Goal: Information Seeking & Learning: Check status

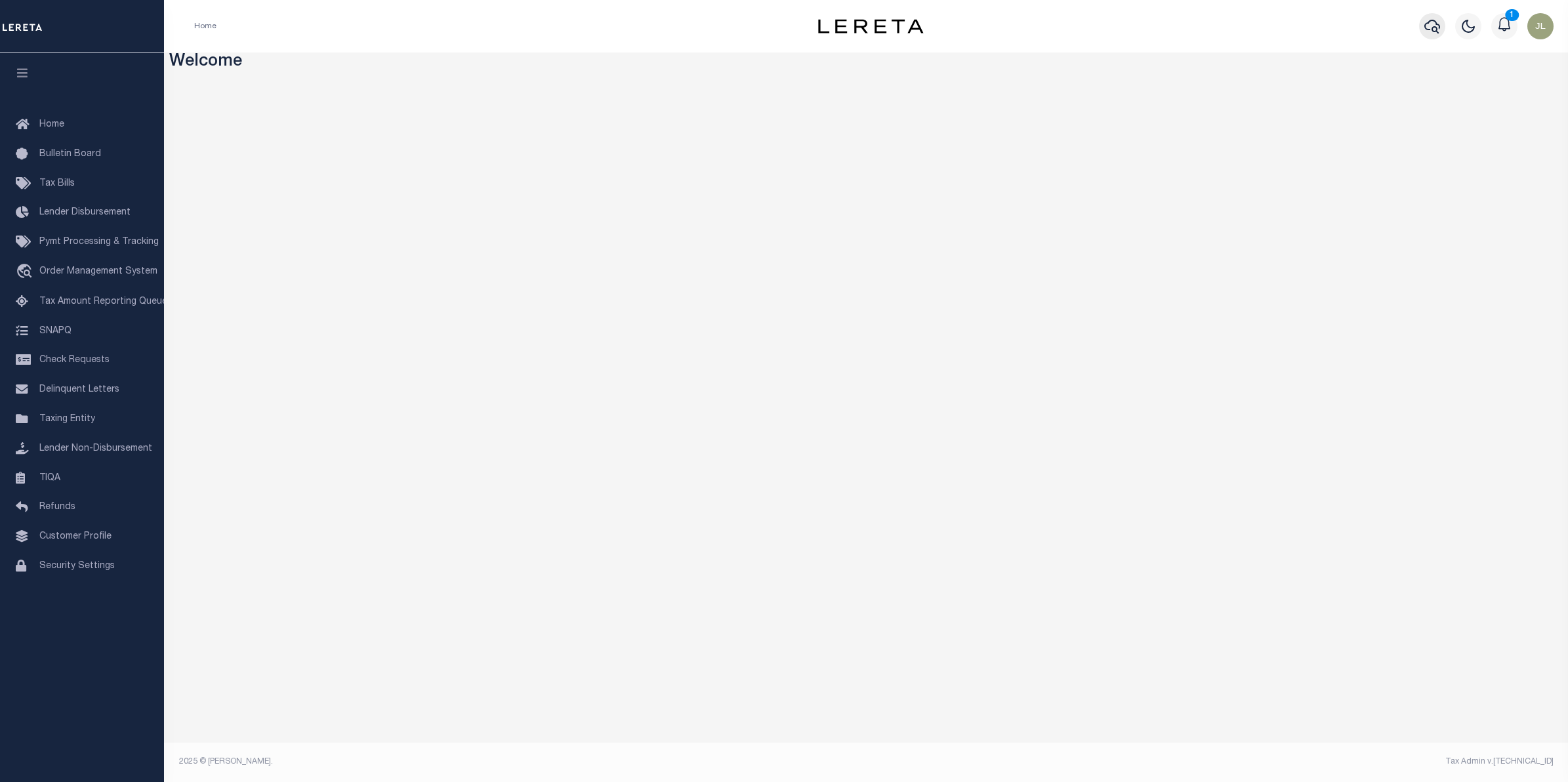
click at [1433, 26] on icon "button" at bounding box center [1431, 26] width 16 height 16
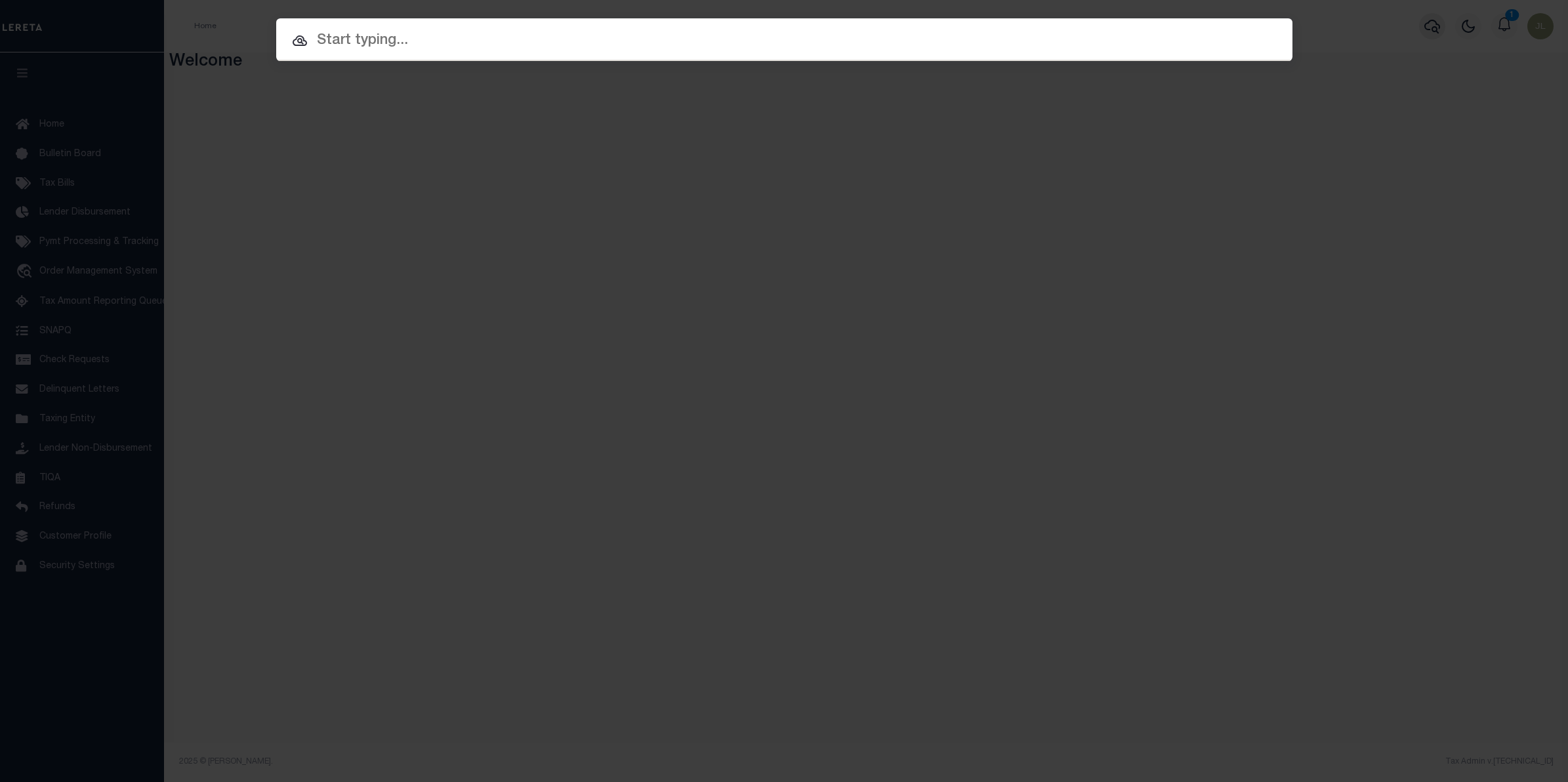
paste input "10010437"
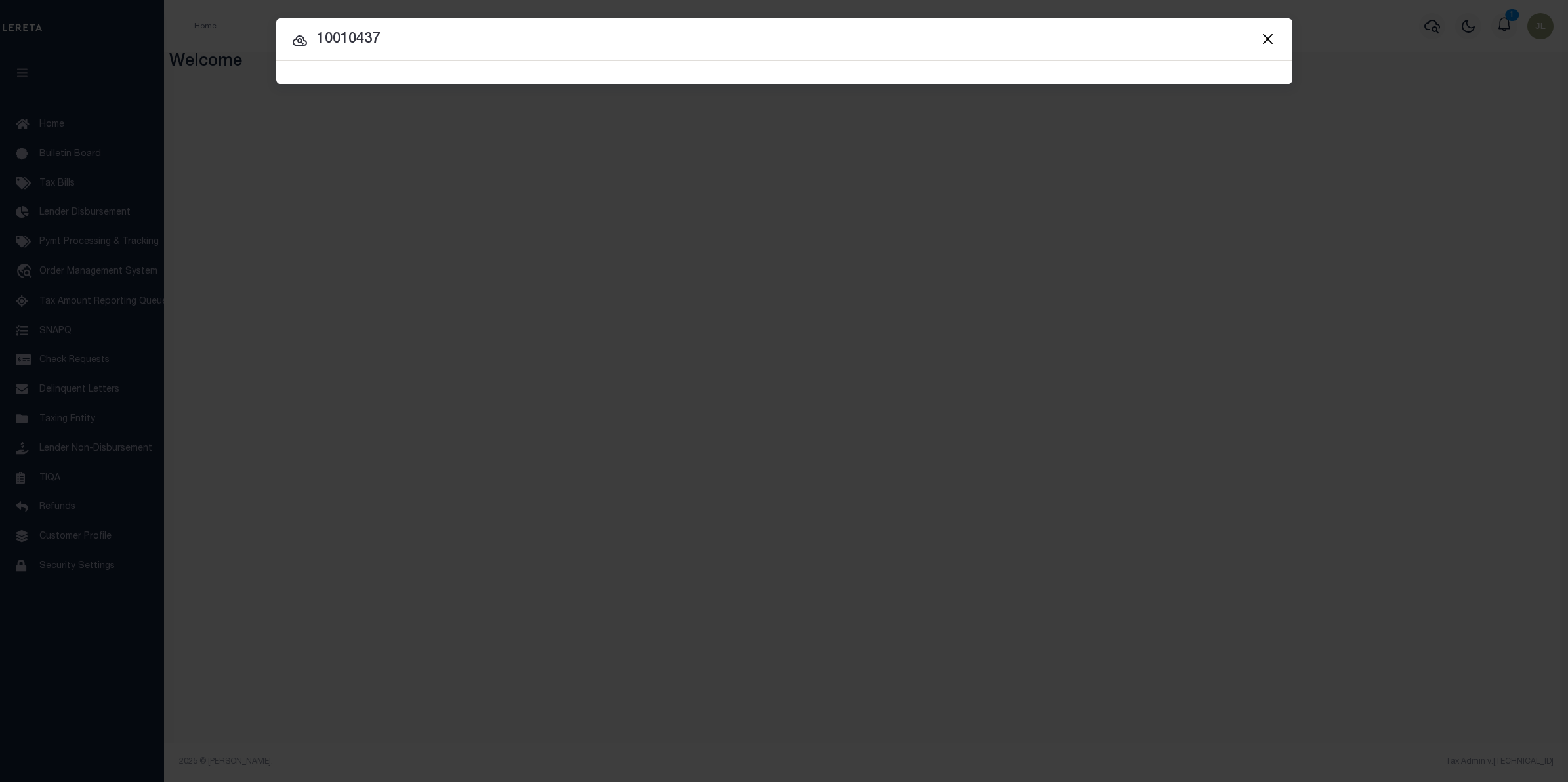
type input "10010437"
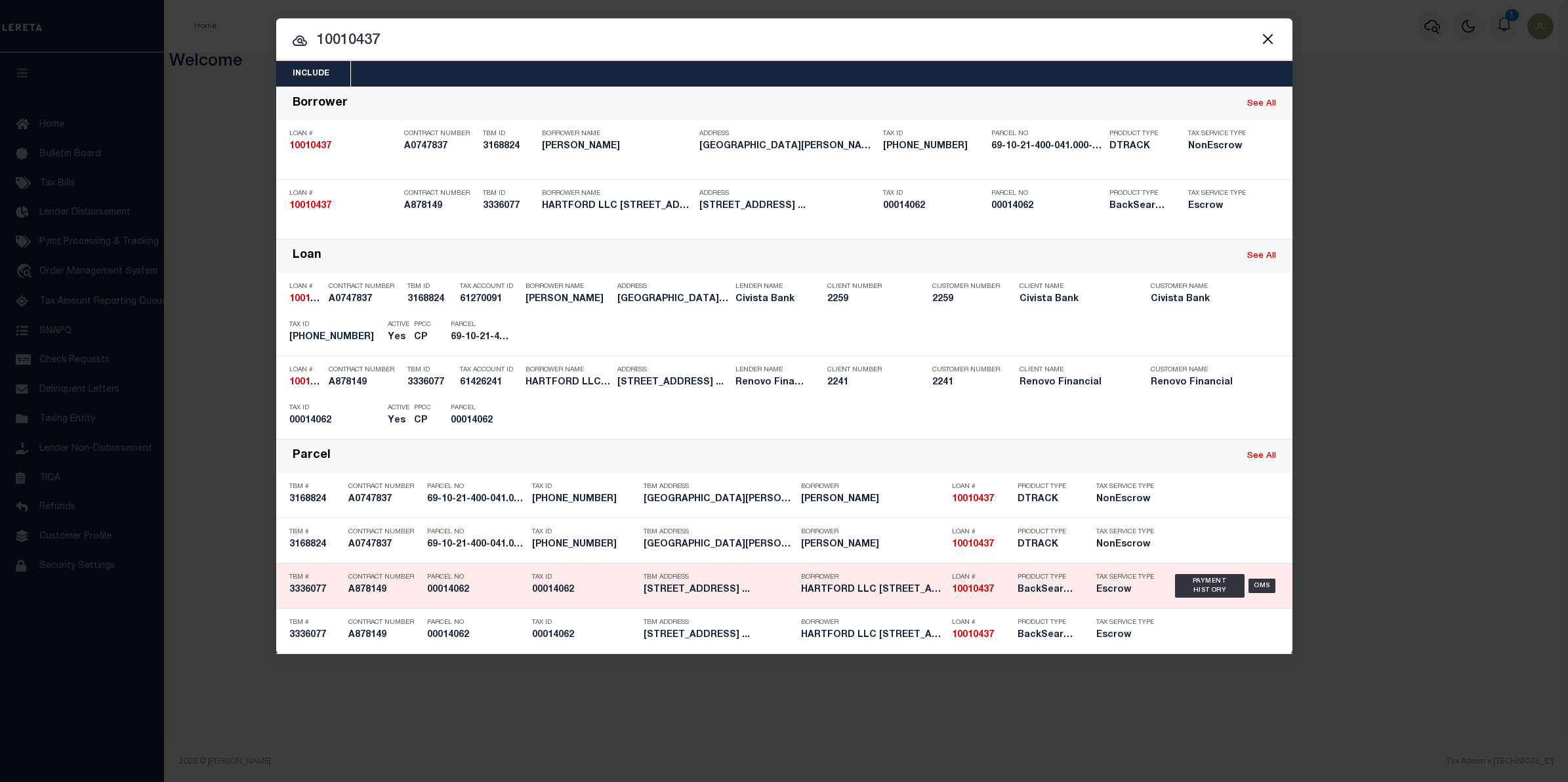
click at [952, 588] on strong "10010437" at bounding box center [973, 589] width 42 height 9
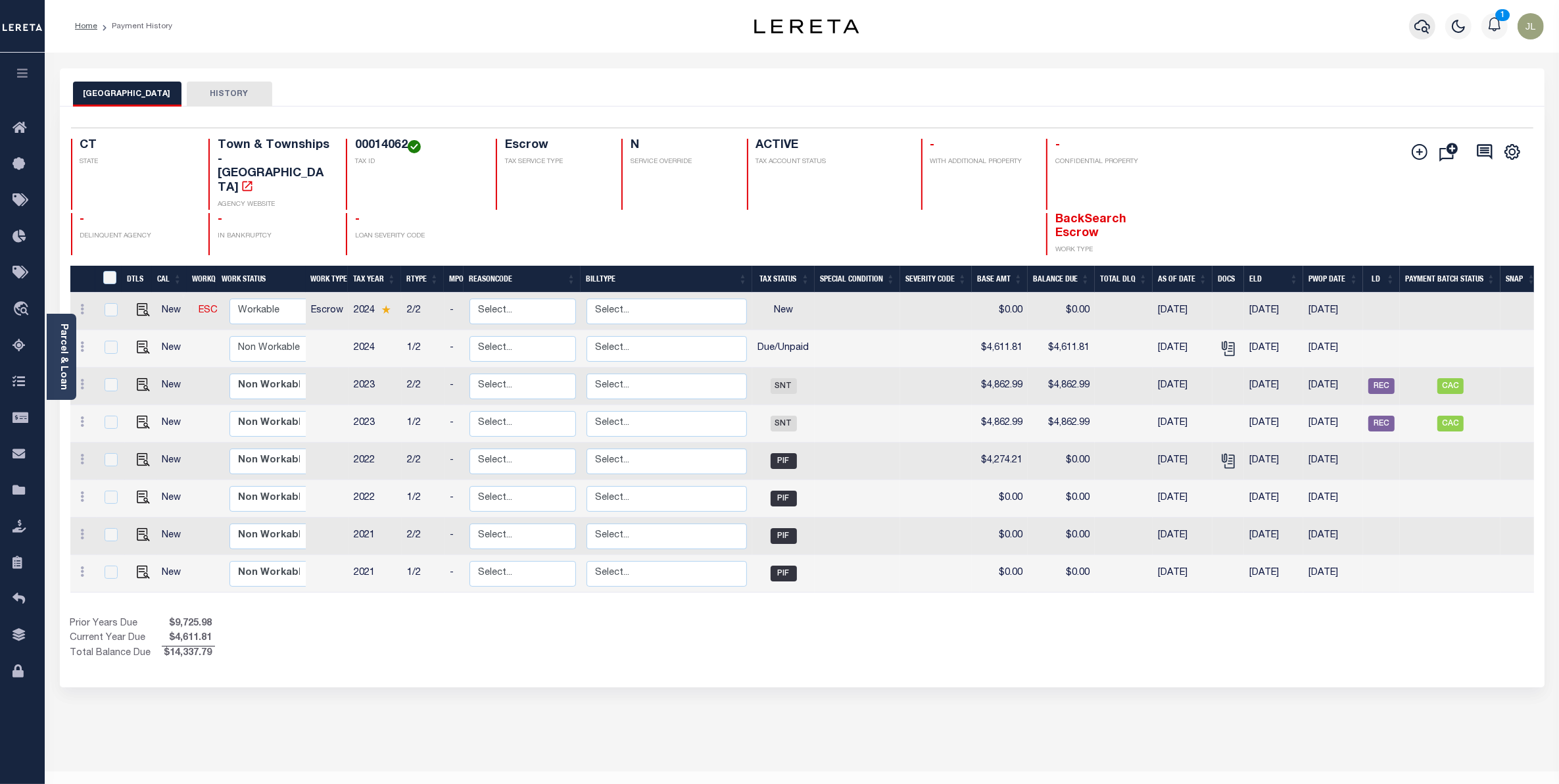
click at [1420, 30] on icon "button" at bounding box center [1422, 26] width 16 height 16
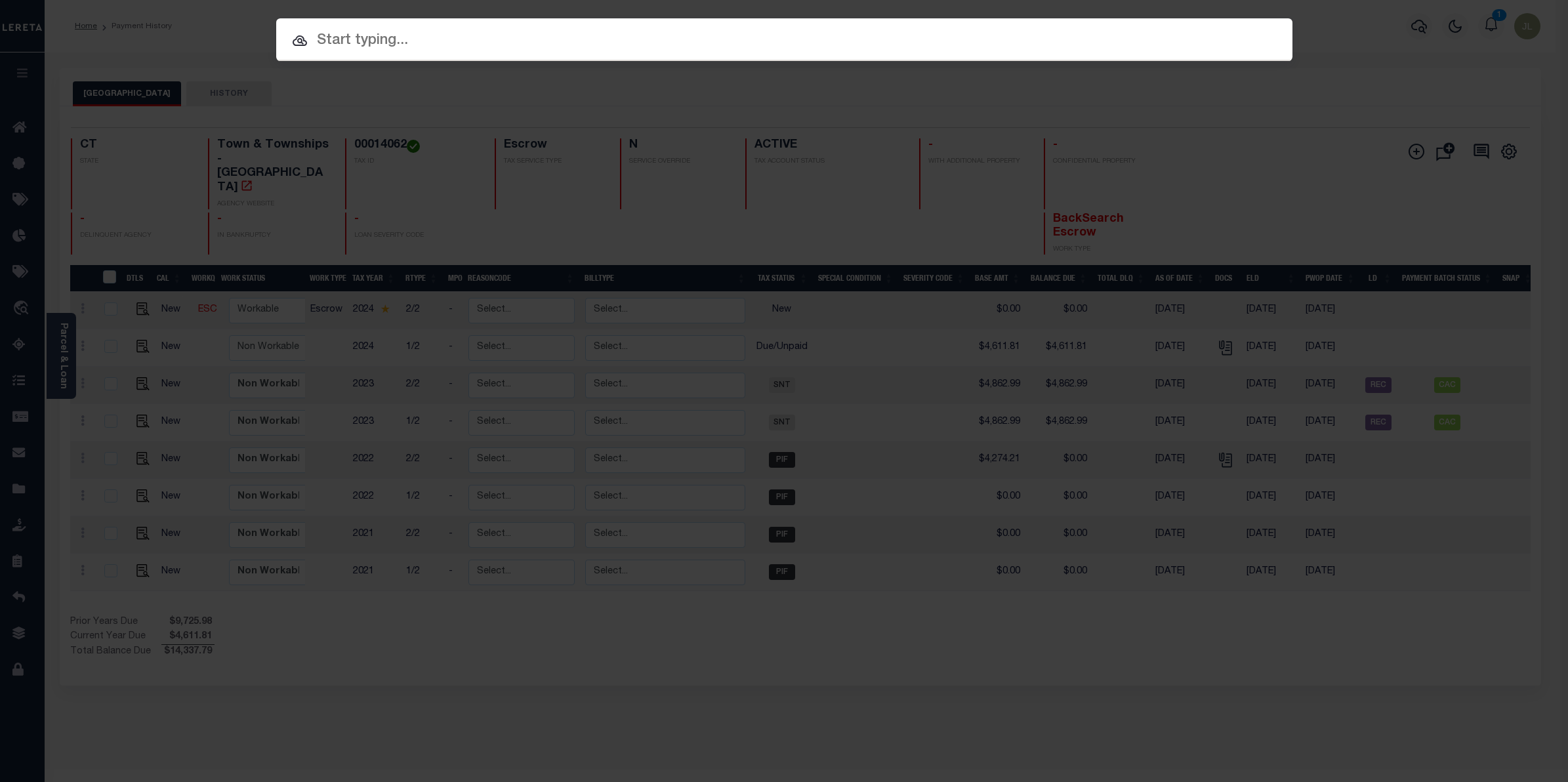
paste input "10010437"
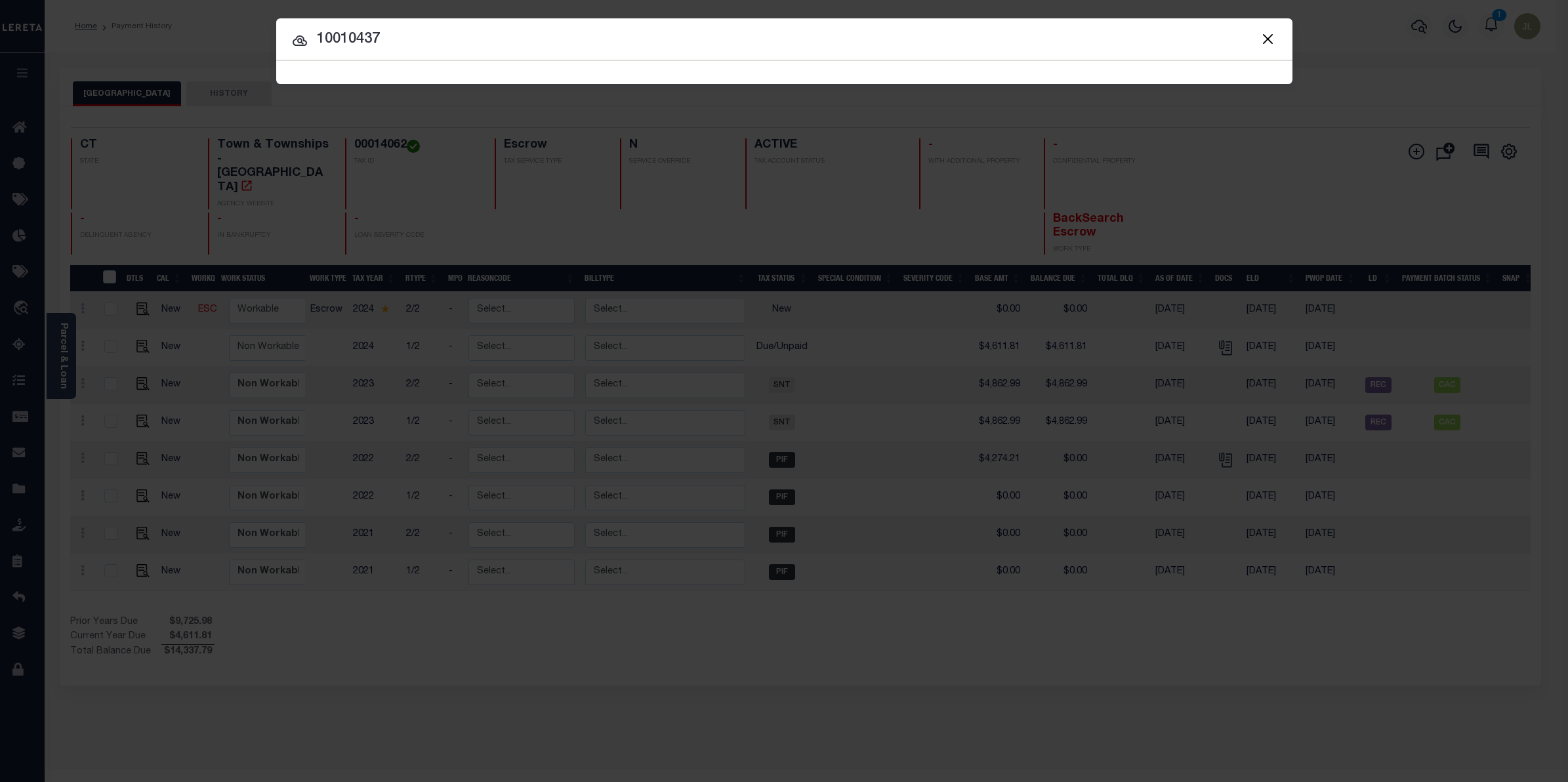
type input "10010437"
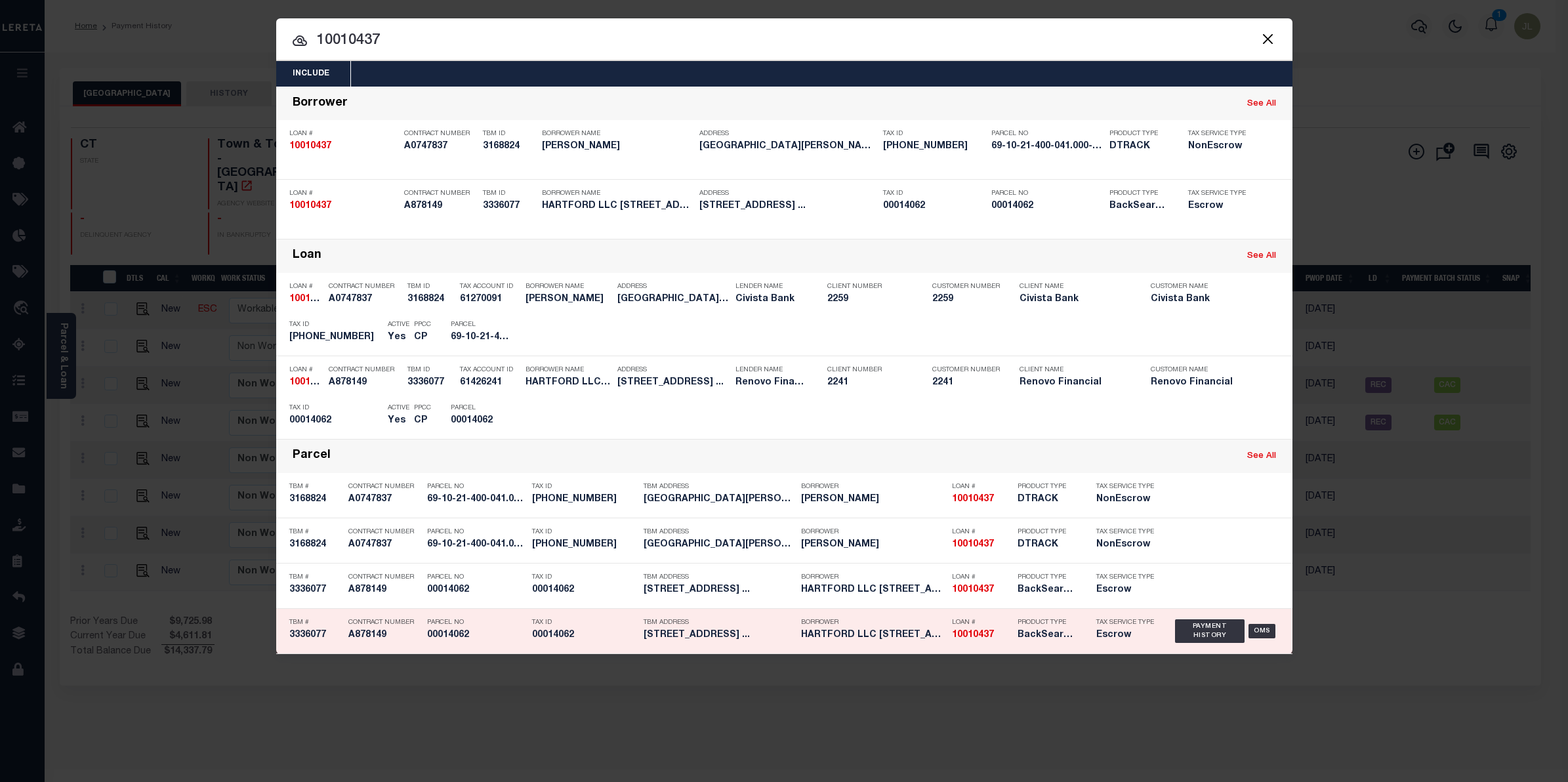
click at [713, 641] on div "TBM Address 294 TOLLAND ST EAST HARTFORD ..." at bounding box center [718, 631] width 151 height 38
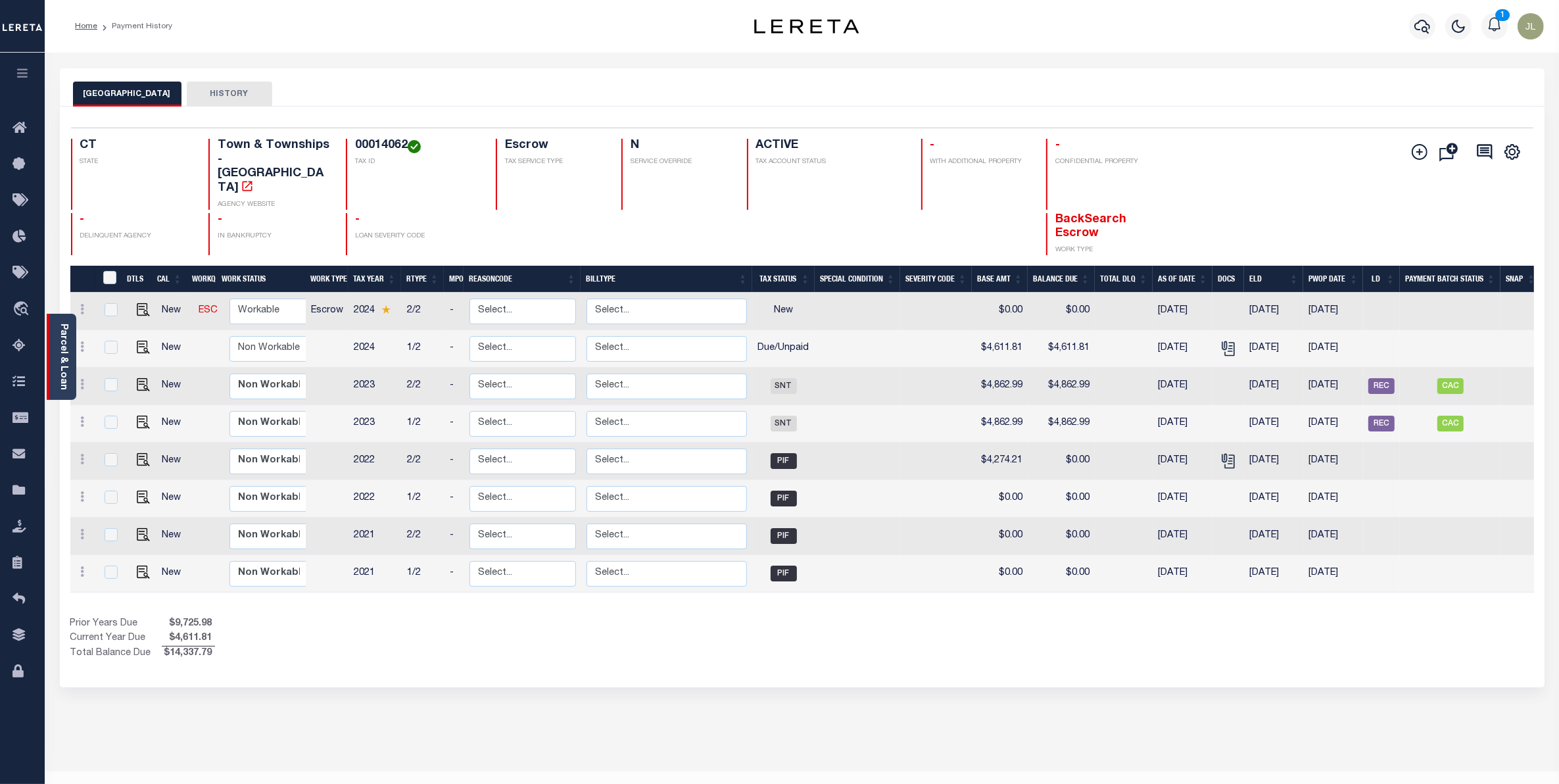
click at [63, 349] on link "Parcel & Loan" at bounding box center [63, 356] width 9 height 66
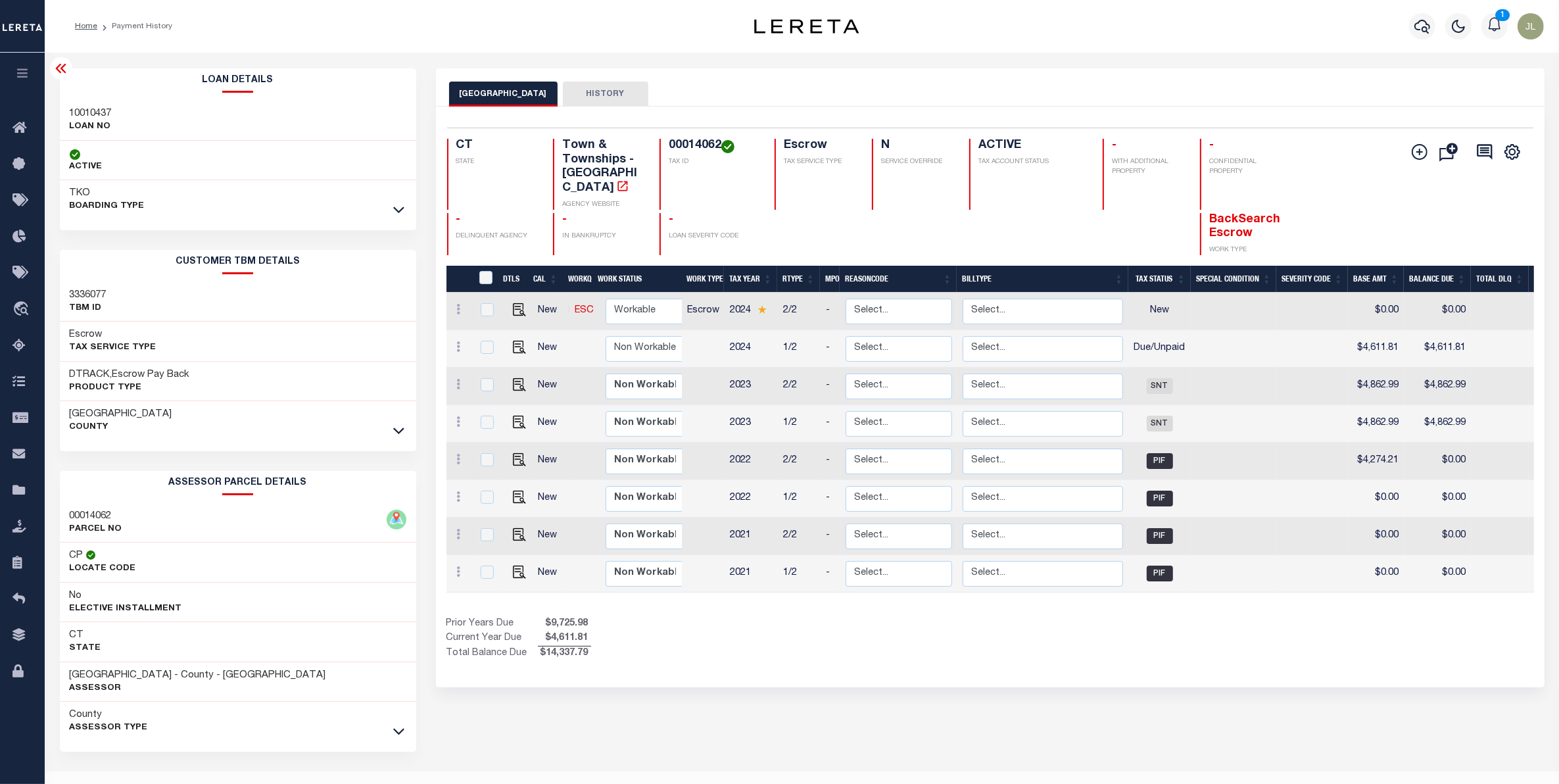
click at [58, 66] on icon at bounding box center [60, 68] width 16 height 16
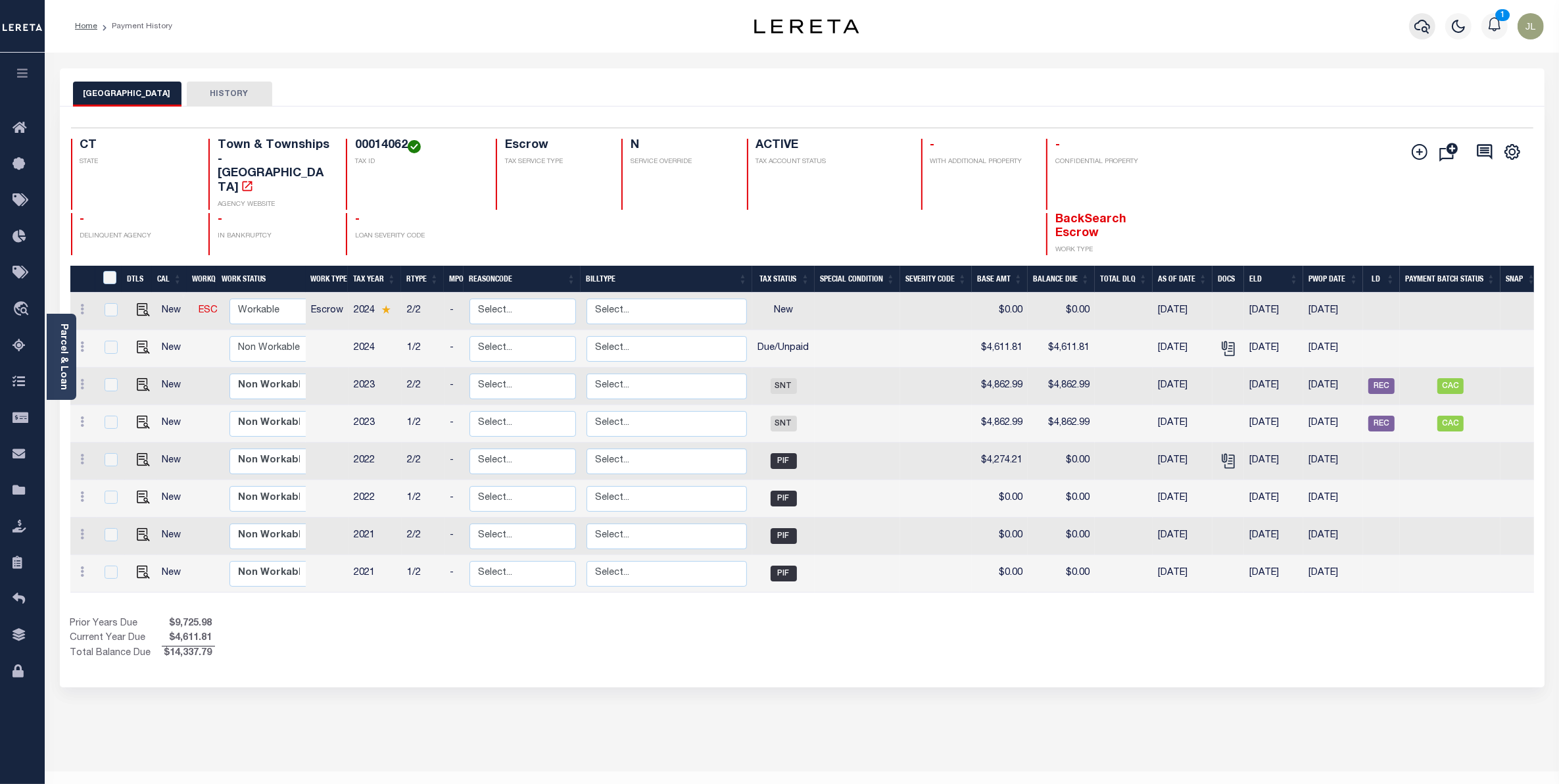
click at [1427, 27] on icon "button" at bounding box center [1422, 26] width 16 height 16
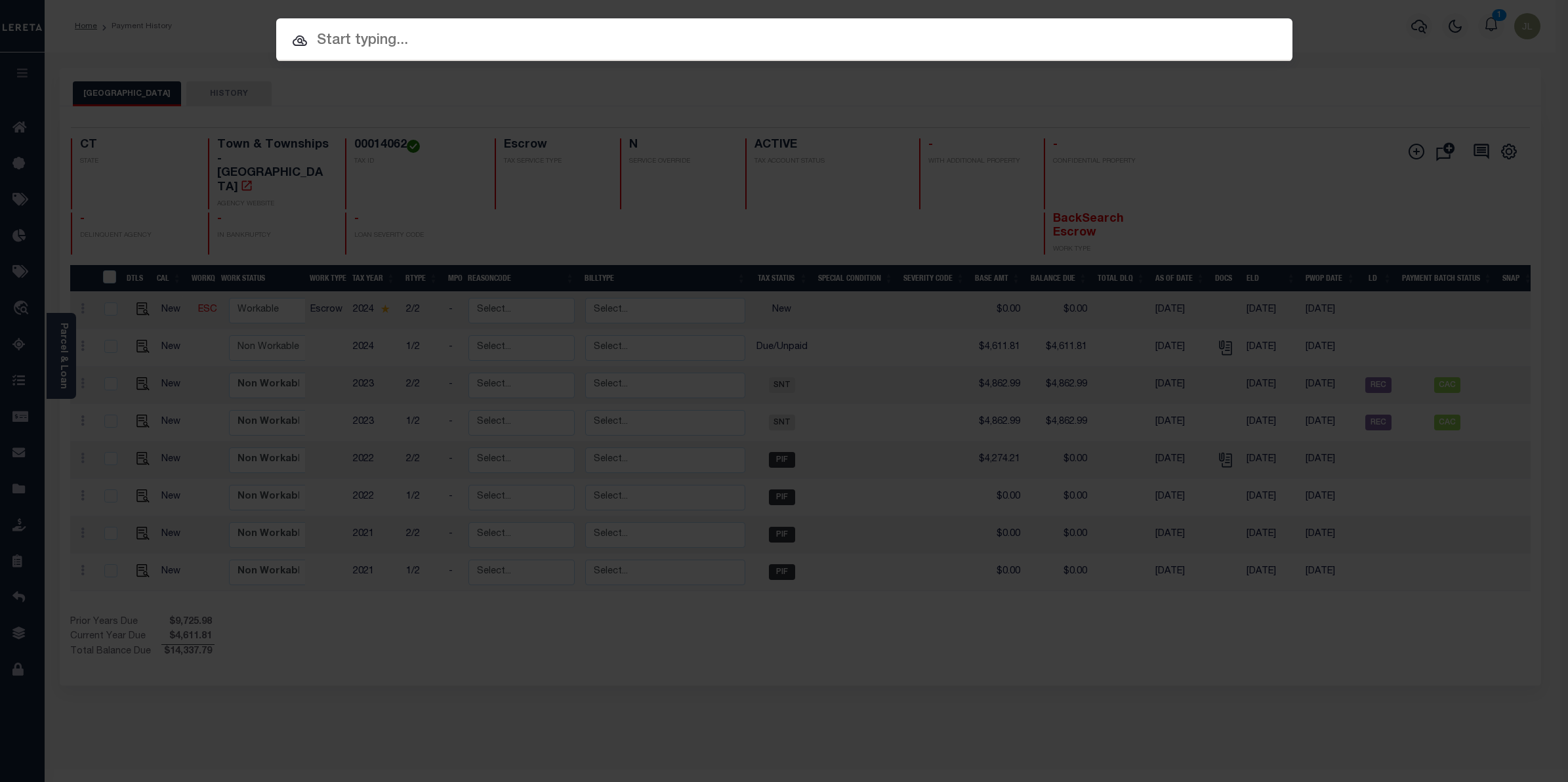
click at [510, 48] on input "text" at bounding box center [784, 40] width 1016 height 23
paste input "10010437"
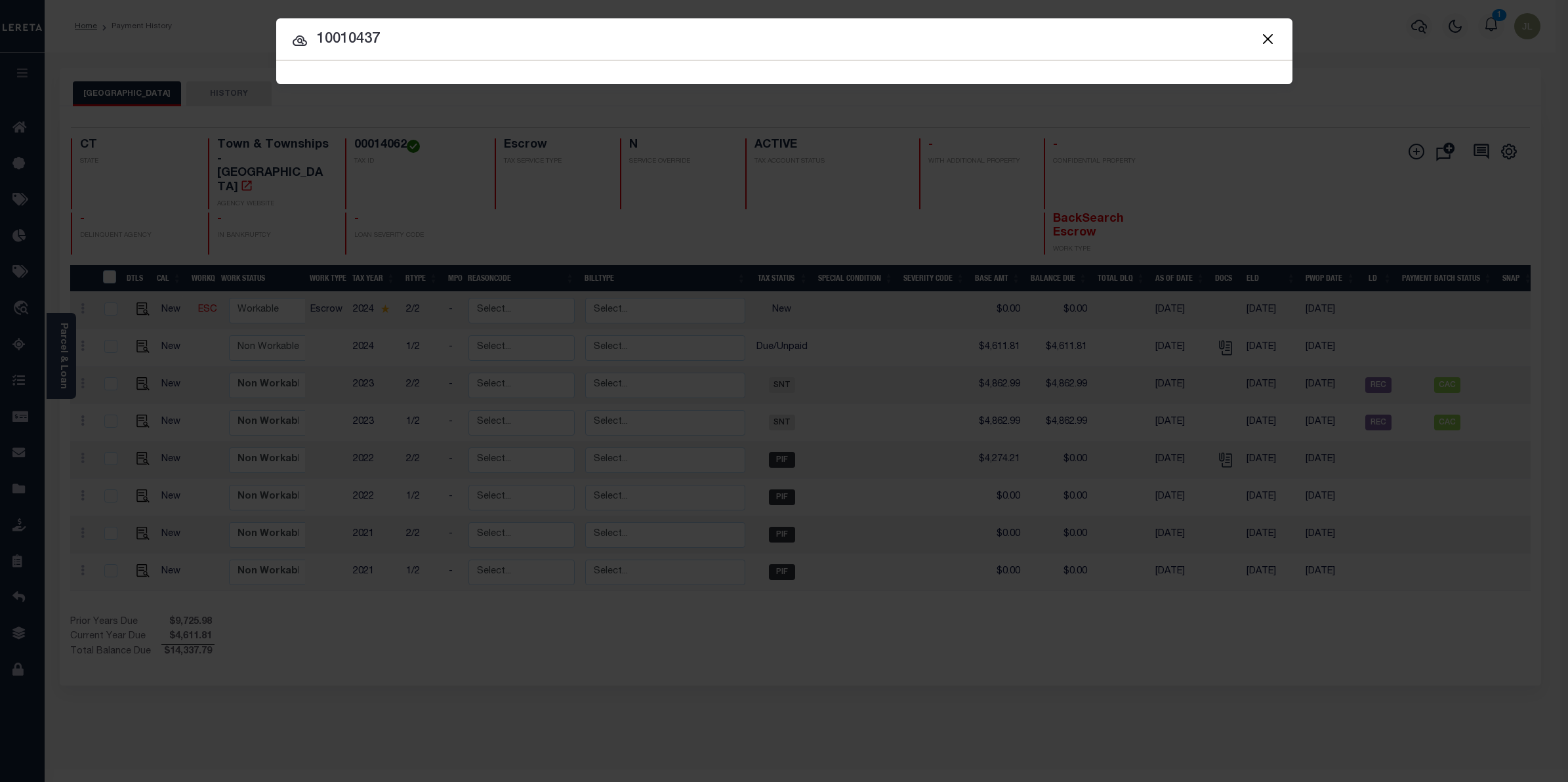
type input "10010437"
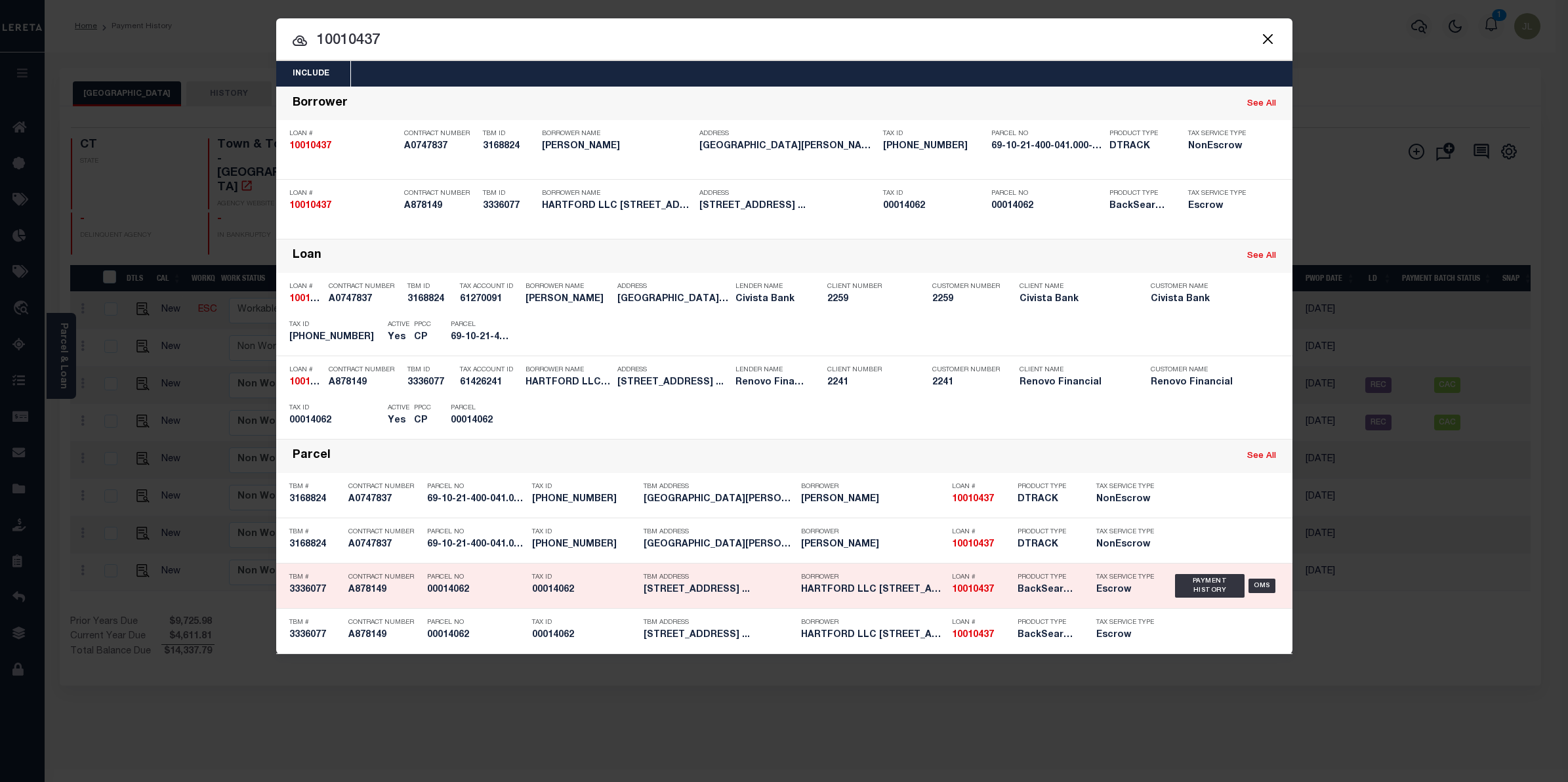
click at [817, 575] on p "Borrower" at bounding box center [873, 576] width 144 height 8
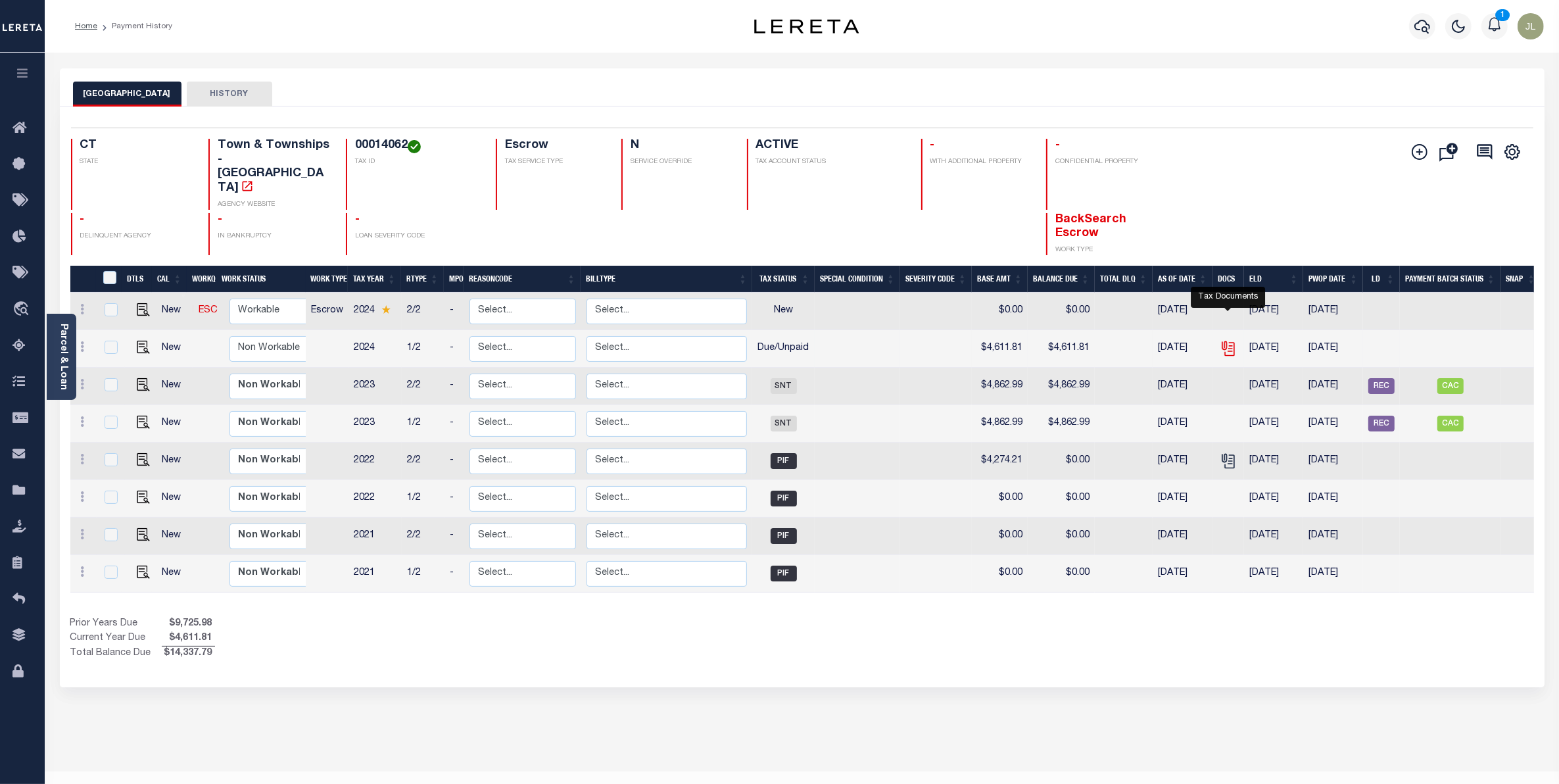
click at [1226, 340] on icon "" at bounding box center [1227, 348] width 17 height 17
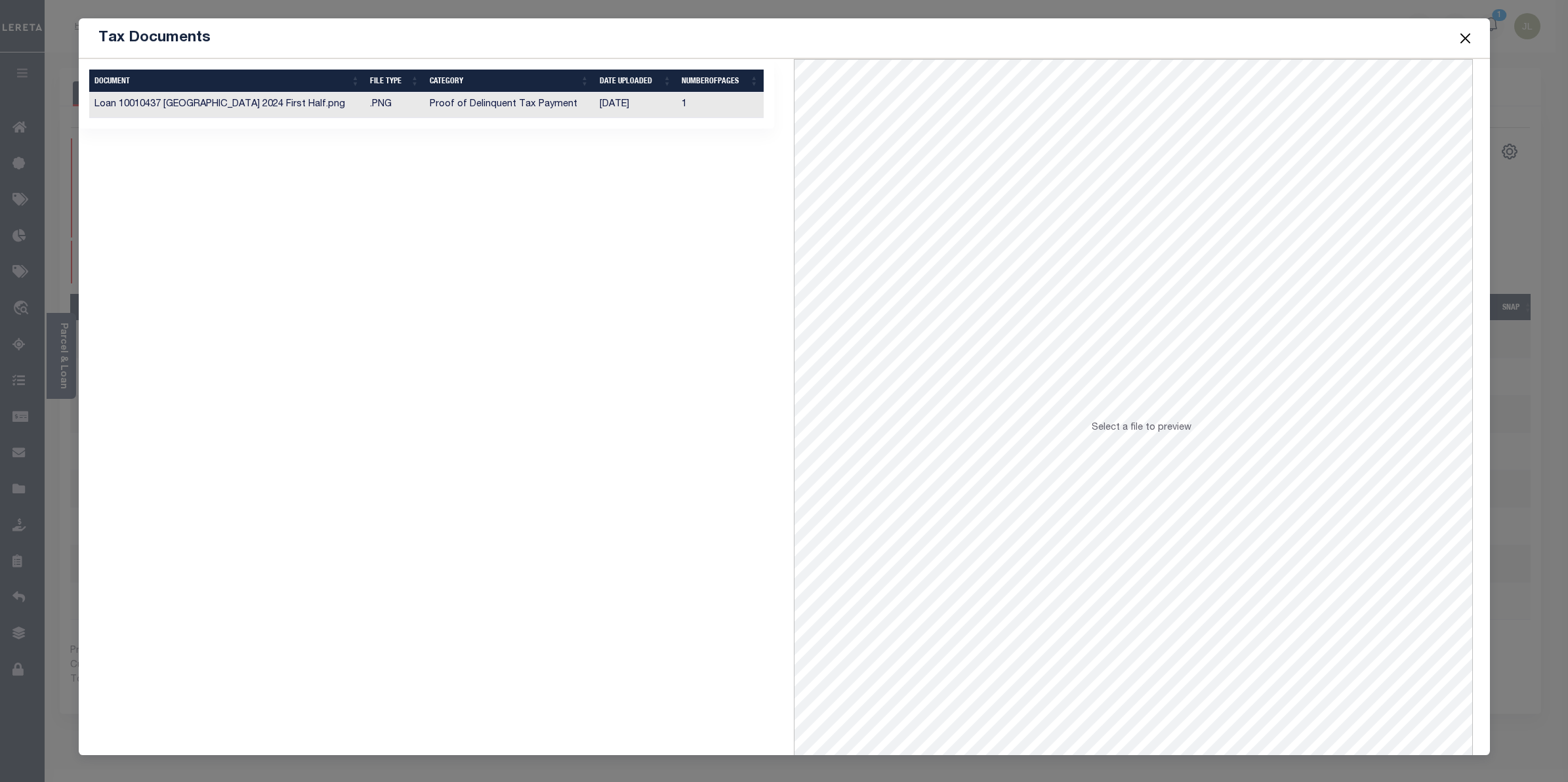
click at [459, 107] on td "Proof of Delinquent Tax Payment" at bounding box center [509, 105] width 170 height 26
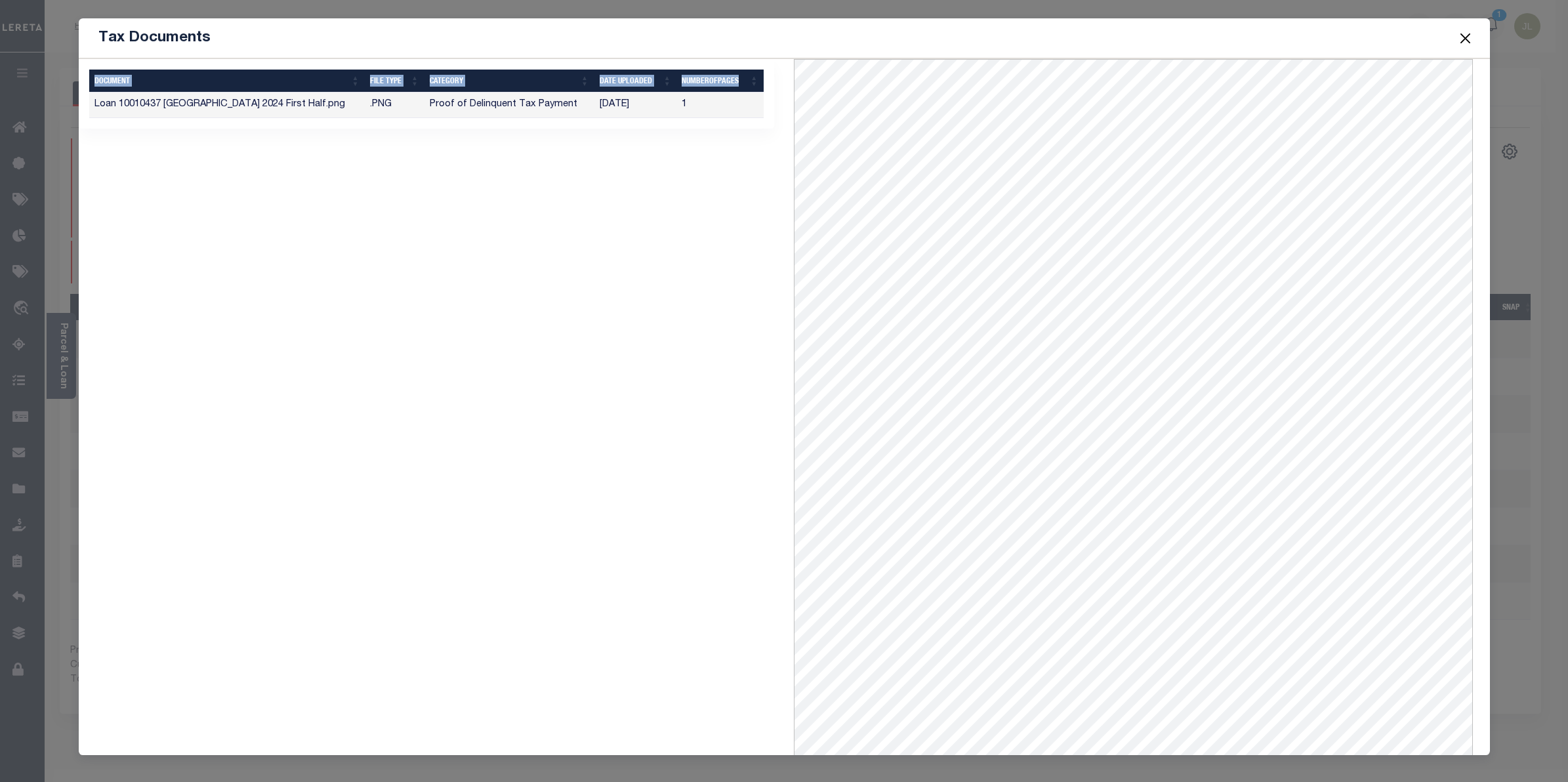
drag, startPoint x: 1388, startPoint y: 37, endPoint x: 736, endPoint y: 124, distance: 657.8
click at [715, 130] on div "Tax Documents 1 Selected 1 Result Items per page" at bounding box center [784, 386] width 1411 height 736
click at [1459, 35] on button "Close" at bounding box center [1464, 37] width 17 height 17
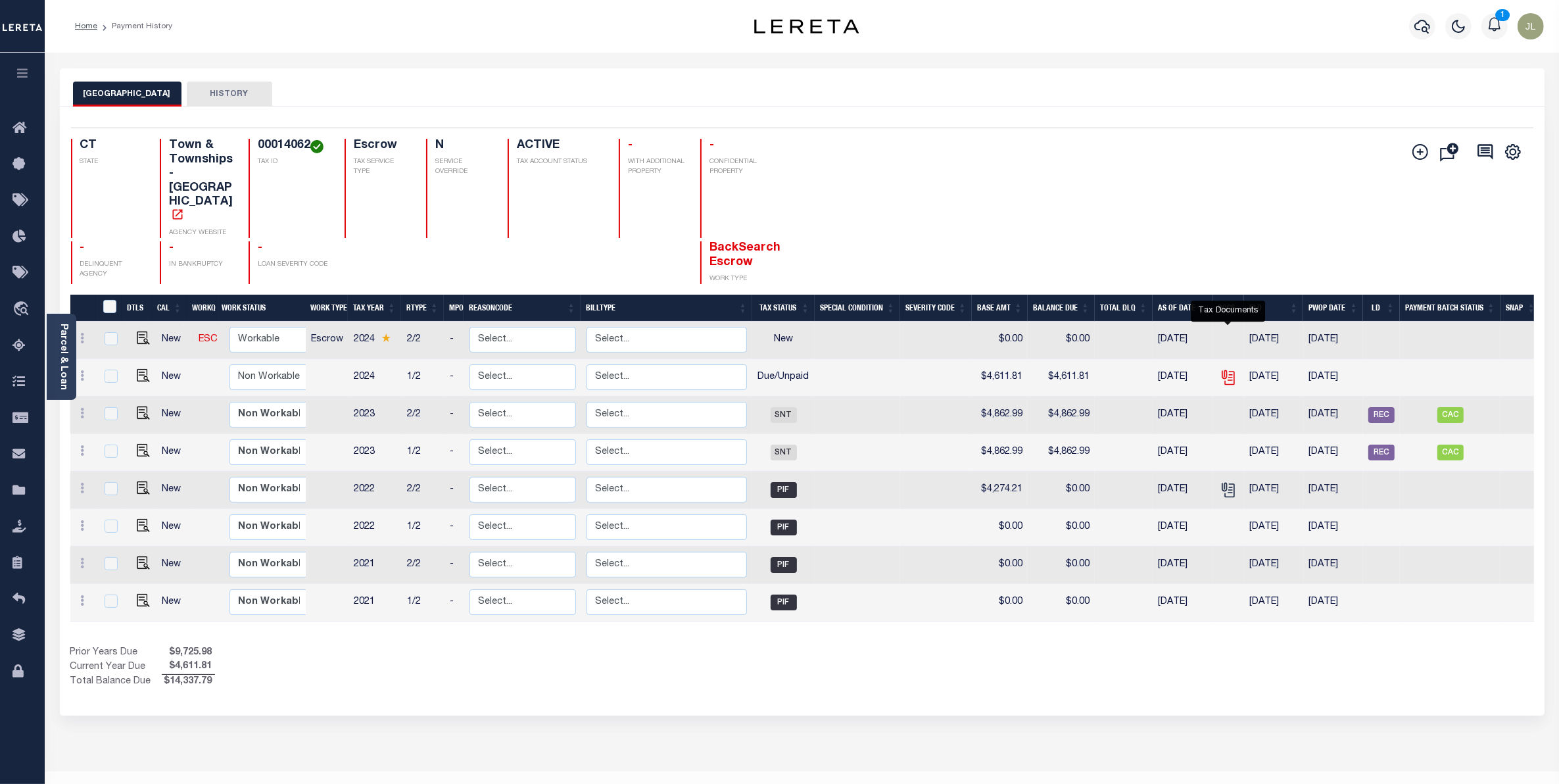
click at [1229, 369] on icon "" at bounding box center [1226, 374] width 10 height 10
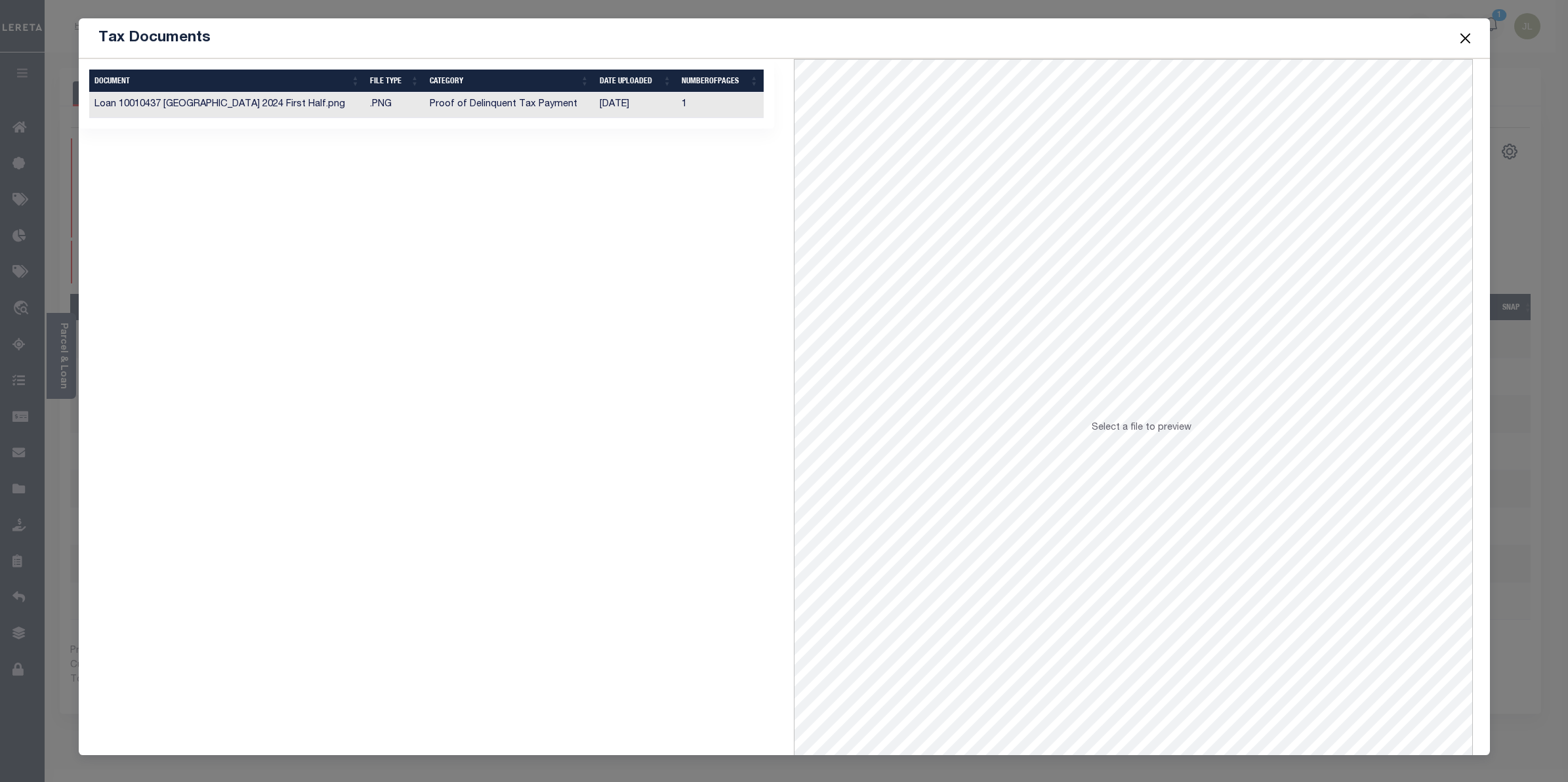
click at [356, 106] on td "Loan 10010437 East Hartford Town 2024 First Half.png" at bounding box center [228, 105] width 276 height 26
click at [1463, 38] on button "Close" at bounding box center [1464, 37] width 17 height 17
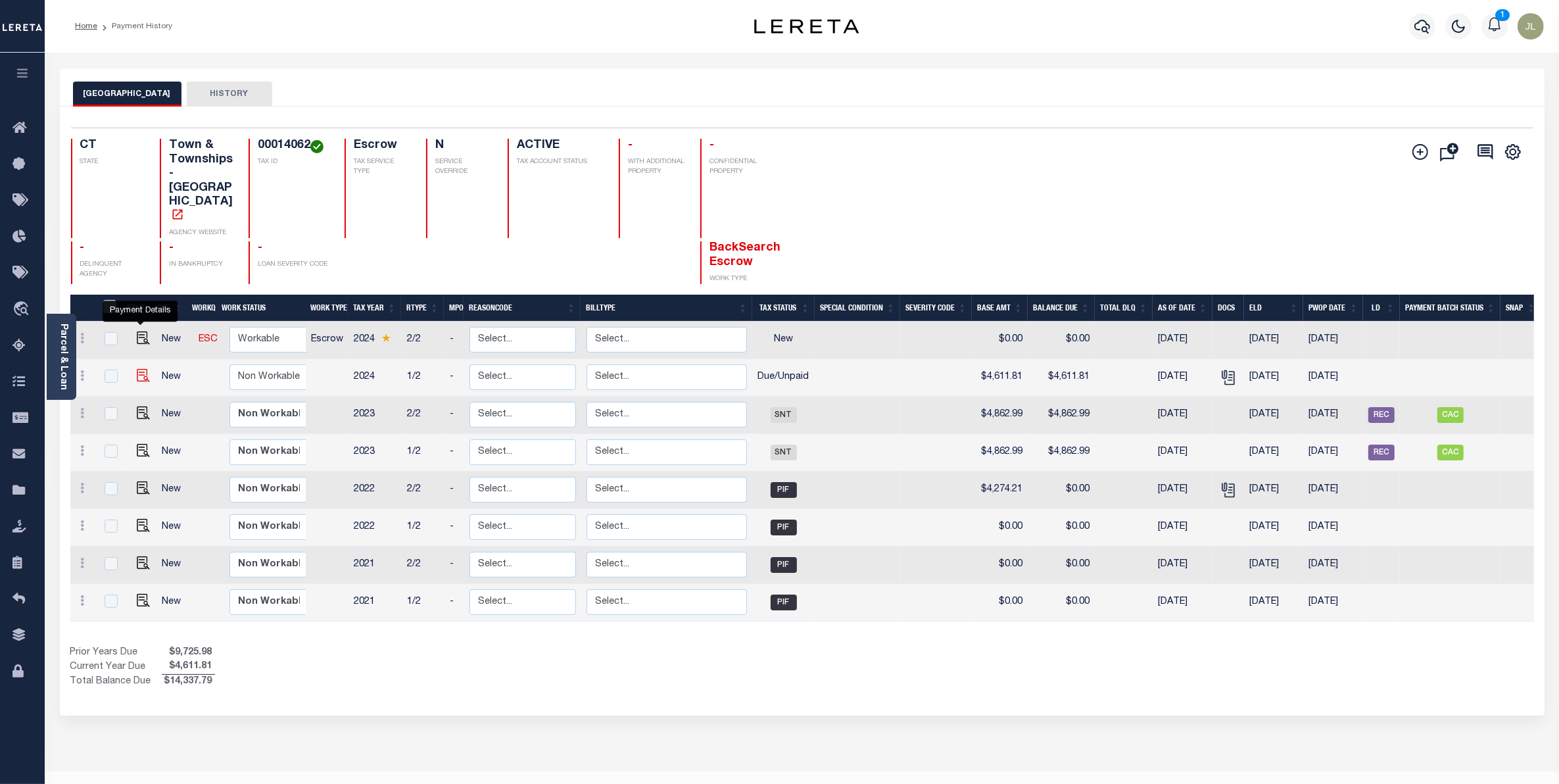
click at [141, 369] on img "" at bounding box center [143, 376] width 13 height 13
checkbox input "true"
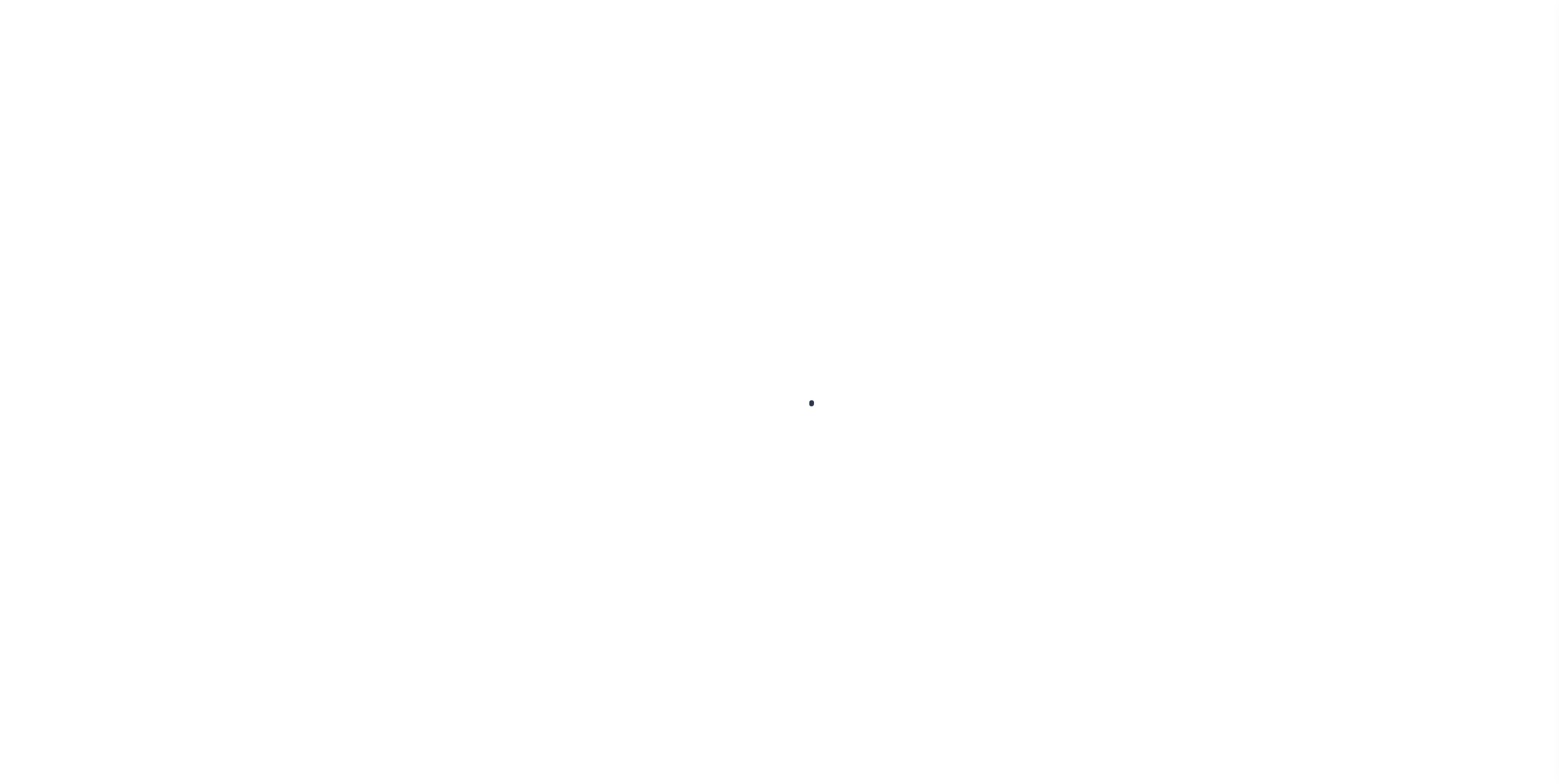
checkbox input "false"
type textarea "CAS 49050"
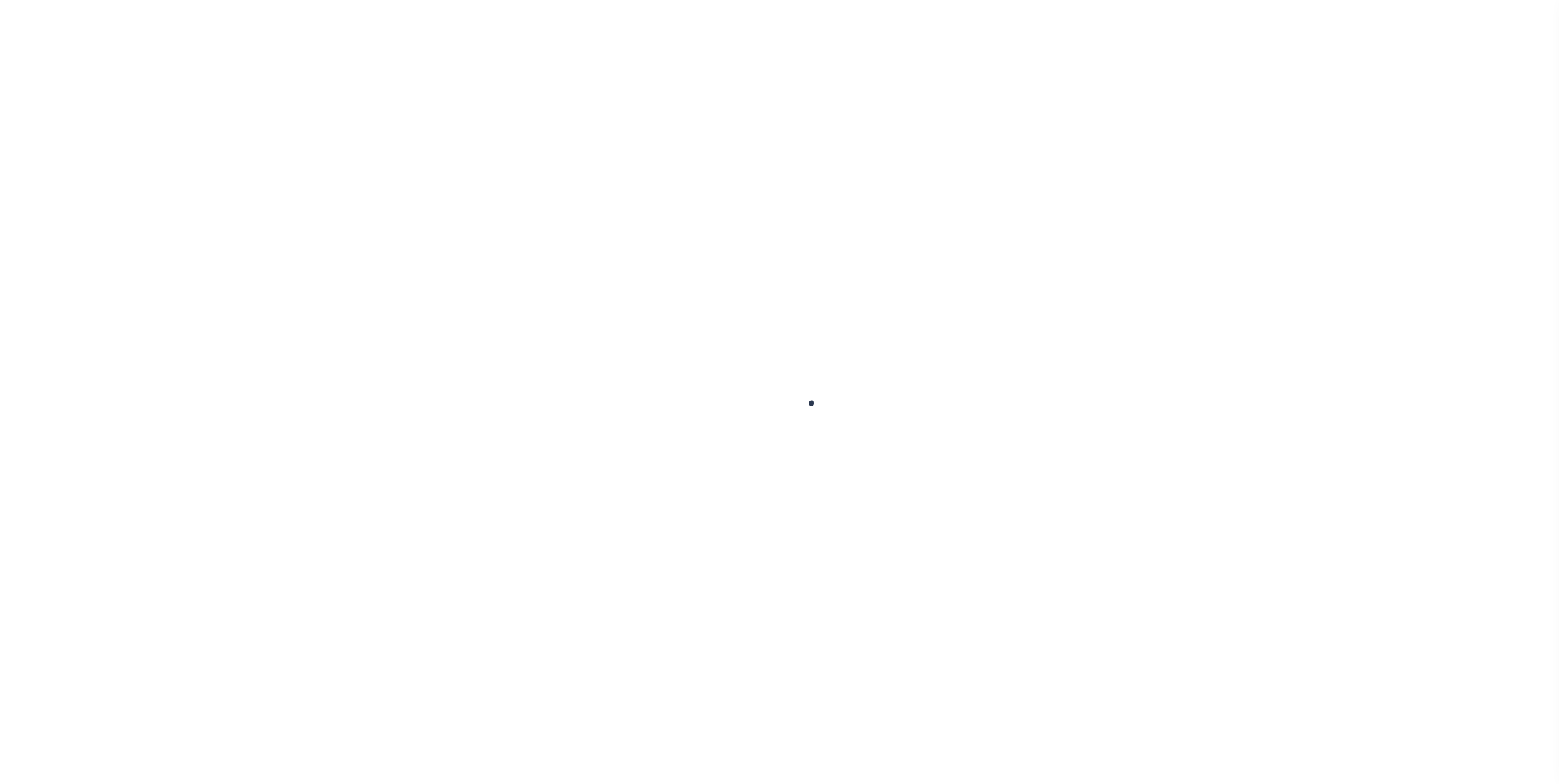
type input "[PHONE_NUMBER]"
type input "[DATE]"
select select "DUE"
type input "$4,611.81"
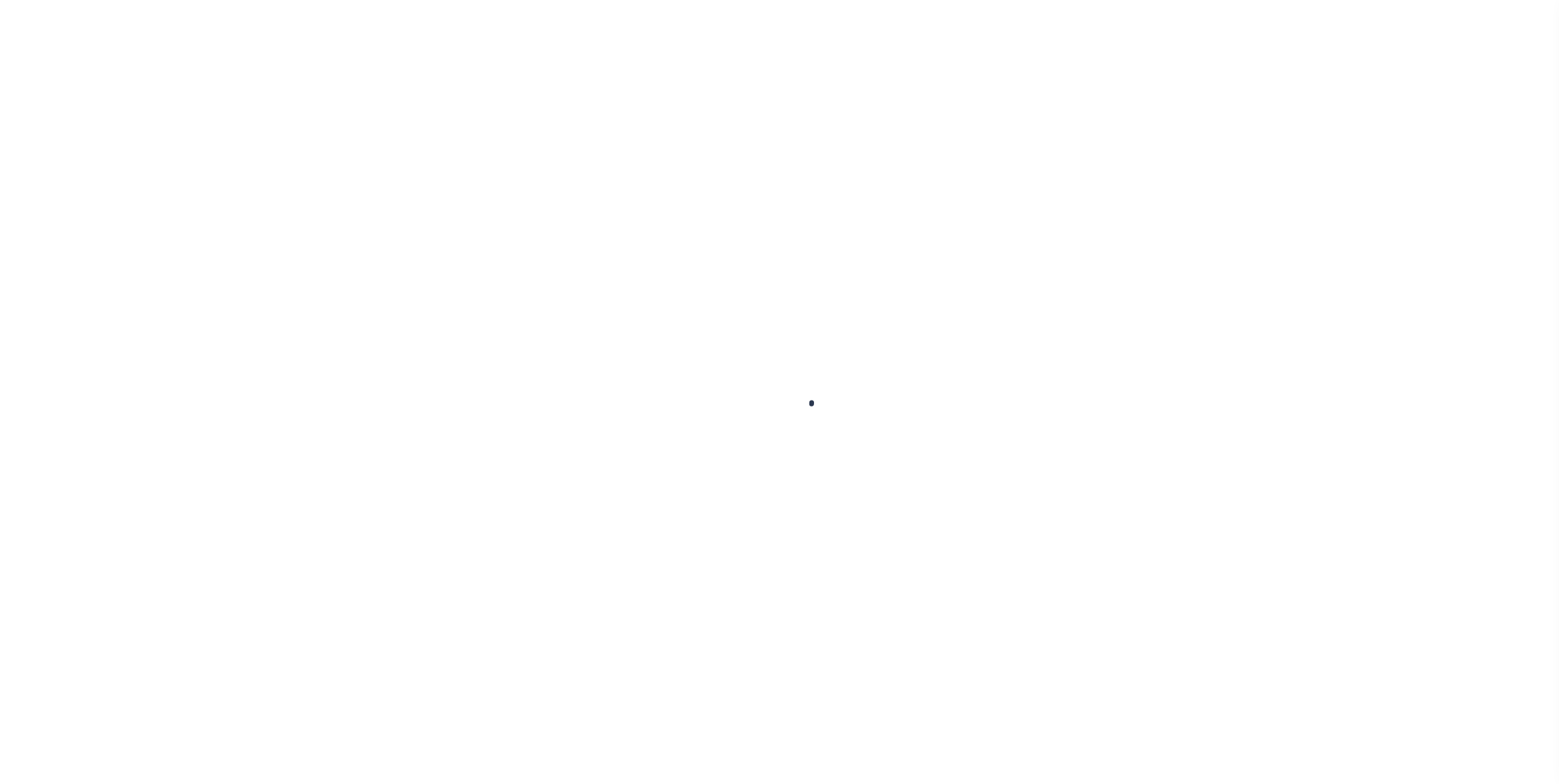
type input "$4,611.81"
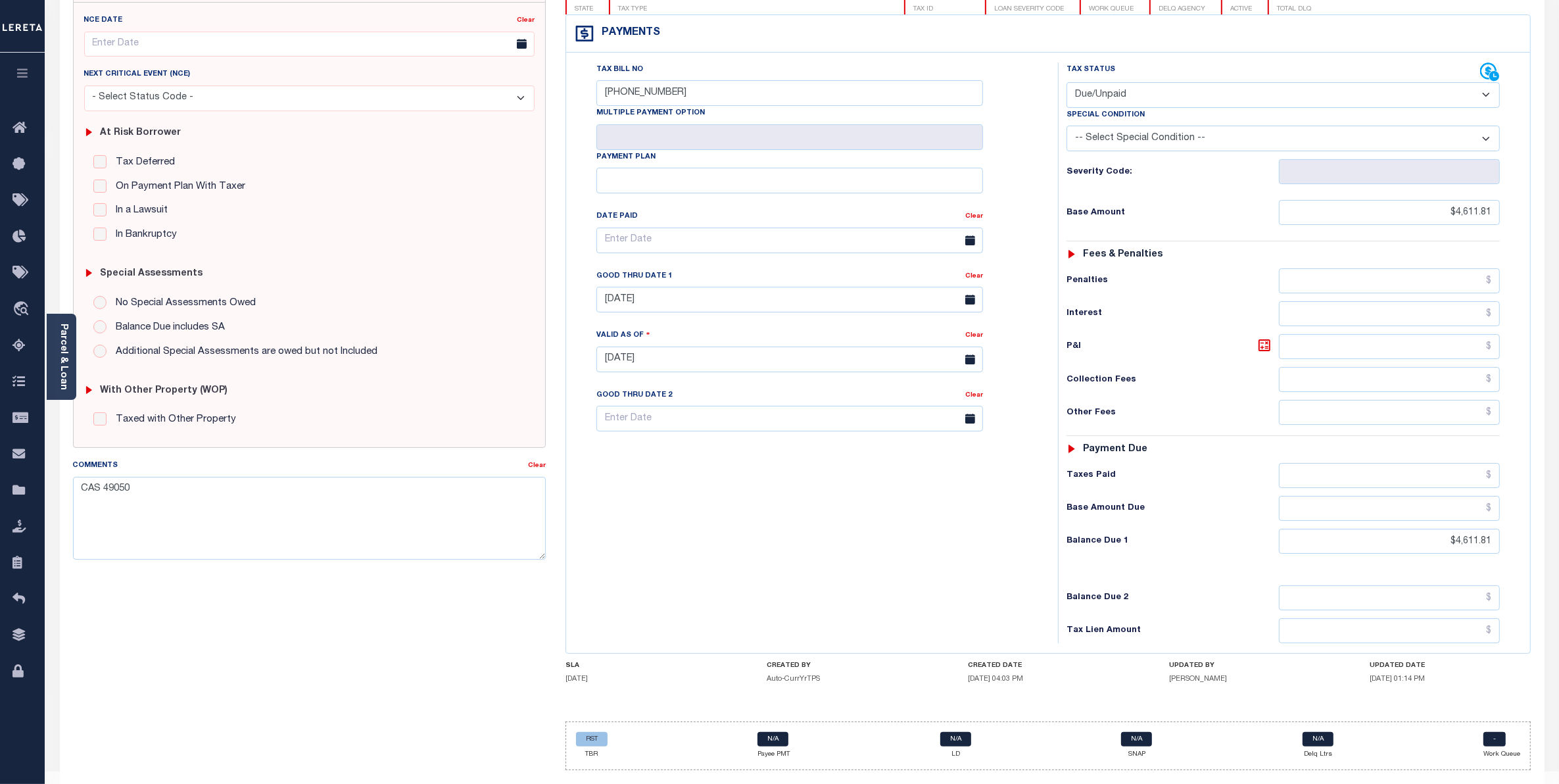
scroll to position [164, 0]
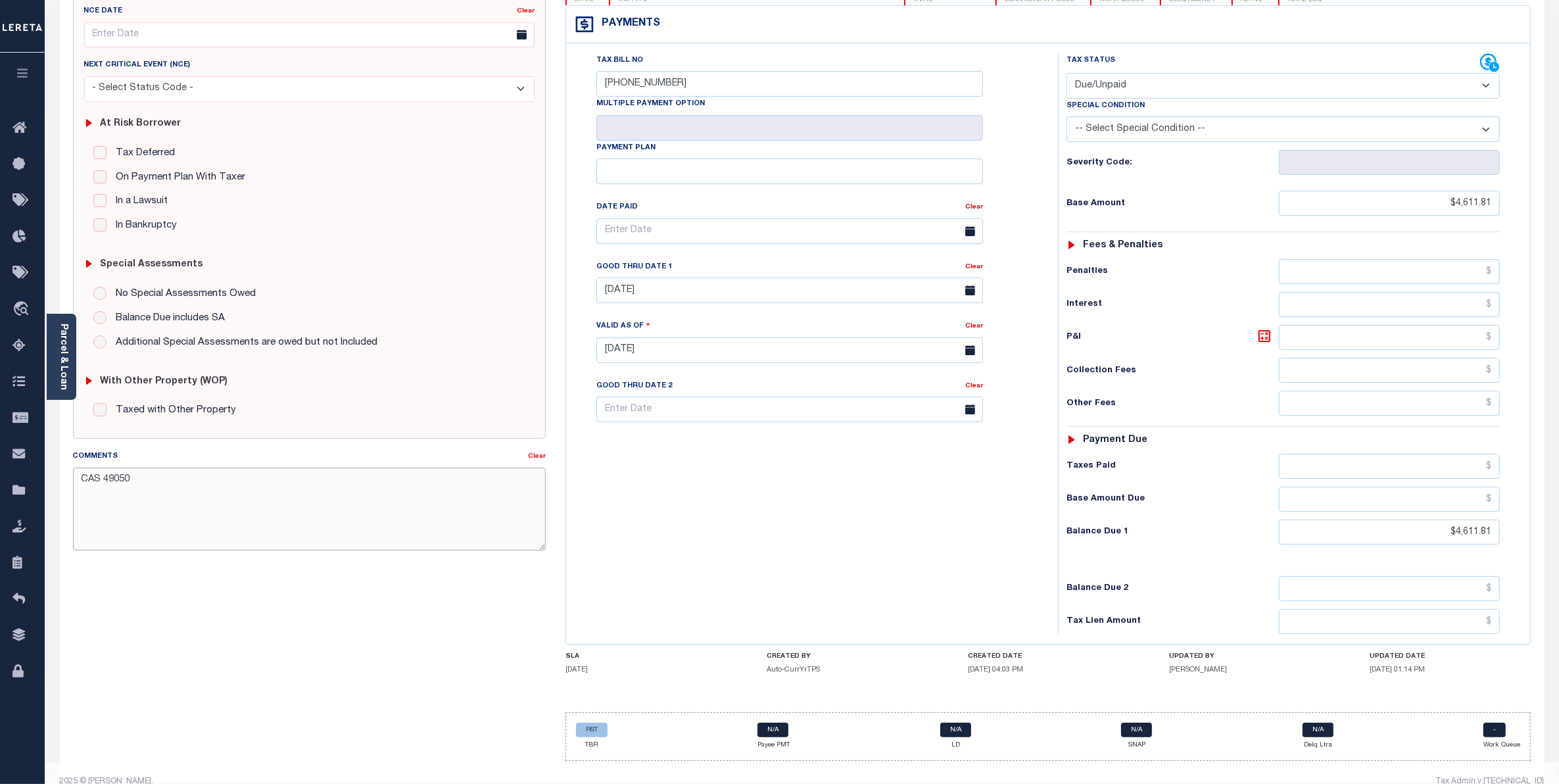
click at [227, 485] on textarea "CAS 49050" at bounding box center [310, 508] width 473 height 82
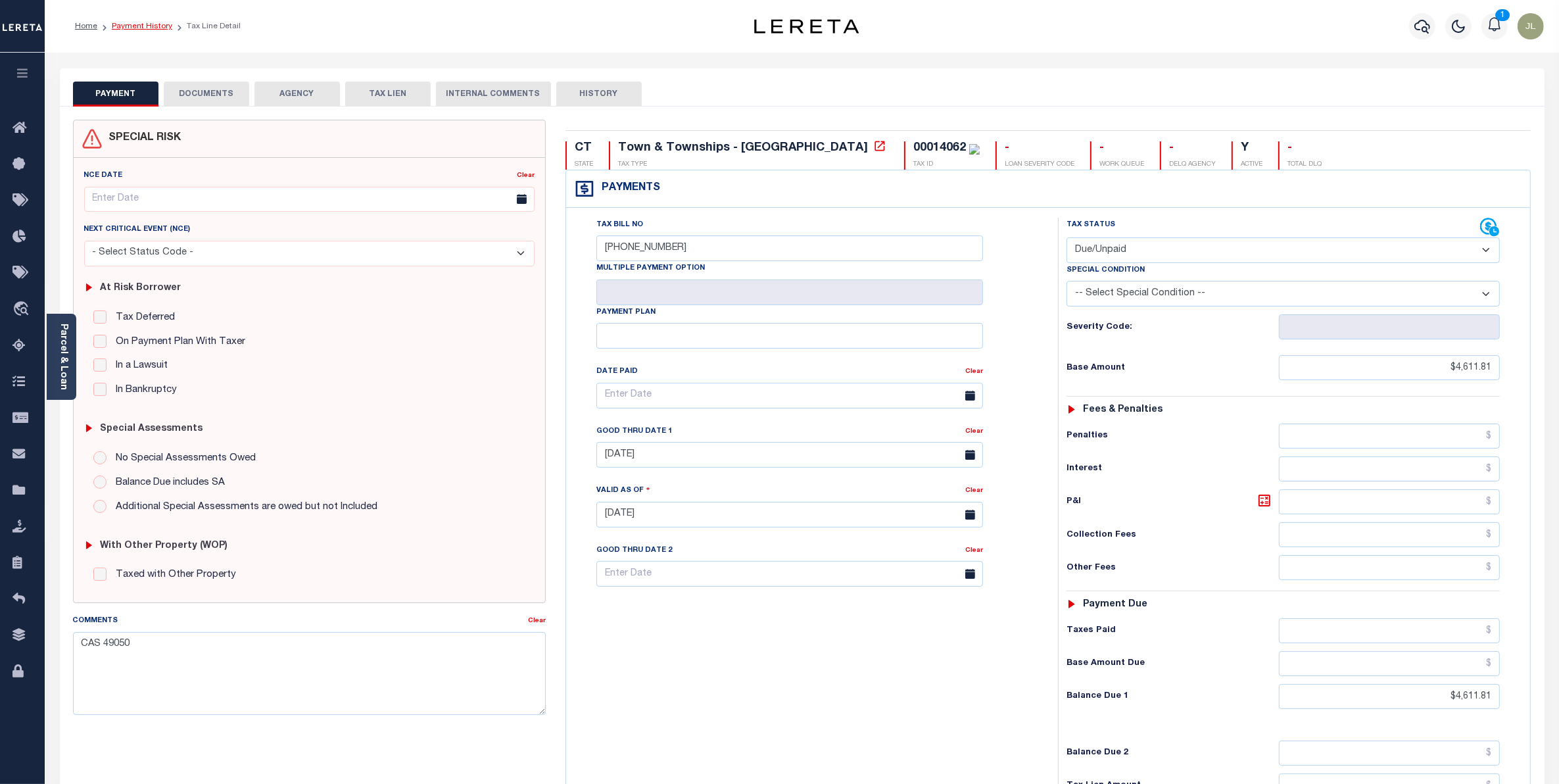
click at [136, 27] on link "Payment History" at bounding box center [142, 26] width 60 height 8
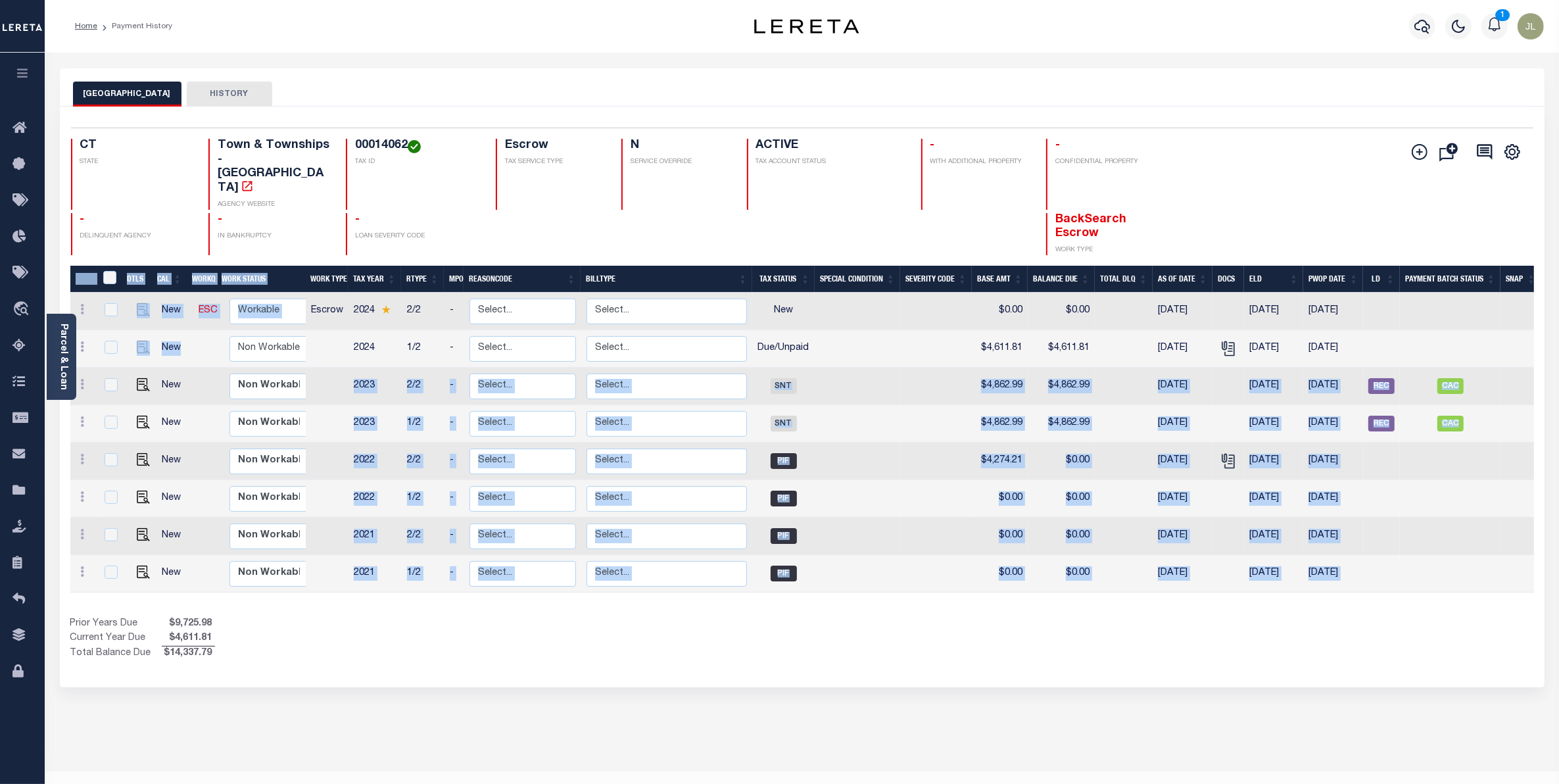
drag, startPoint x: 1404, startPoint y: 318, endPoint x: 194, endPoint y: 320, distance: 1210.0
click at [194, 320] on div "DTLS CAL WorkQ Work Status Work Type Tax Year RType MPO ReasonCode BillType Tax…" at bounding box center [802, 433] width 1464 height 335
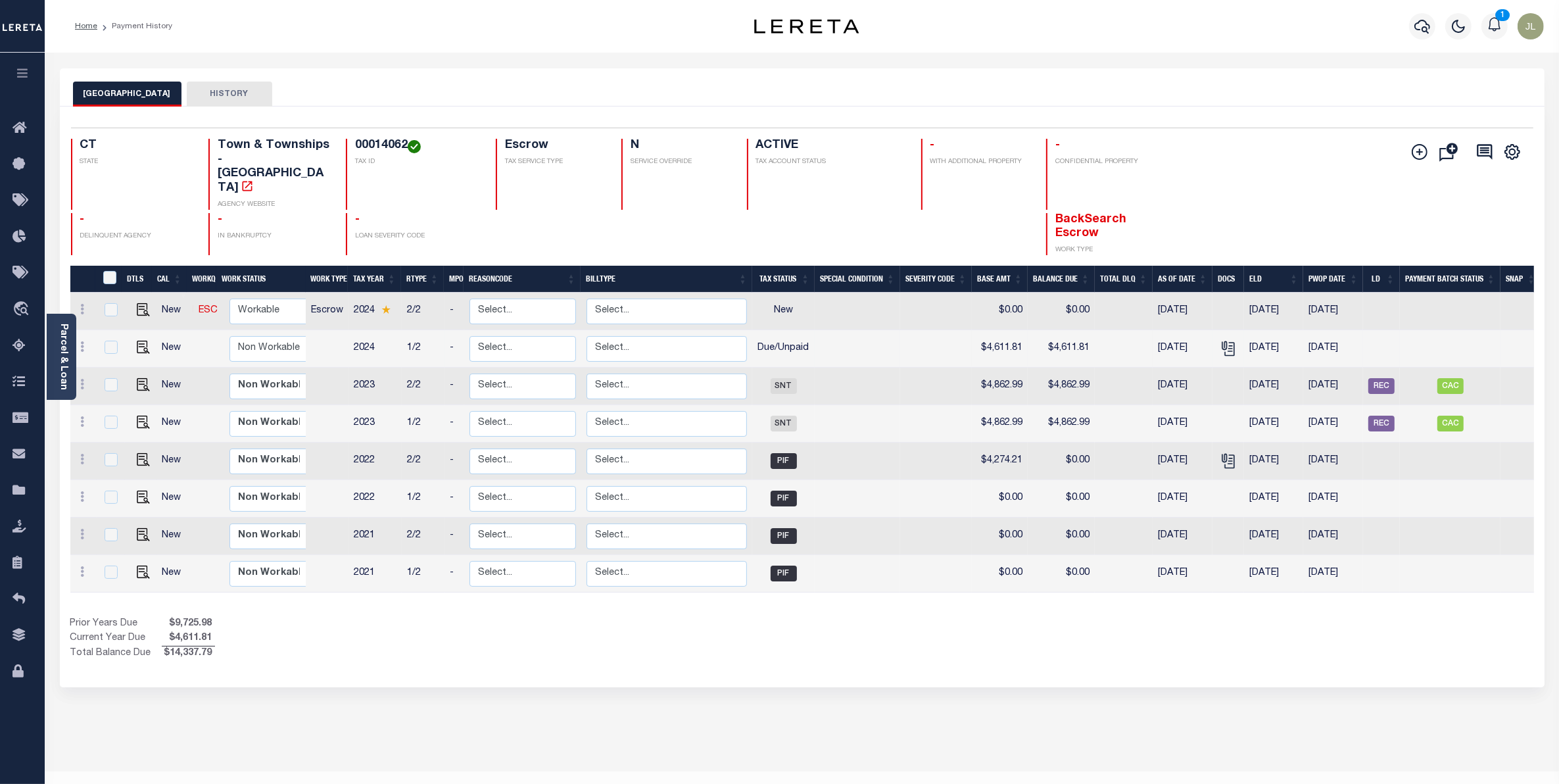
drag, startPoint x: 1390, startPoint y: 303, endPoint x: 1414, endPoint y: 313, distance: 26.0
click at [1390, 330] on td at bounding box center [1381, 348] width 37 height 38
checkbox input "true"
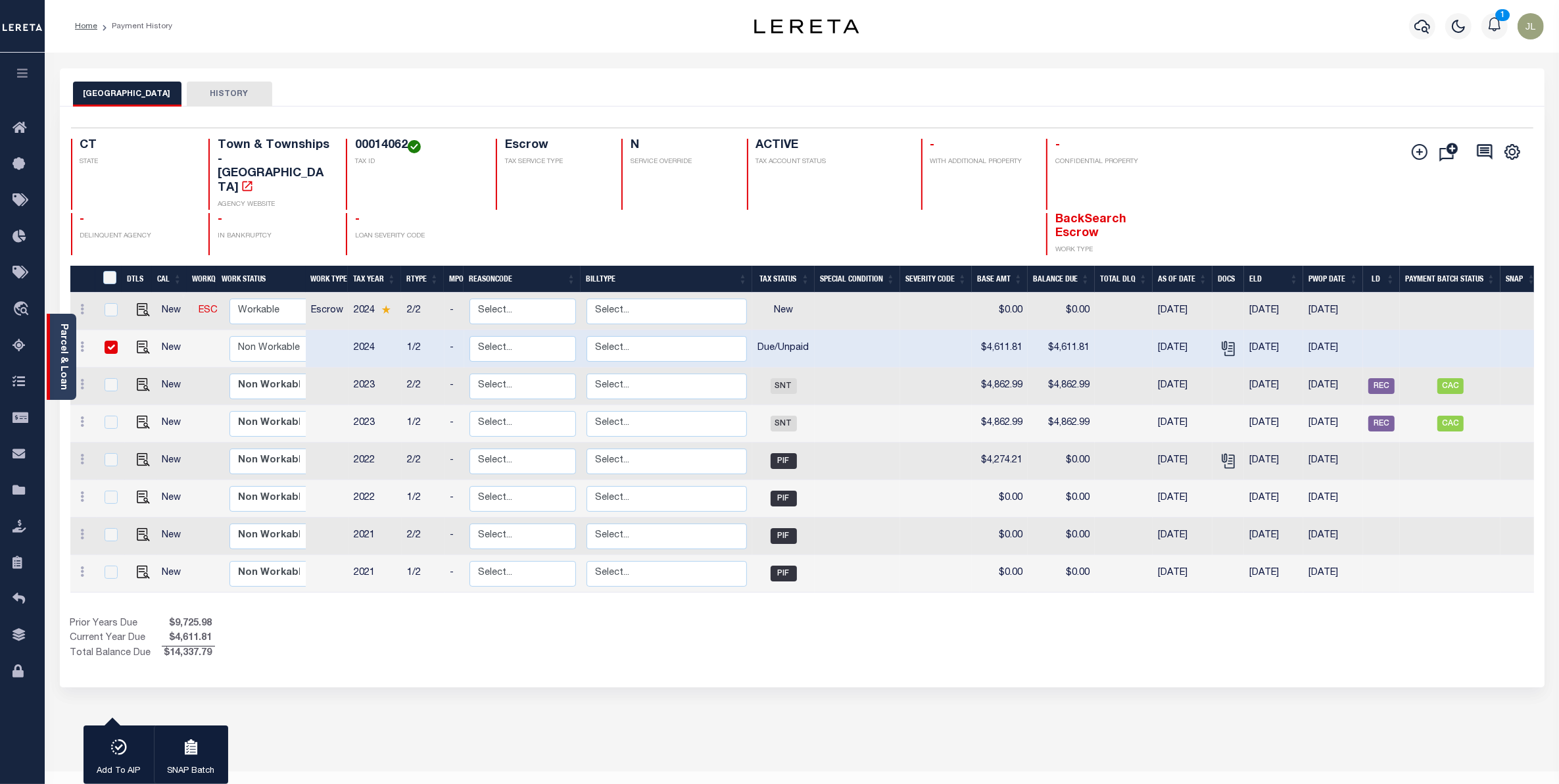
click at [63, 362] on link "Parcel & Loan" at bounding box center [63, 356] width 9 height 66
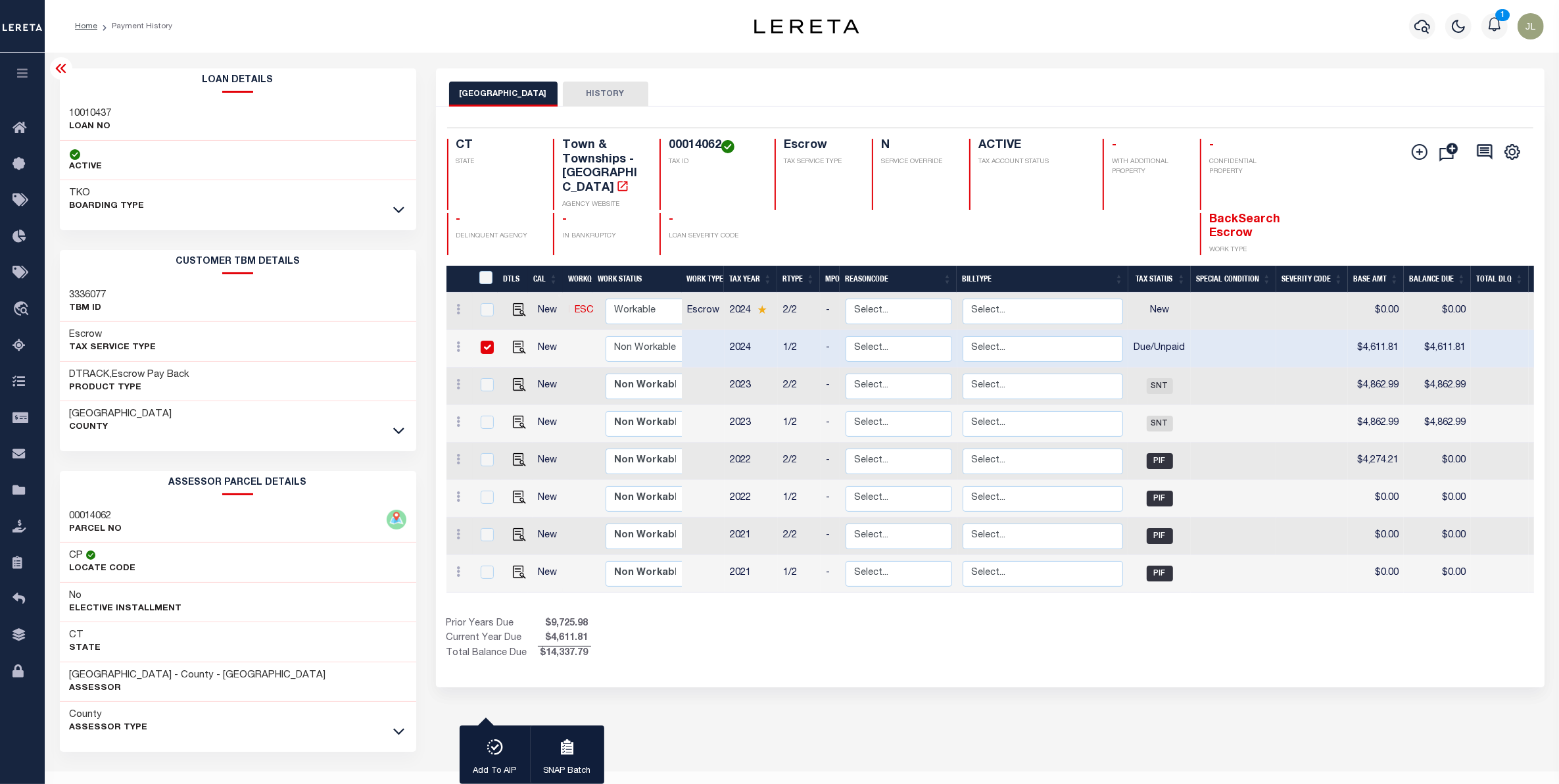
click at [66, 64] on icon at bounding box center [60, 68] width 16 height 16
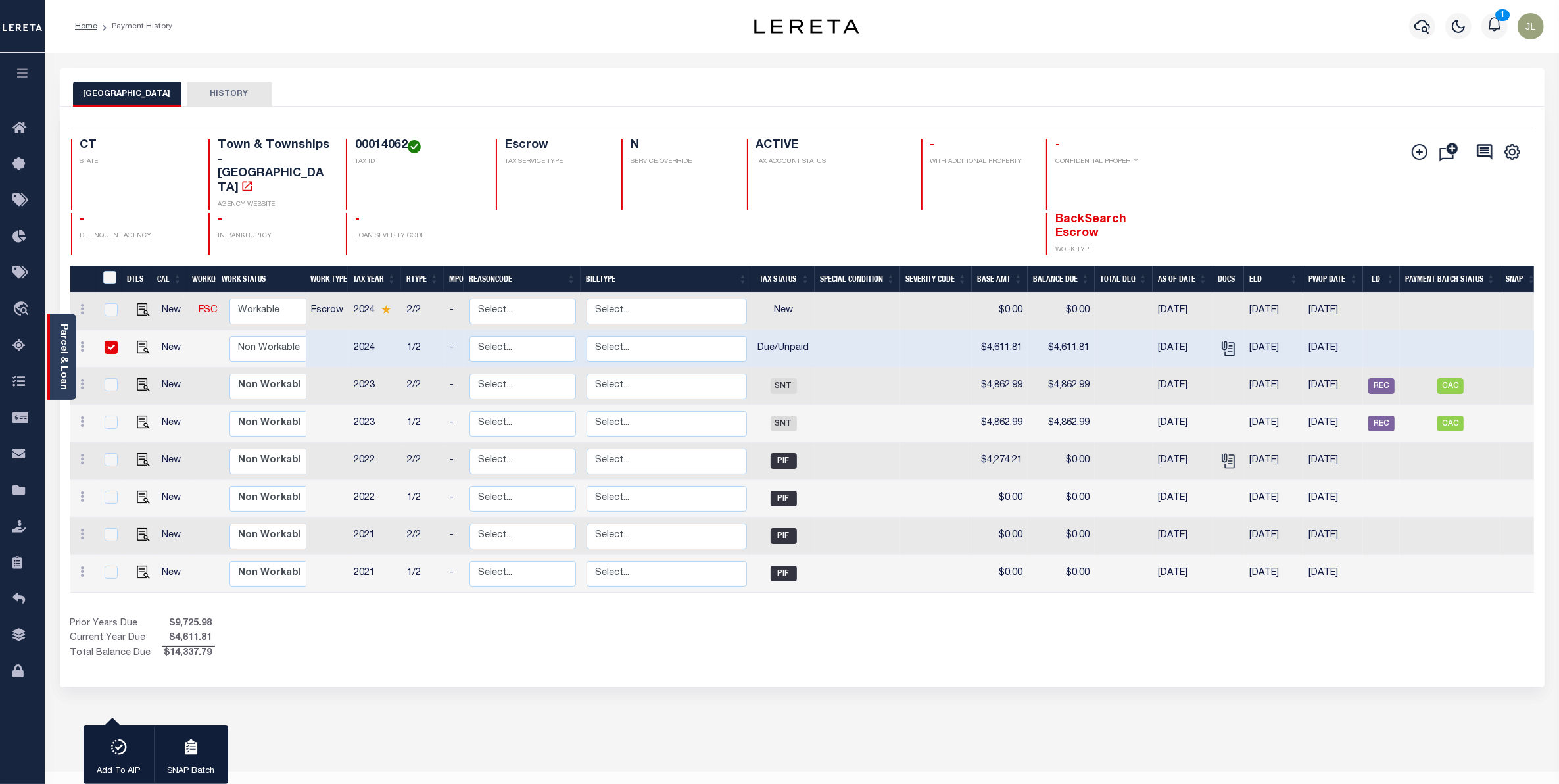
click at [64, 362] on link "Parcel & Loan" at bounding box center [63, 356] width 9 height 66
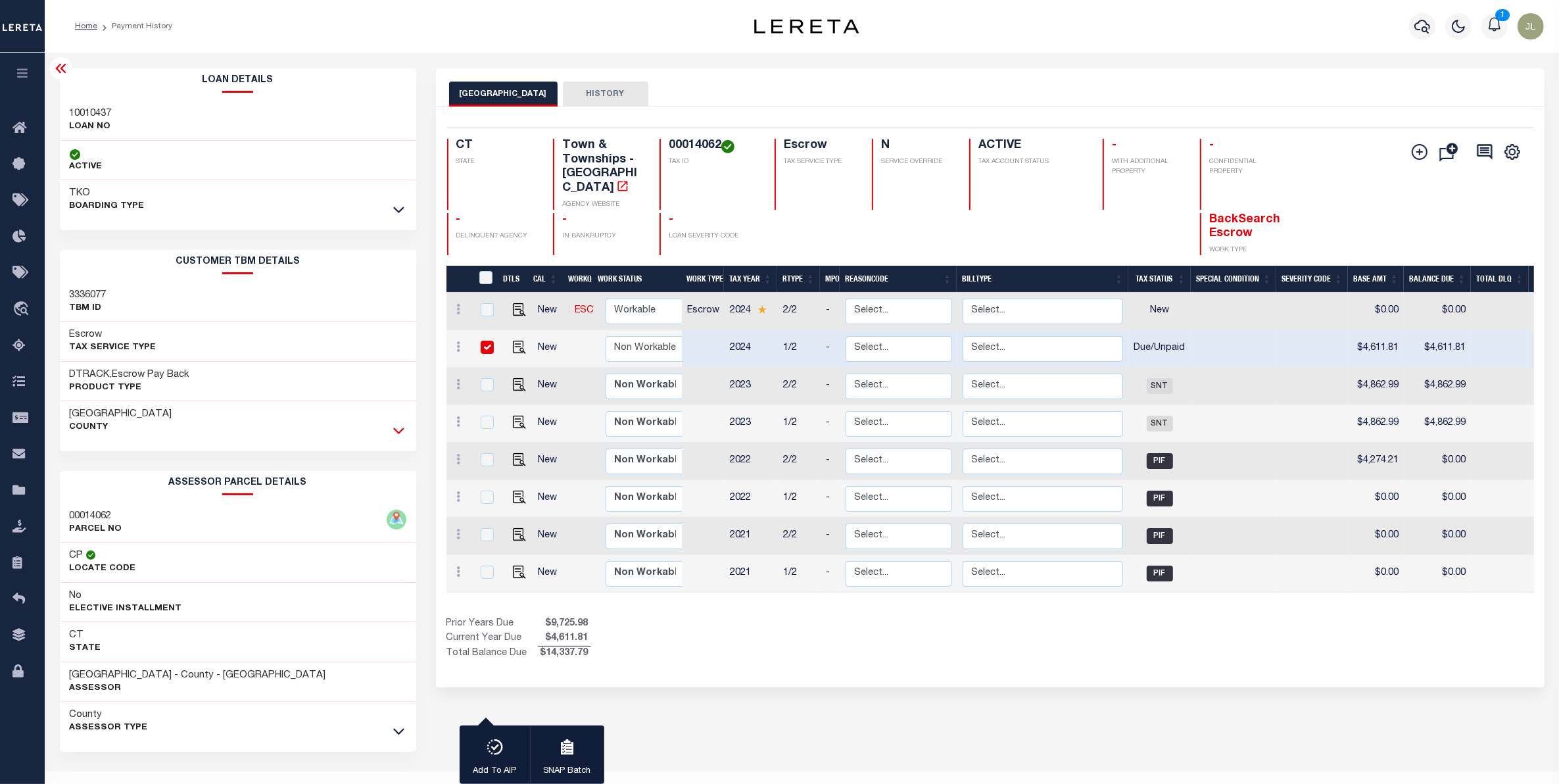
click at [402, 436] on icon at bounding box center [398, 430] width 11 height 14
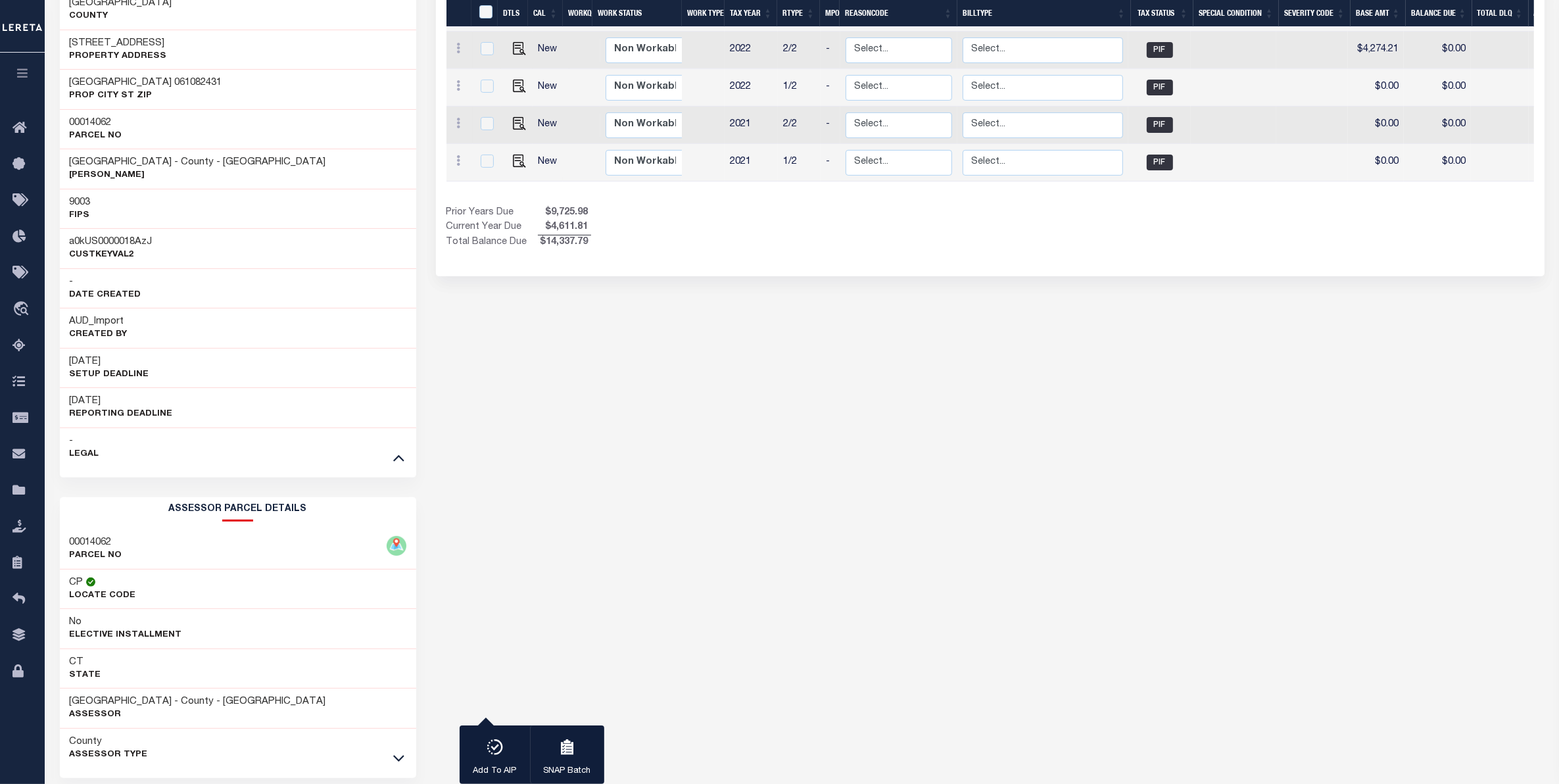
scroll to position [468, 0]
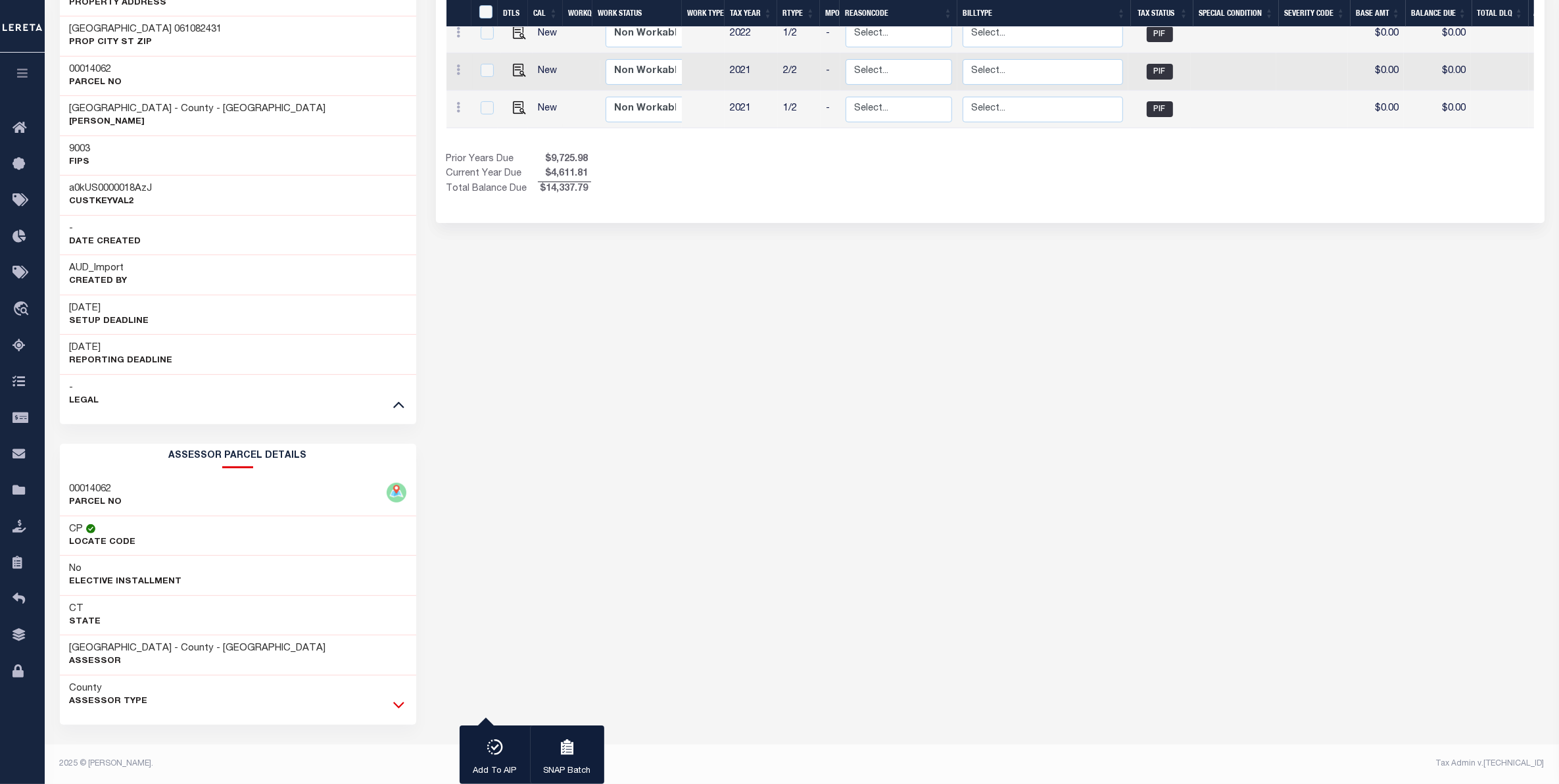
click at [398, 705] on icon at bounding box center [398, 704] width 11 height 14
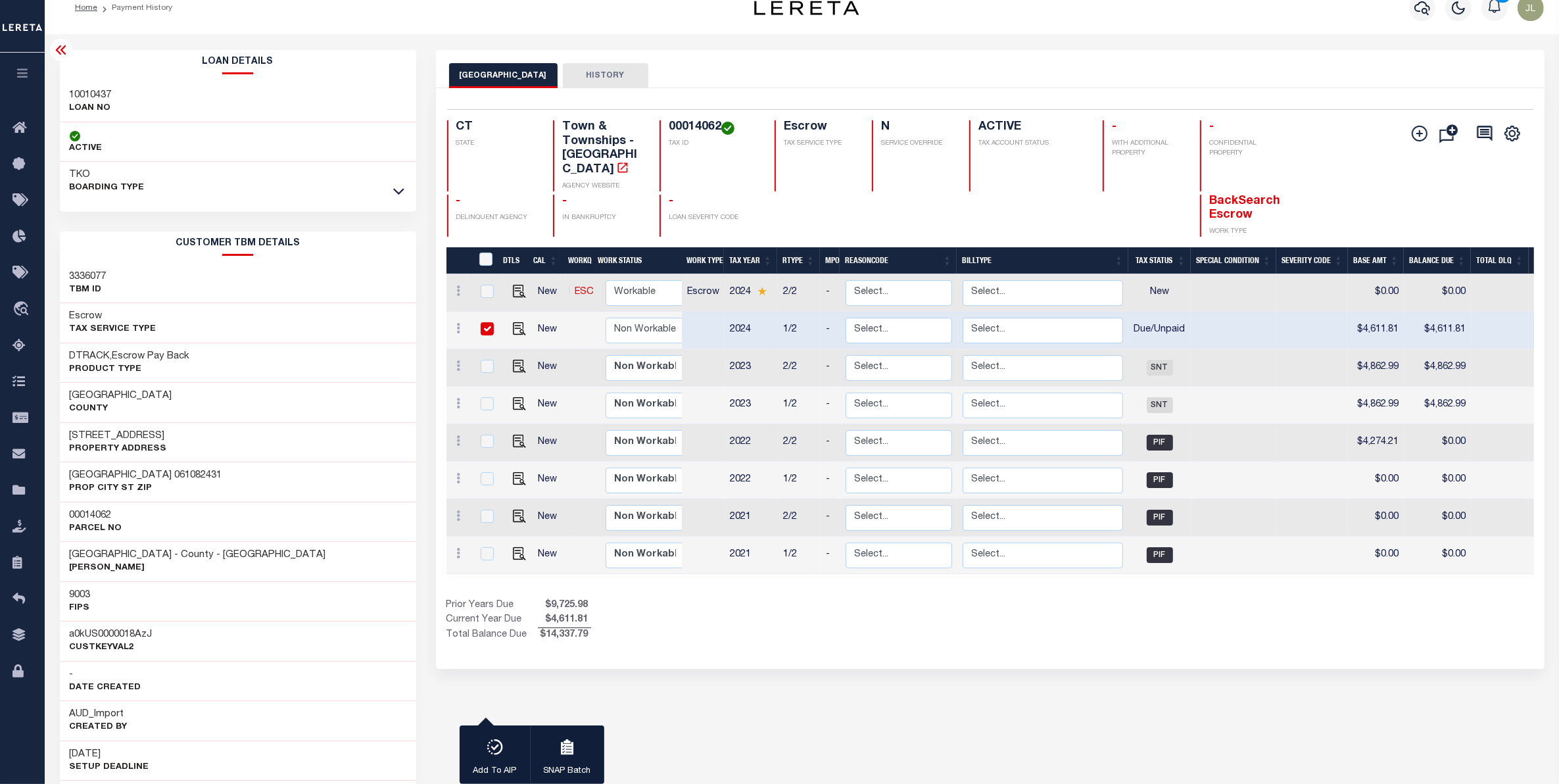
scroll to position [0, 0]
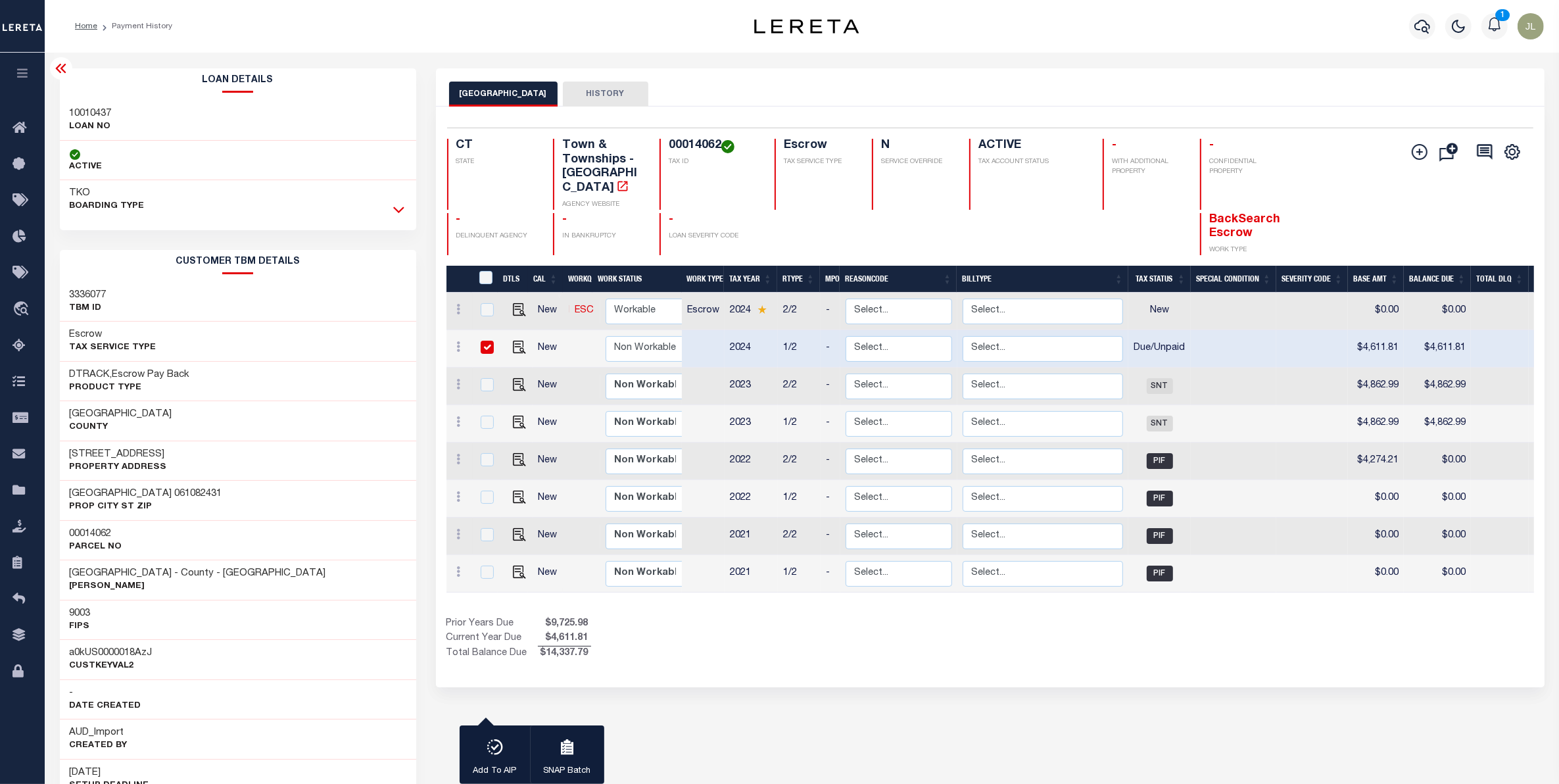
click at [393, 211] on icon at bounding box center [398, 209] width 11 height 14
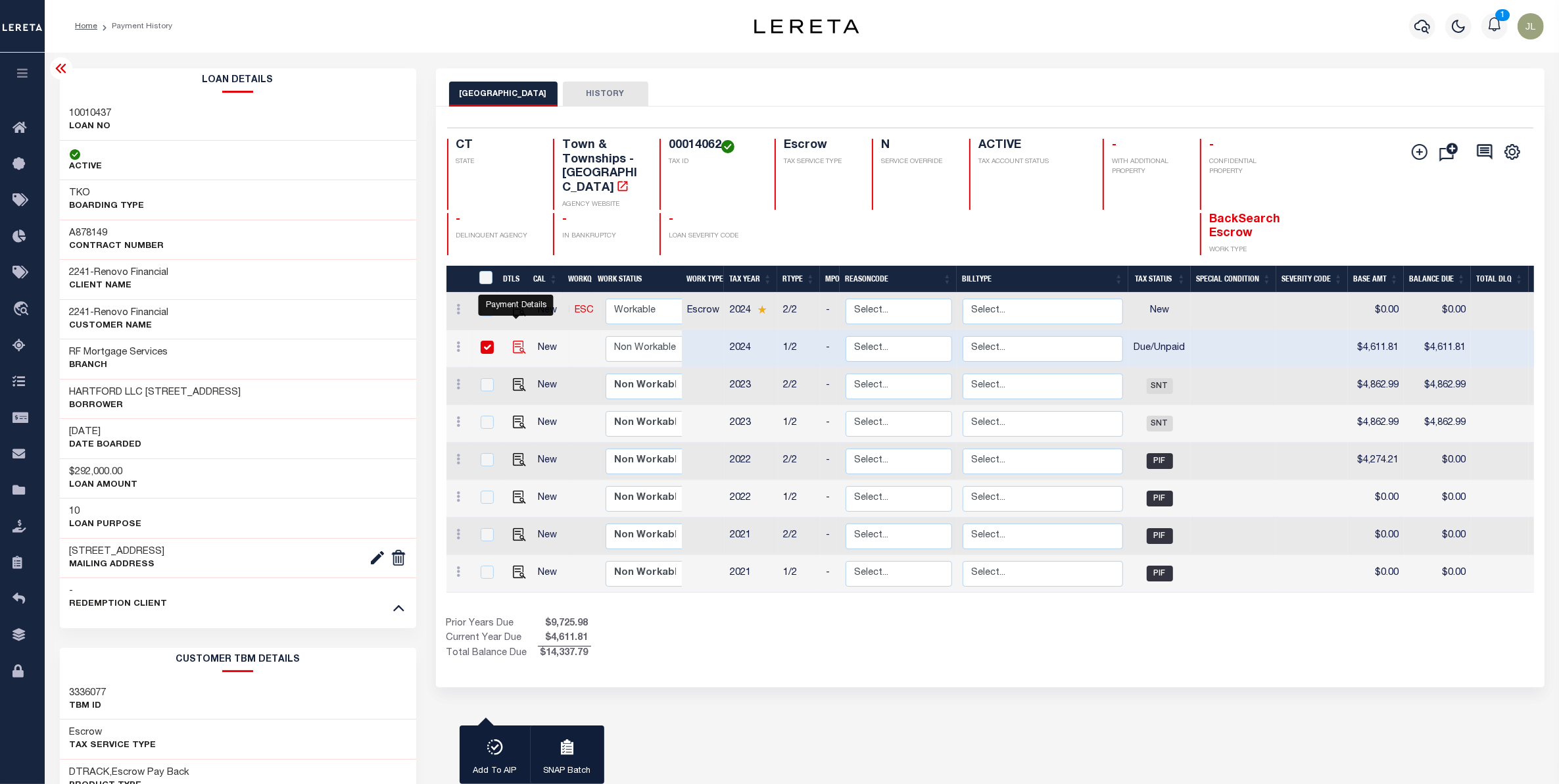
click at [516, 341] on img "" at bounding box center [519, 347] width 13 height 13
checkbox input "false"
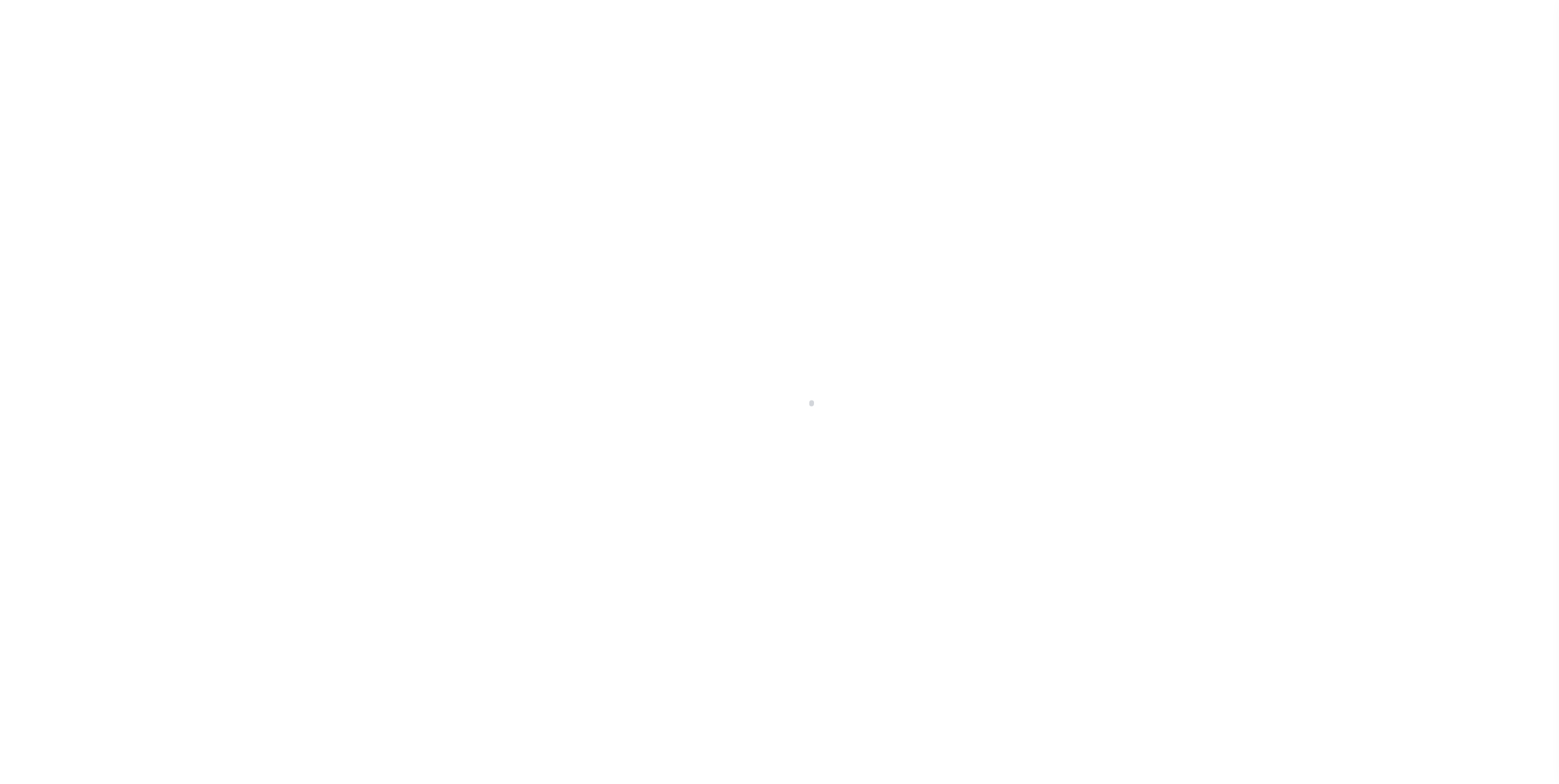
select select "DUE"
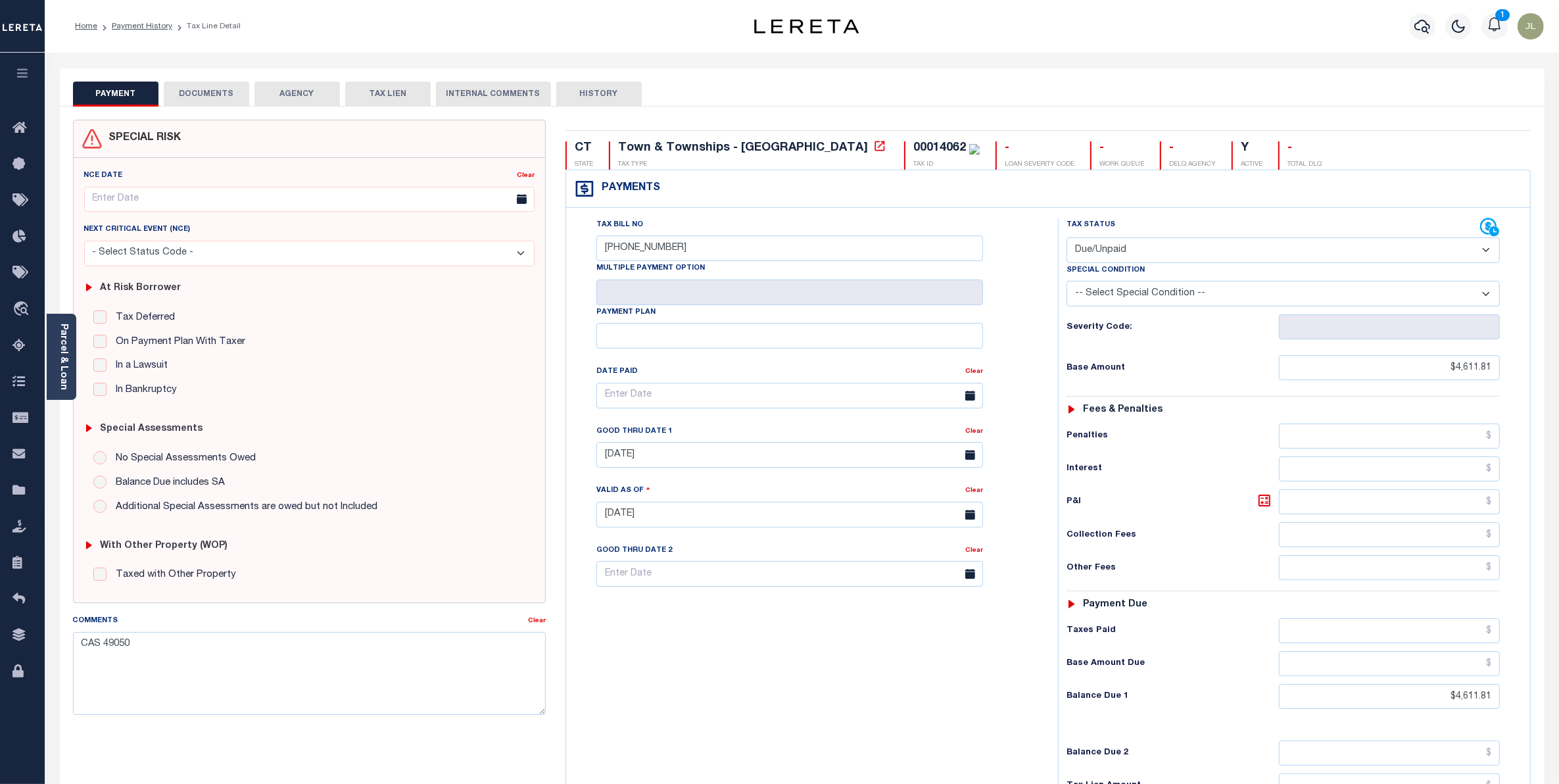
click at [565, 99] on button "HISTORY" at bounding box center [598, 93] width 85 height 25
select select "50"
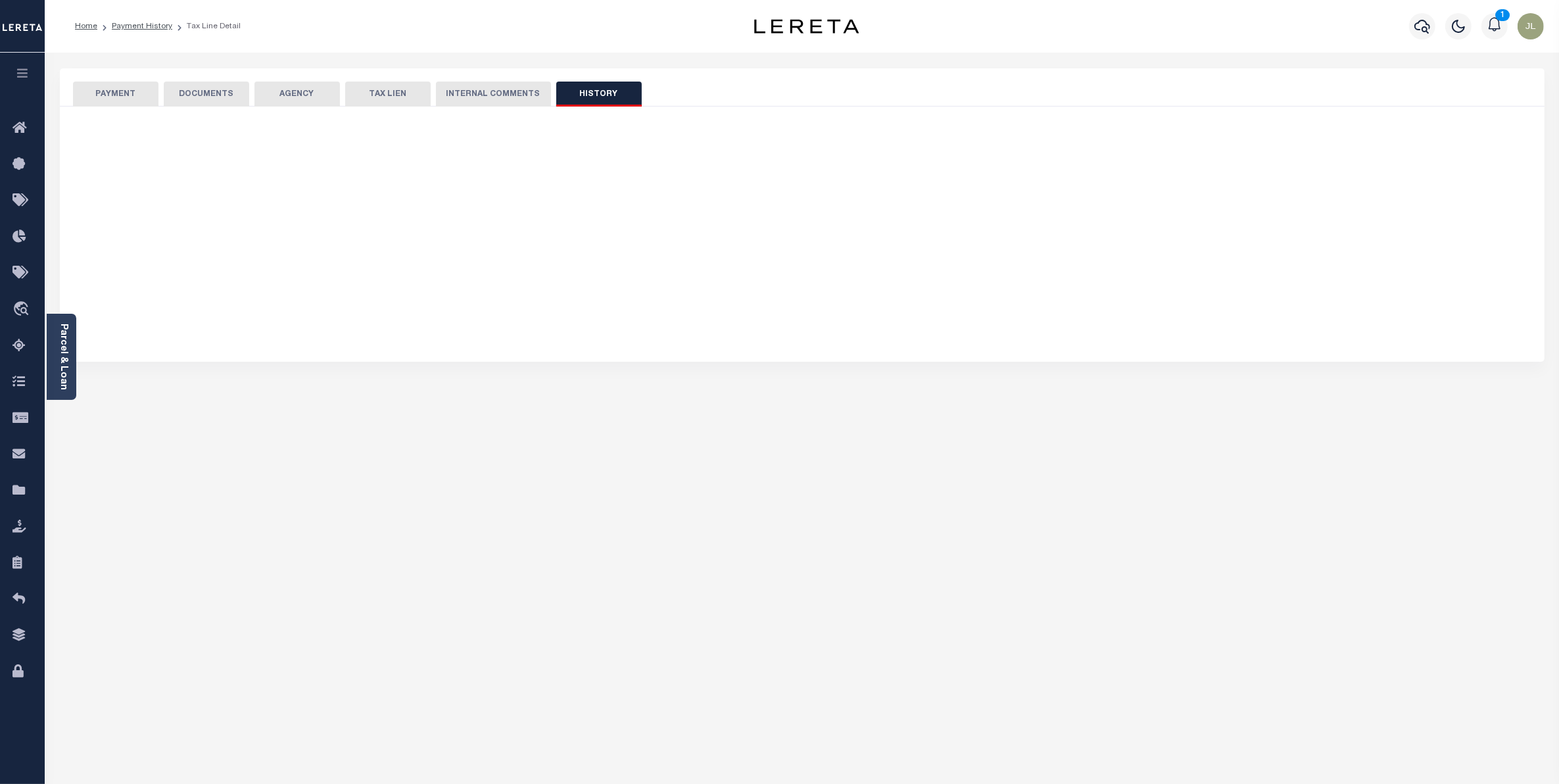
select select "50"
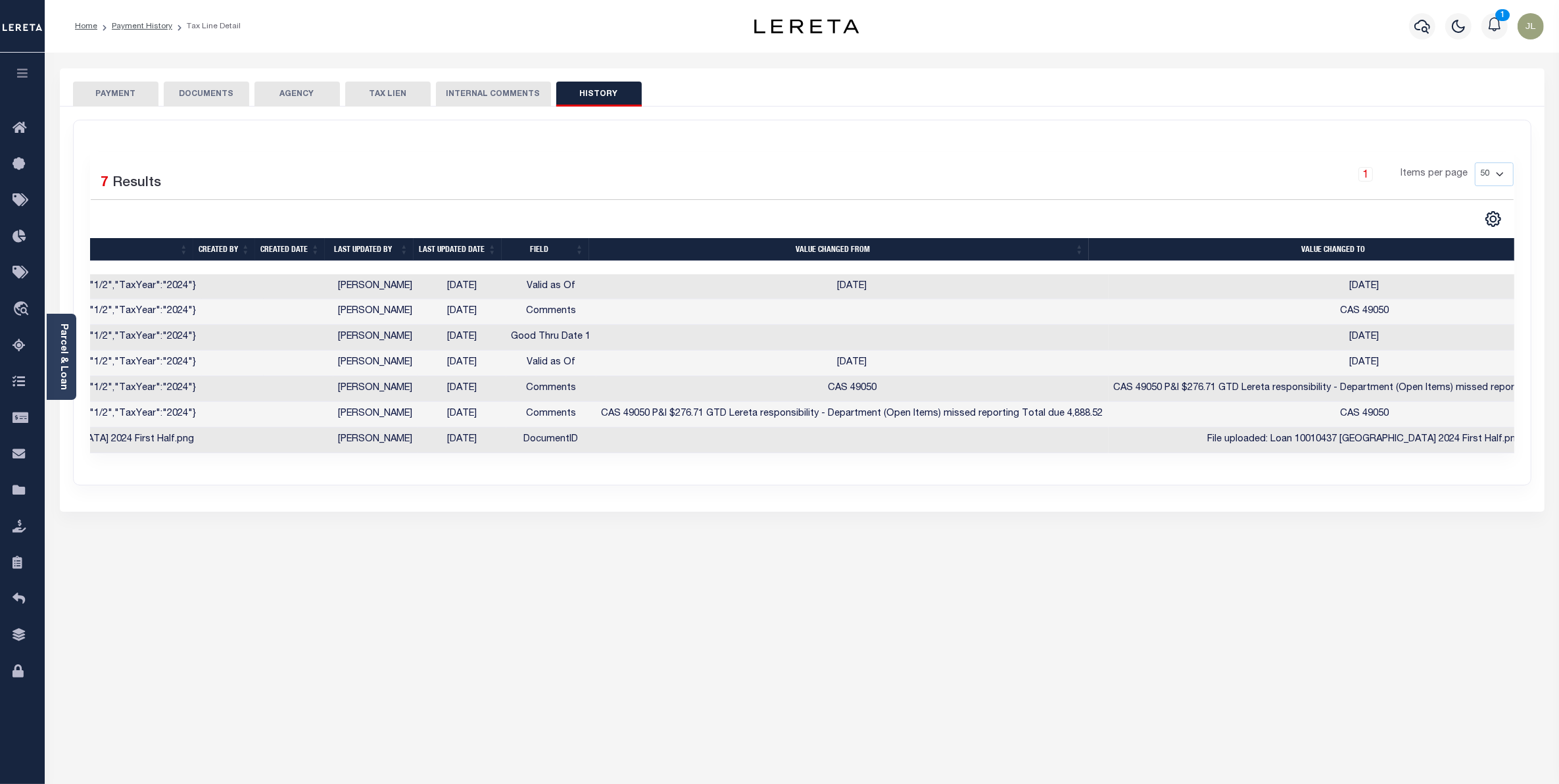
scroll to position [0, 292]
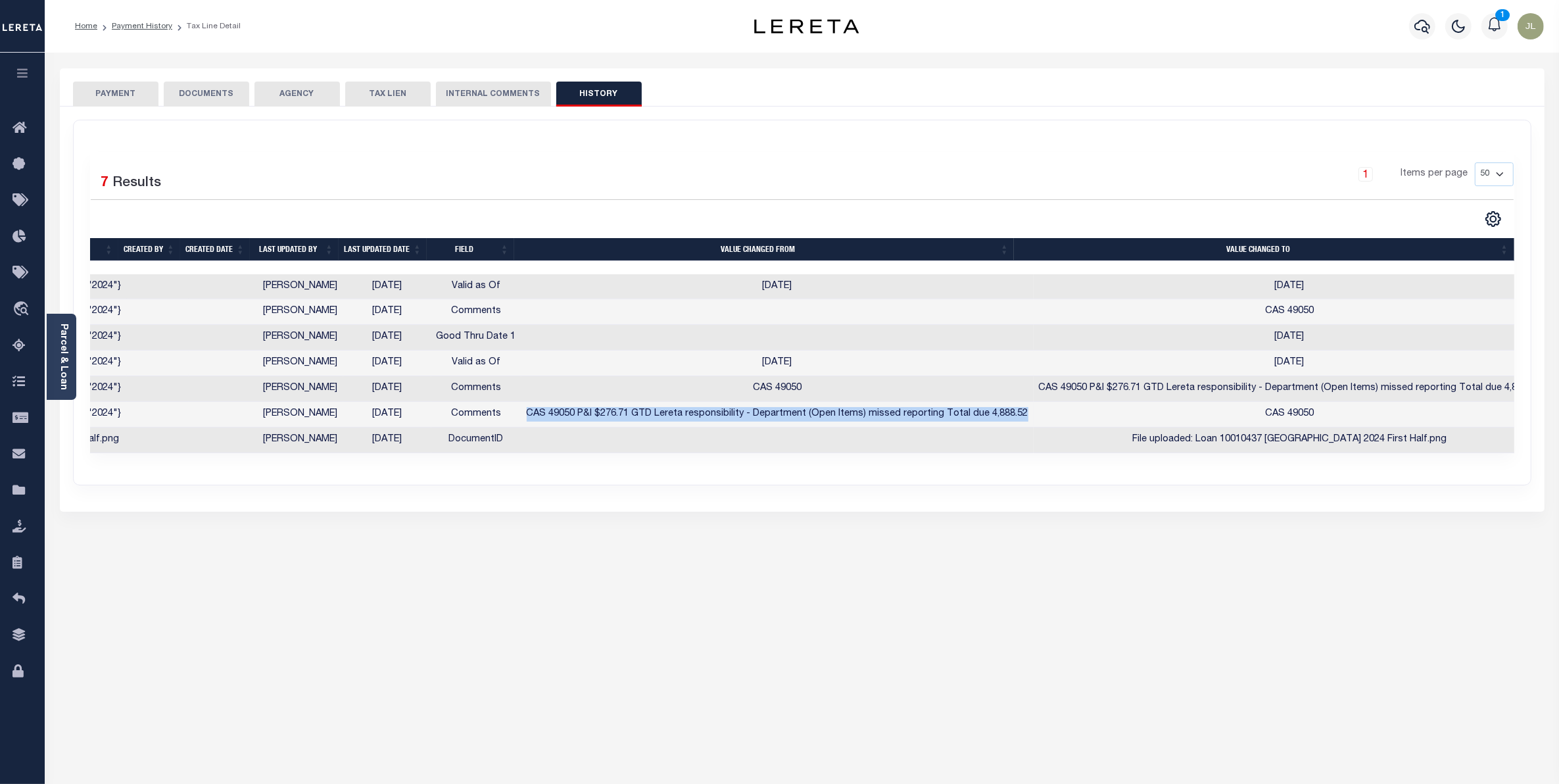
drag, startPoint x: 1010, startPoint y: 419, endPoint x: 514, endPoint y: 411, distance: 496.1
click at [521, 411] on td "CAS 49050 P&I $276.71 GTD Lereta responsibility - Department (Open Items) misse…" at bounding box center [777, 415] width 512 height 26
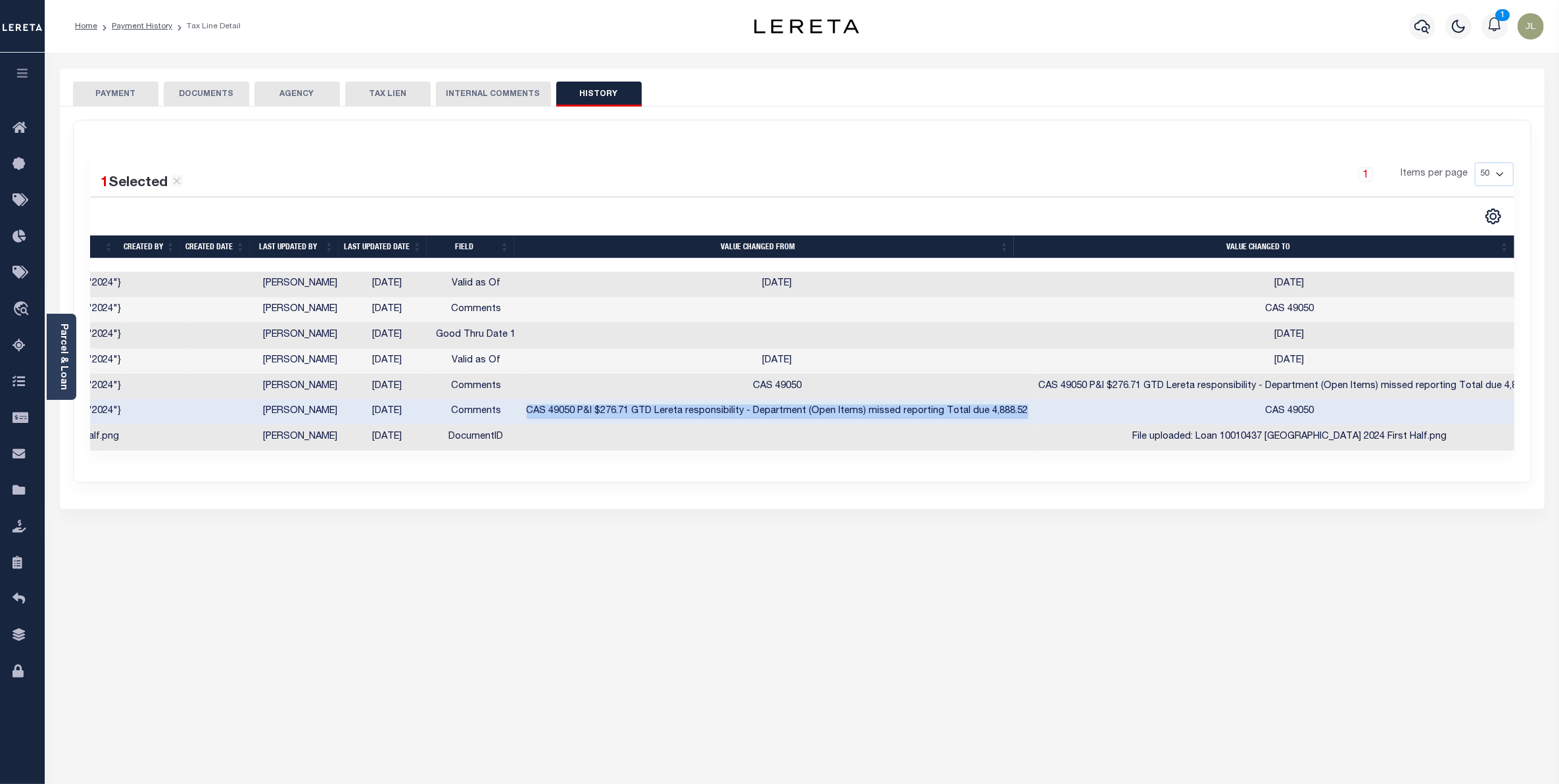
copy td "CAS 49050 P&I $276.71 GTD Lereta responsibility - Department (Open Items) misse…"
click at [998, 423] on td "CAS 49050 P&I $276.71 GTD Lereta responsibility - Department (Open Items) misse…" at bounding box center [777, 412] width 512 height 26
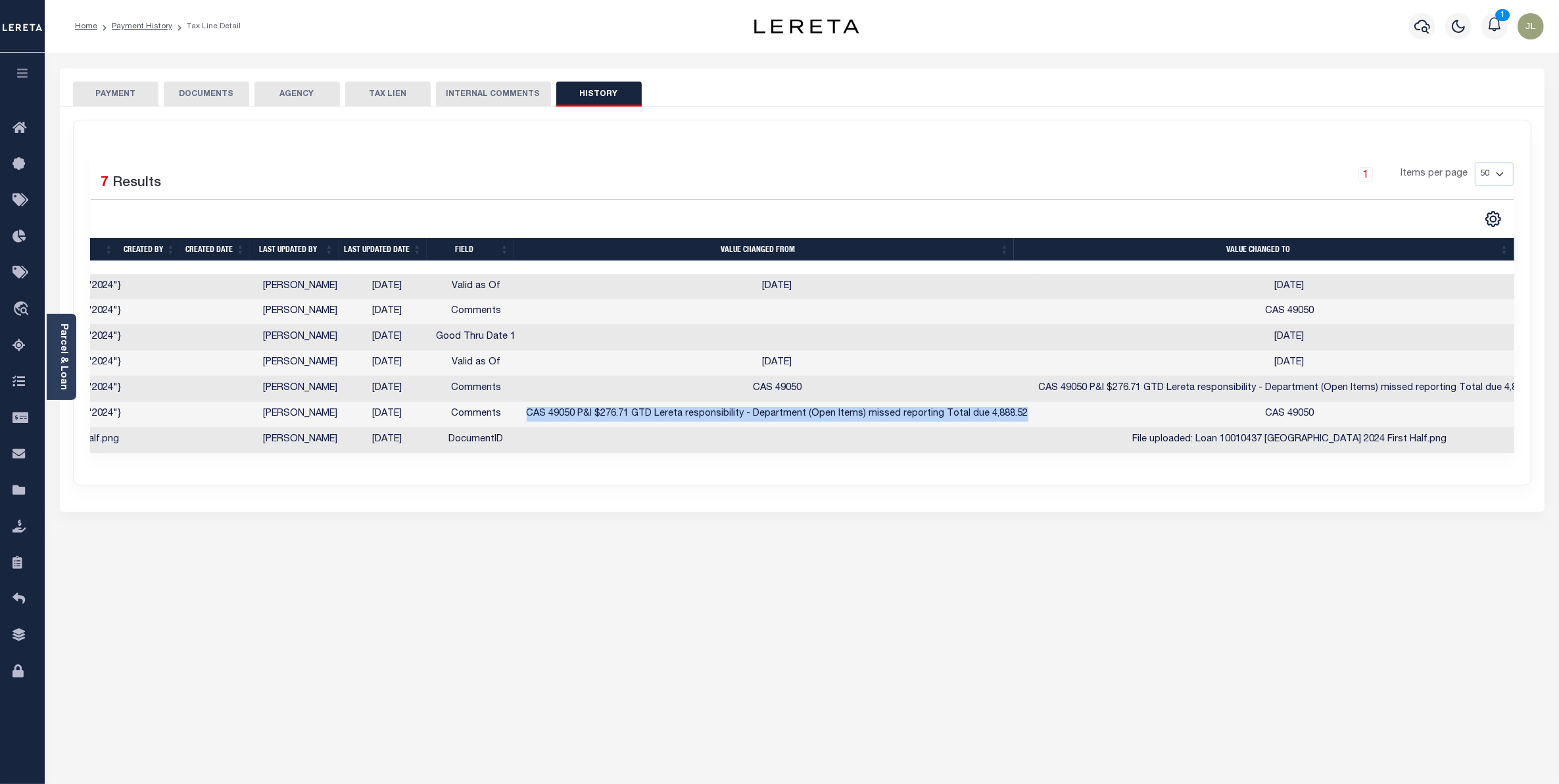
drag, startPoint x: 1008, startPoint y: 419, endPoint x: 514, endPoint y: 424, distance: 494.0
click at [521, 424] on td "CAS 49050 P&I $276.71 GTD Lereta responsibility - Department (Open Items) misse…" at bounding box center [777, 415] width 512 height 26
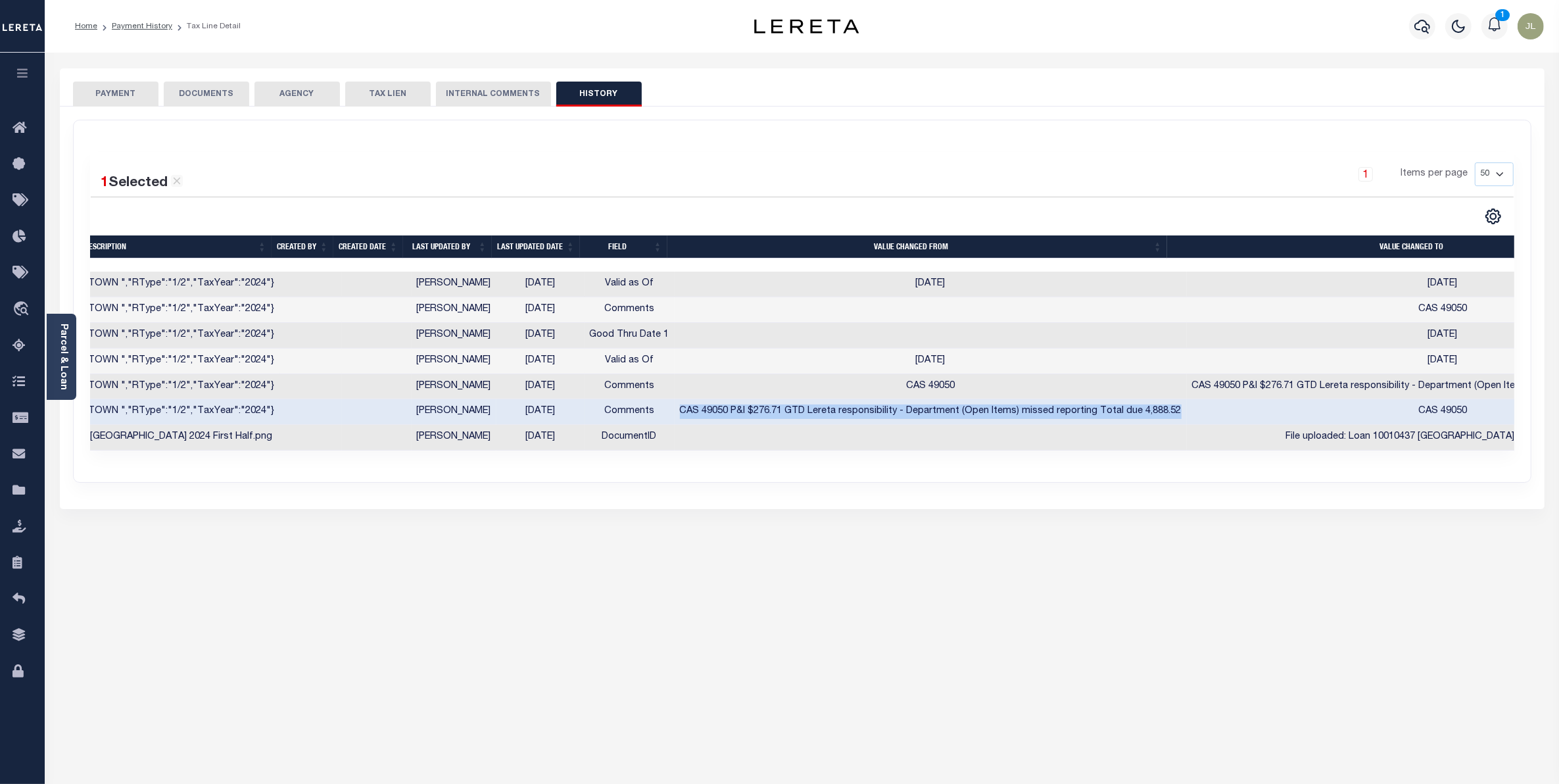
scroll to position [0, 0]
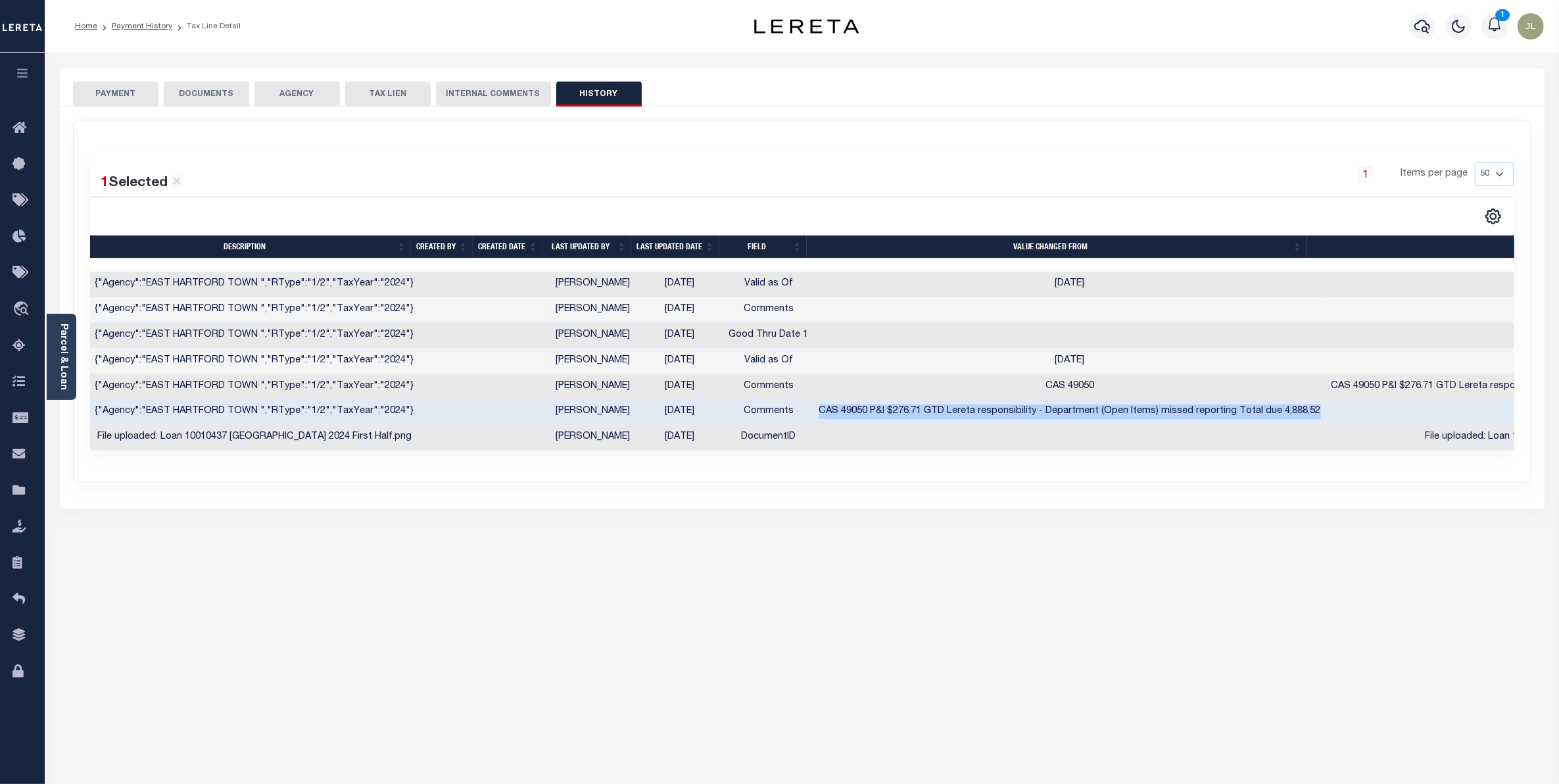
click at [113, 99] on button "PAYMENT" at bounding box center [115, 93] width 85 height 25
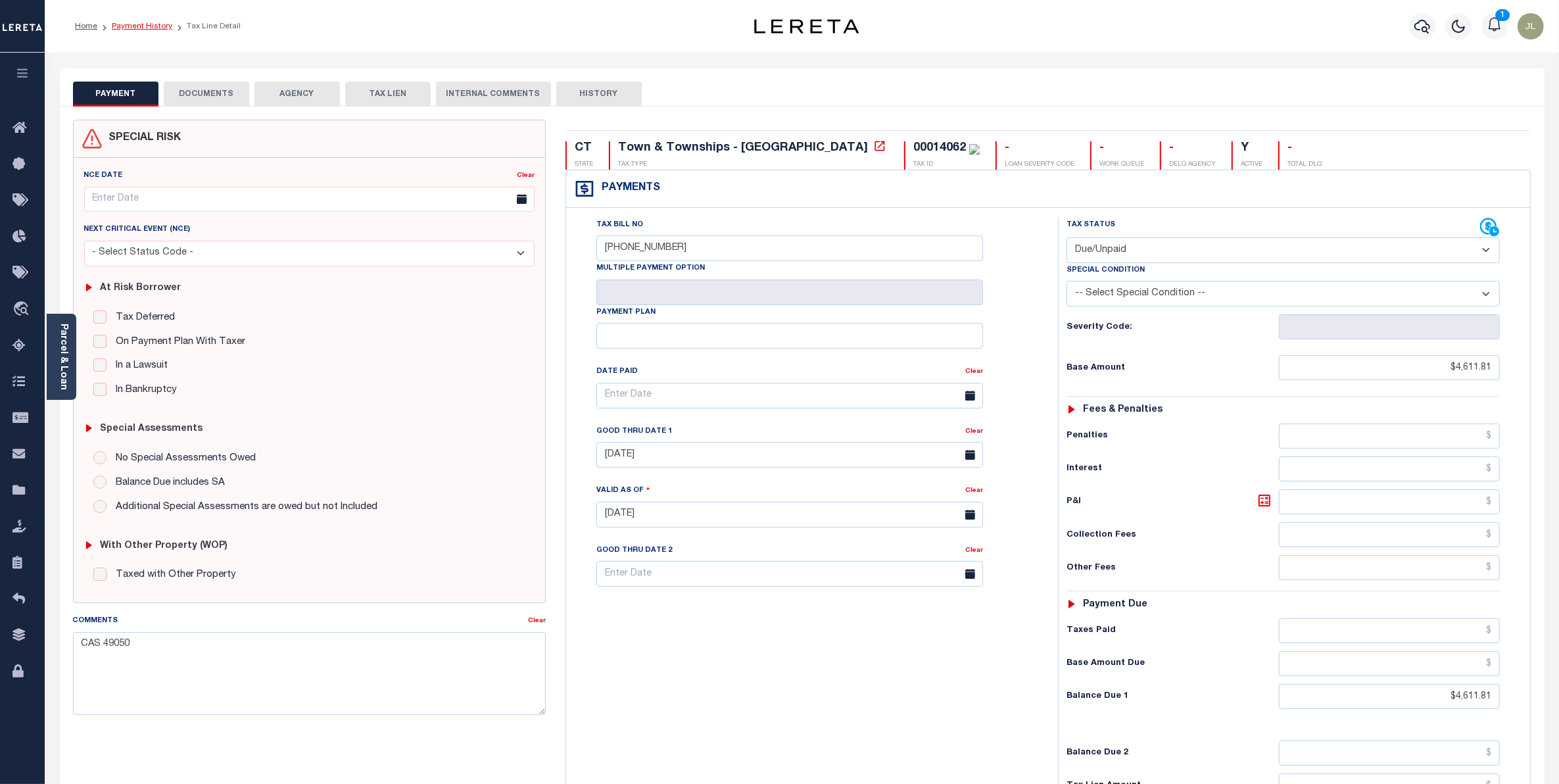
click at [140, 27] on link "Payment History" at bounding box center [142, 26] width 60 height 8
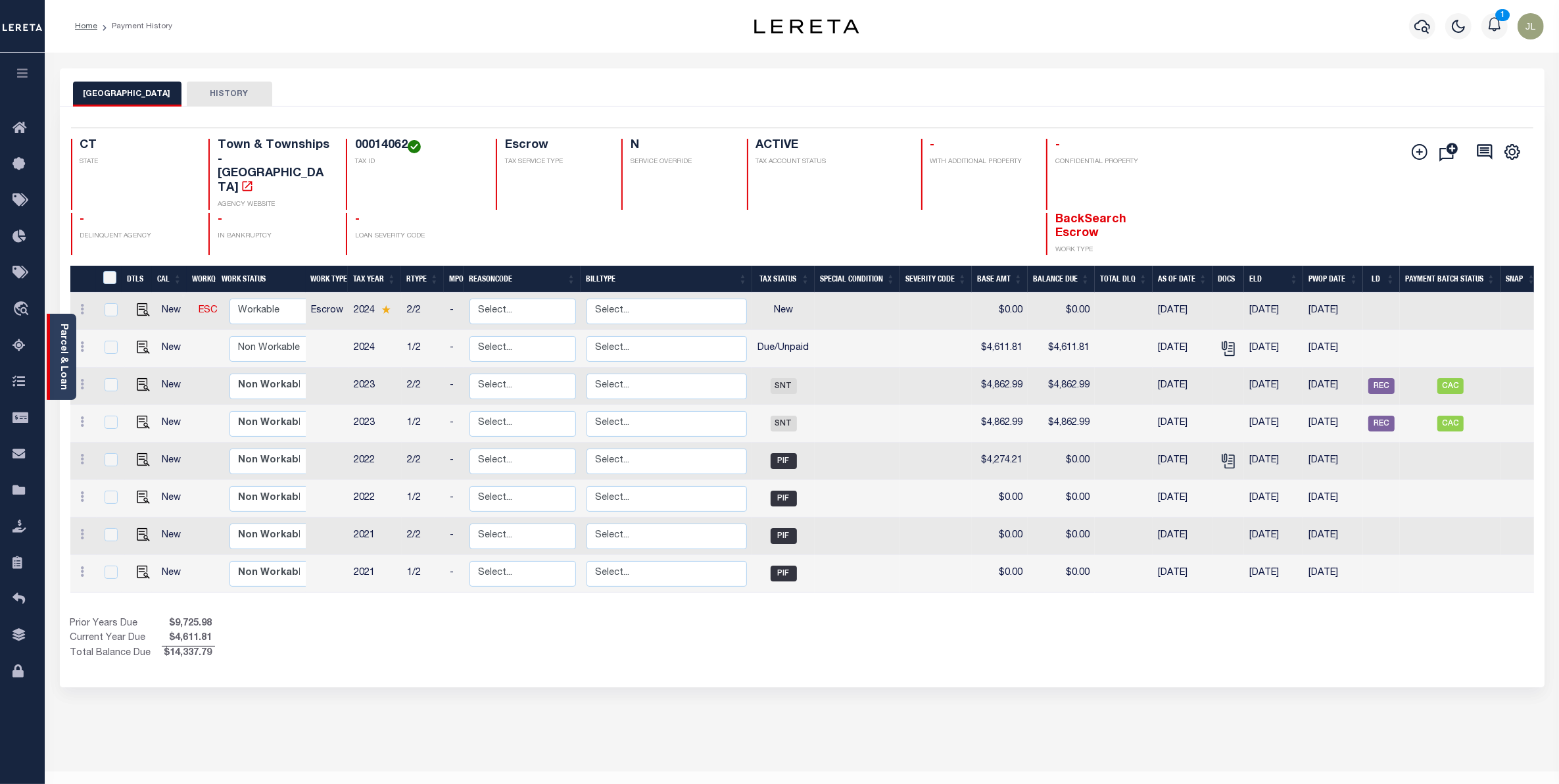
click at [64, 360] on link "Parcel & Loan" at bounding box center [63, 356] width 9 height 66
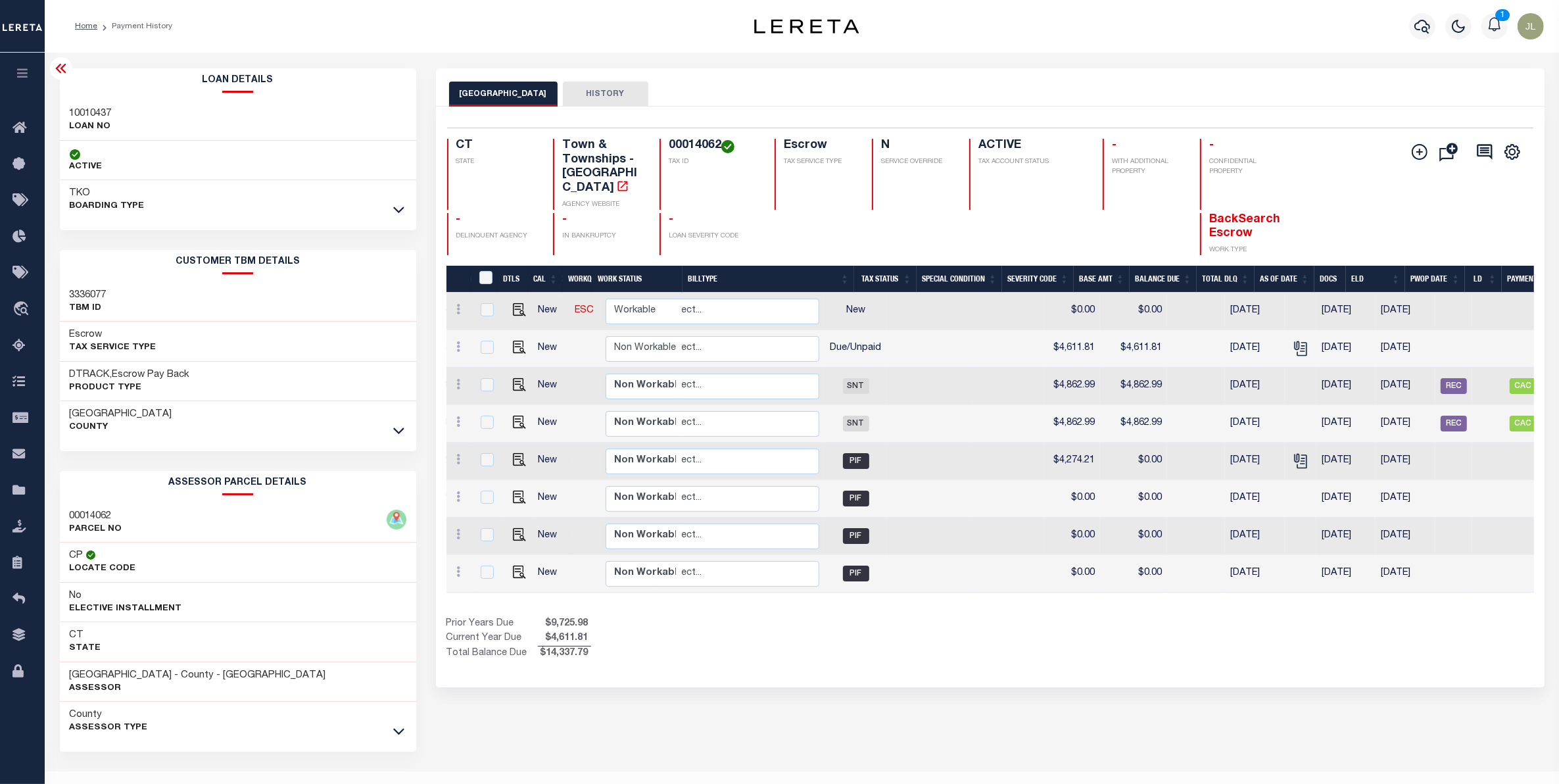
scroll to position [0, 304]
click at [622, 91] on button "HISTORY" at bounding box center [605, 93] width 85 height 25
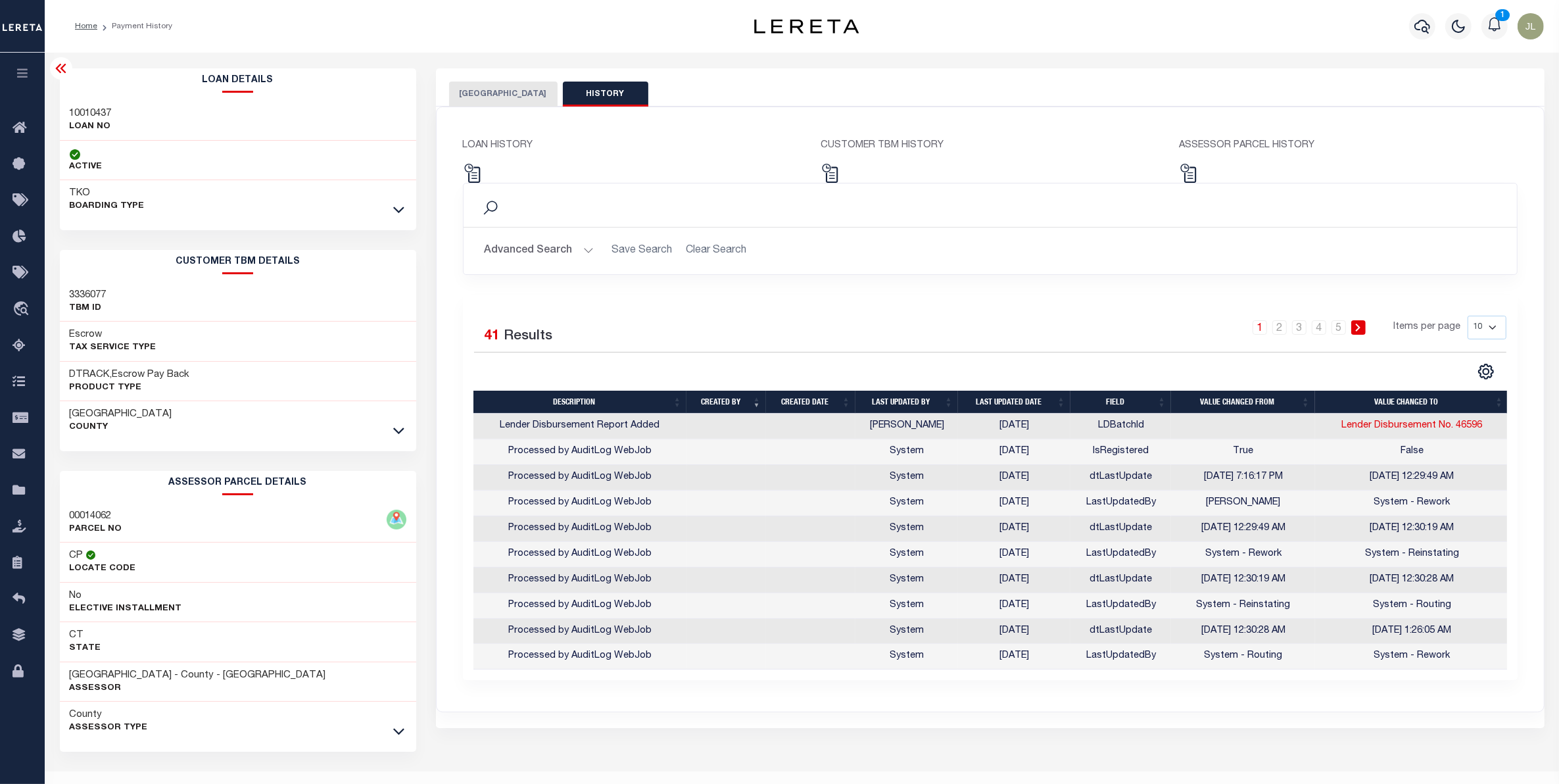
click at [1493, 329] on select "10 25 50 100" at bounding box center [1487, 328] width 38 height 24
select select "100"
click at [1467, 316] on select "10 25 50 100" at bounding box center [1487, 328] width 38 height 24
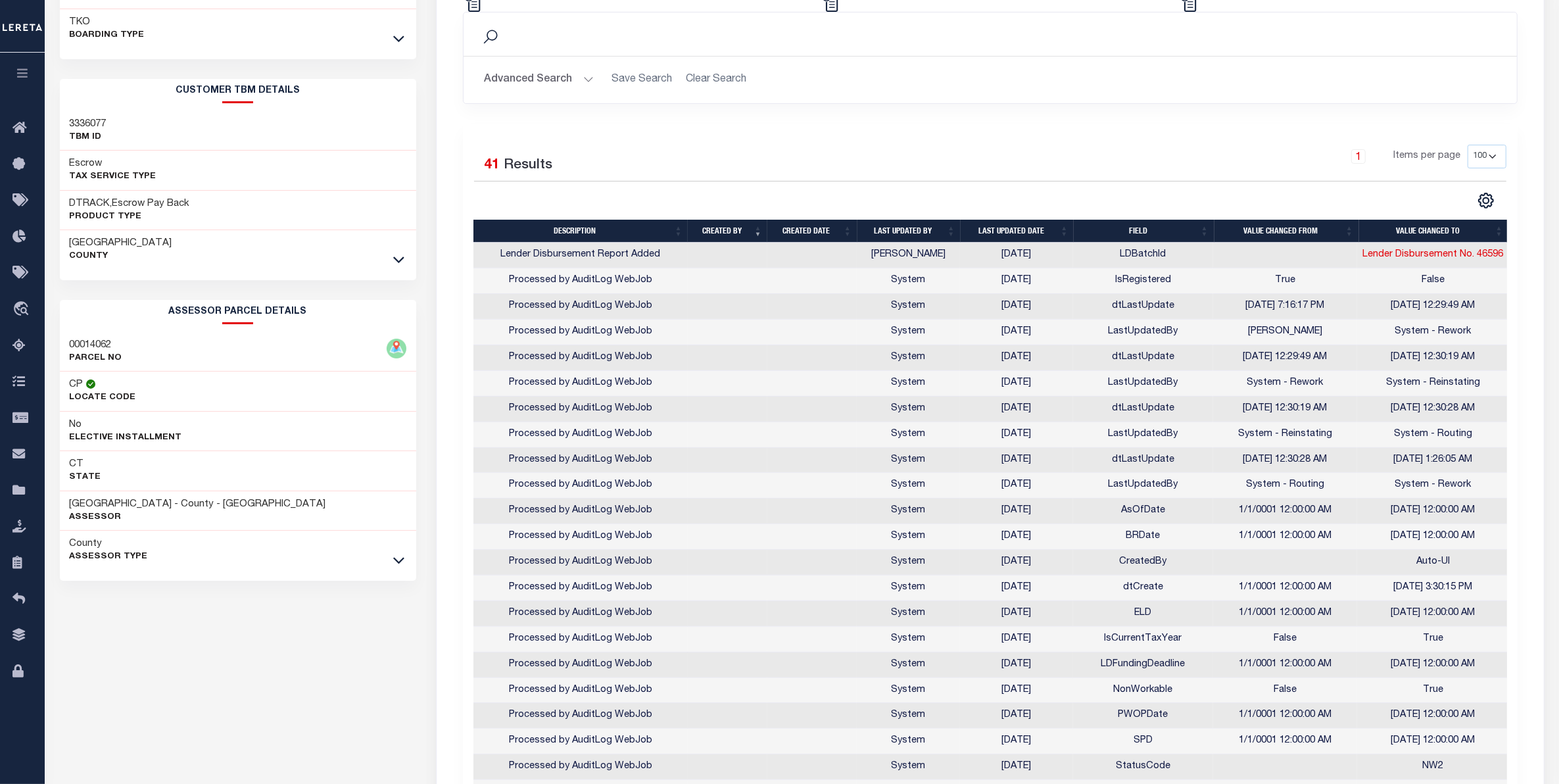
scroll to position [34, 0]
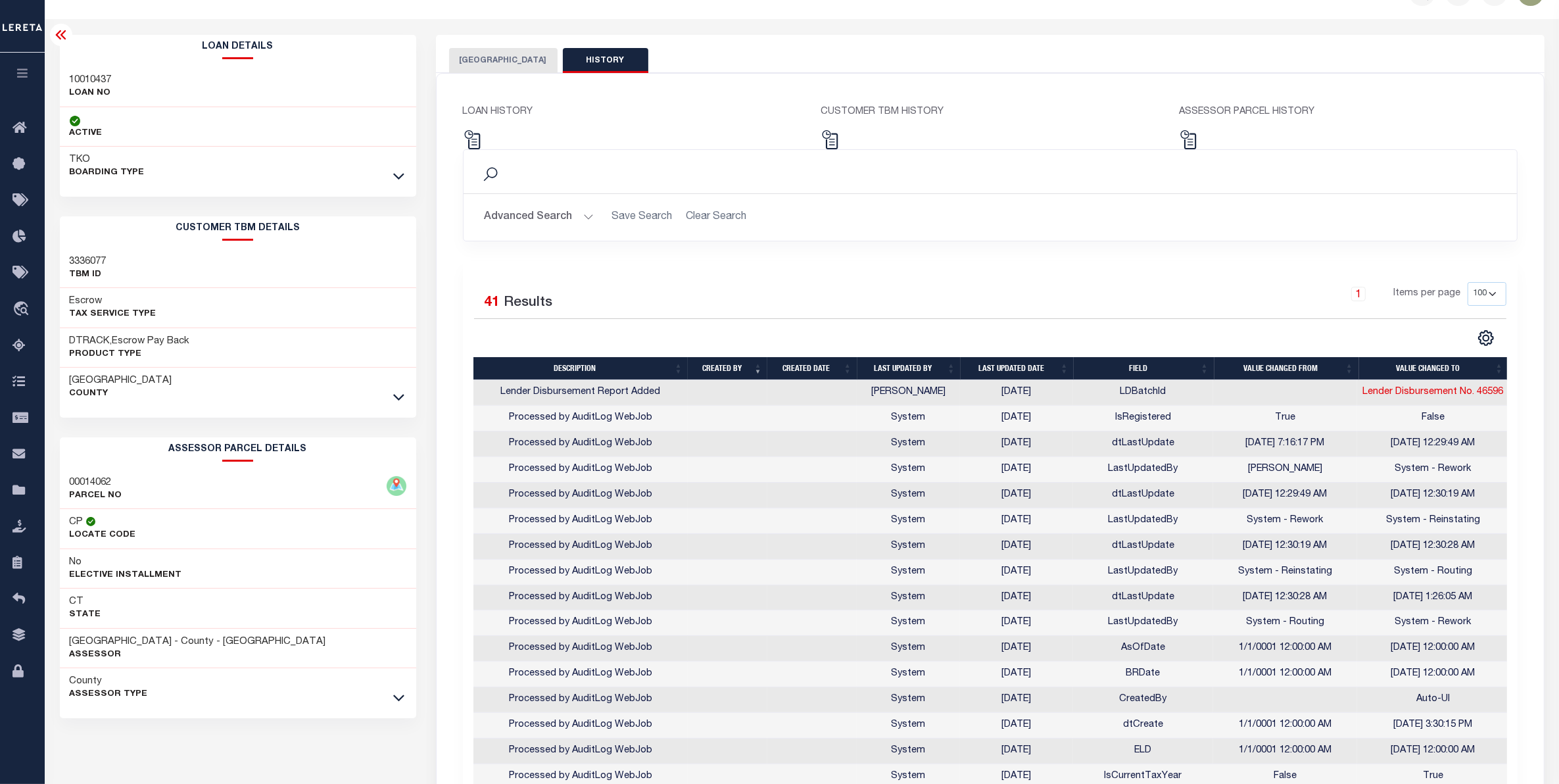
click at [1010, 372] on th "Last updated date" at bounding box center [1017, 368] width 113 height 23
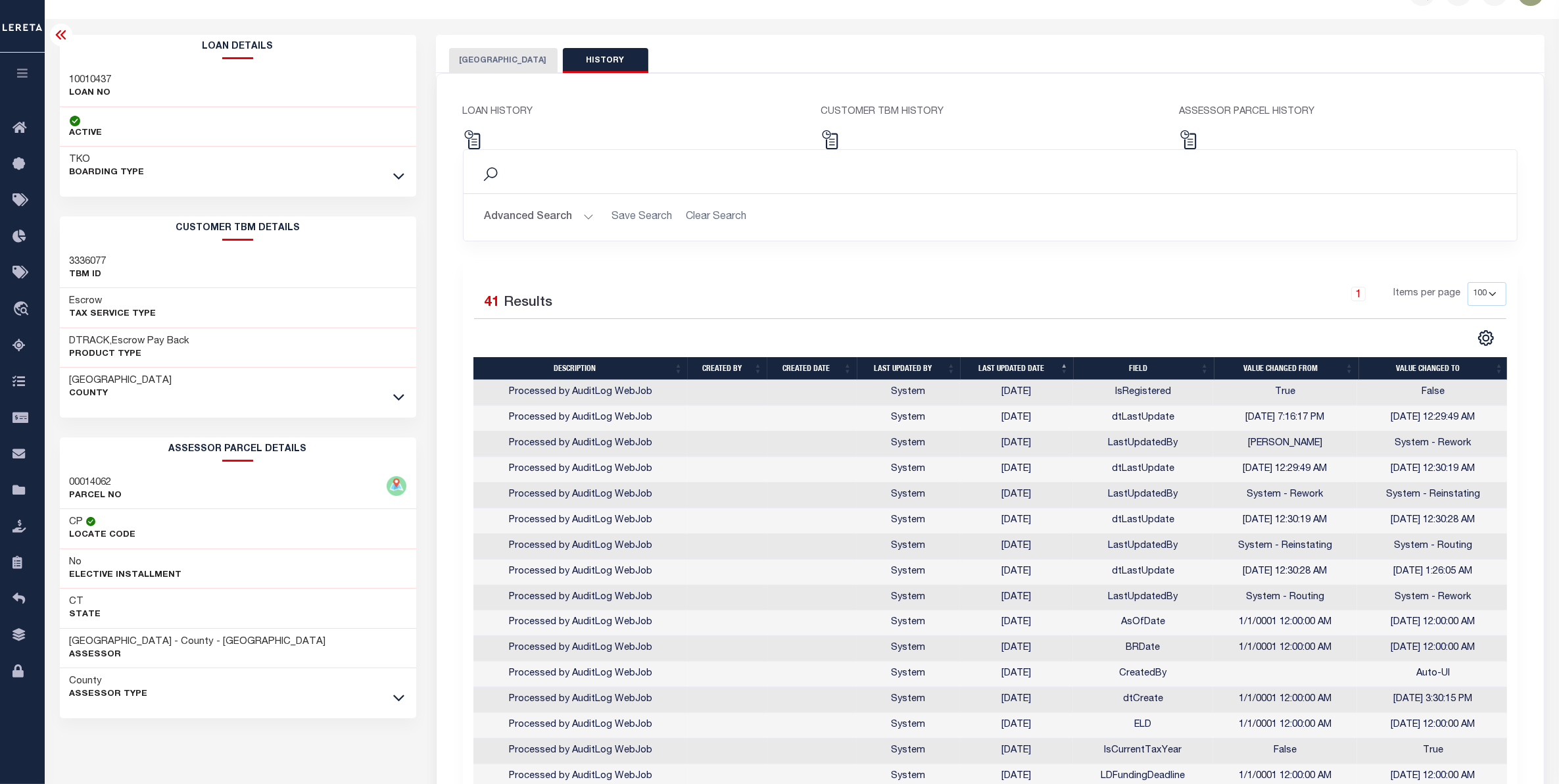
click at [1053, 368] on th "Last updated date" at bounding box center [1017, 368] width 113 height 23
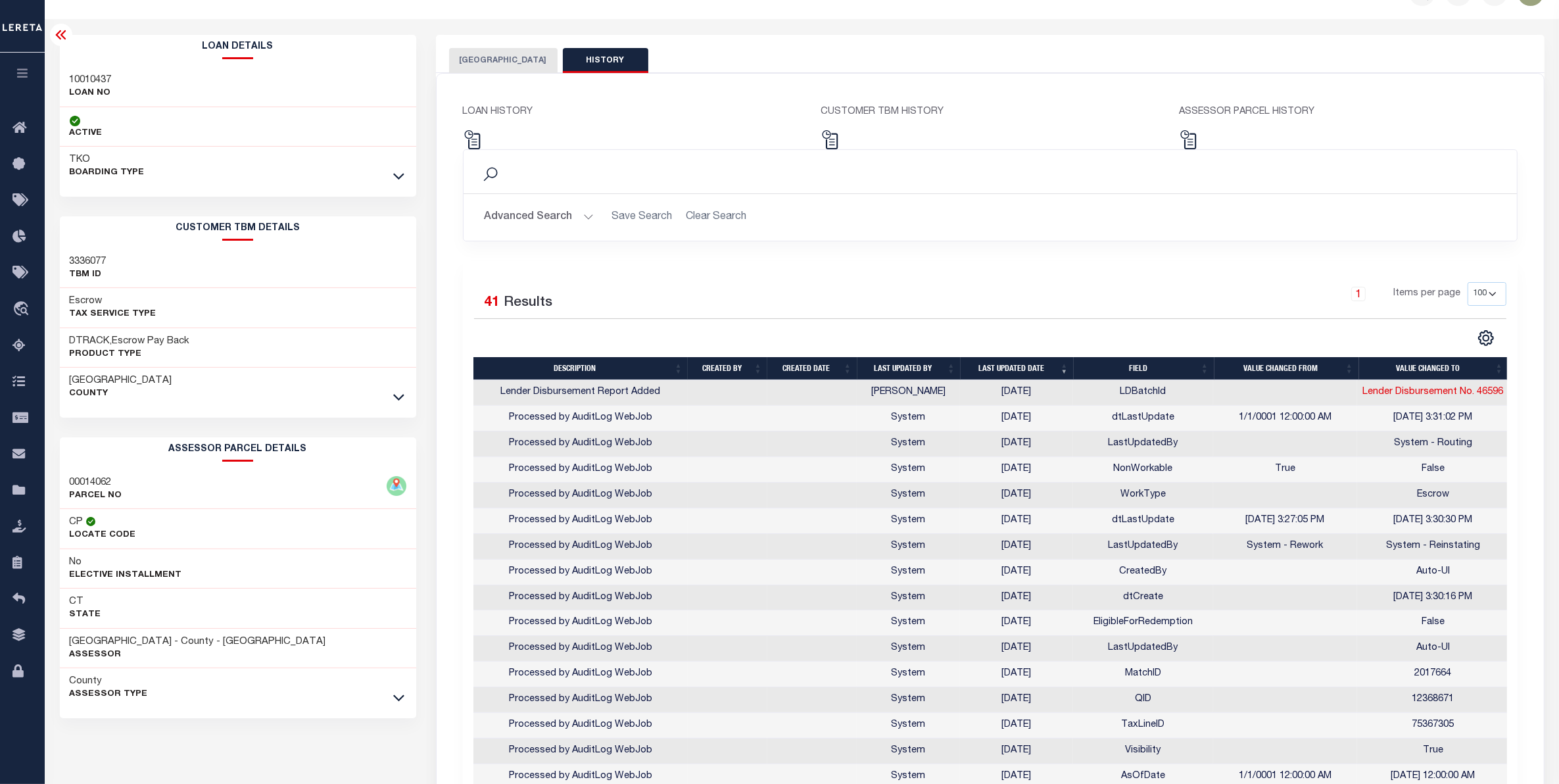
click at [1052, 368] on th "Last updated date" at bounding box center [1017, 368] width 113 height 23
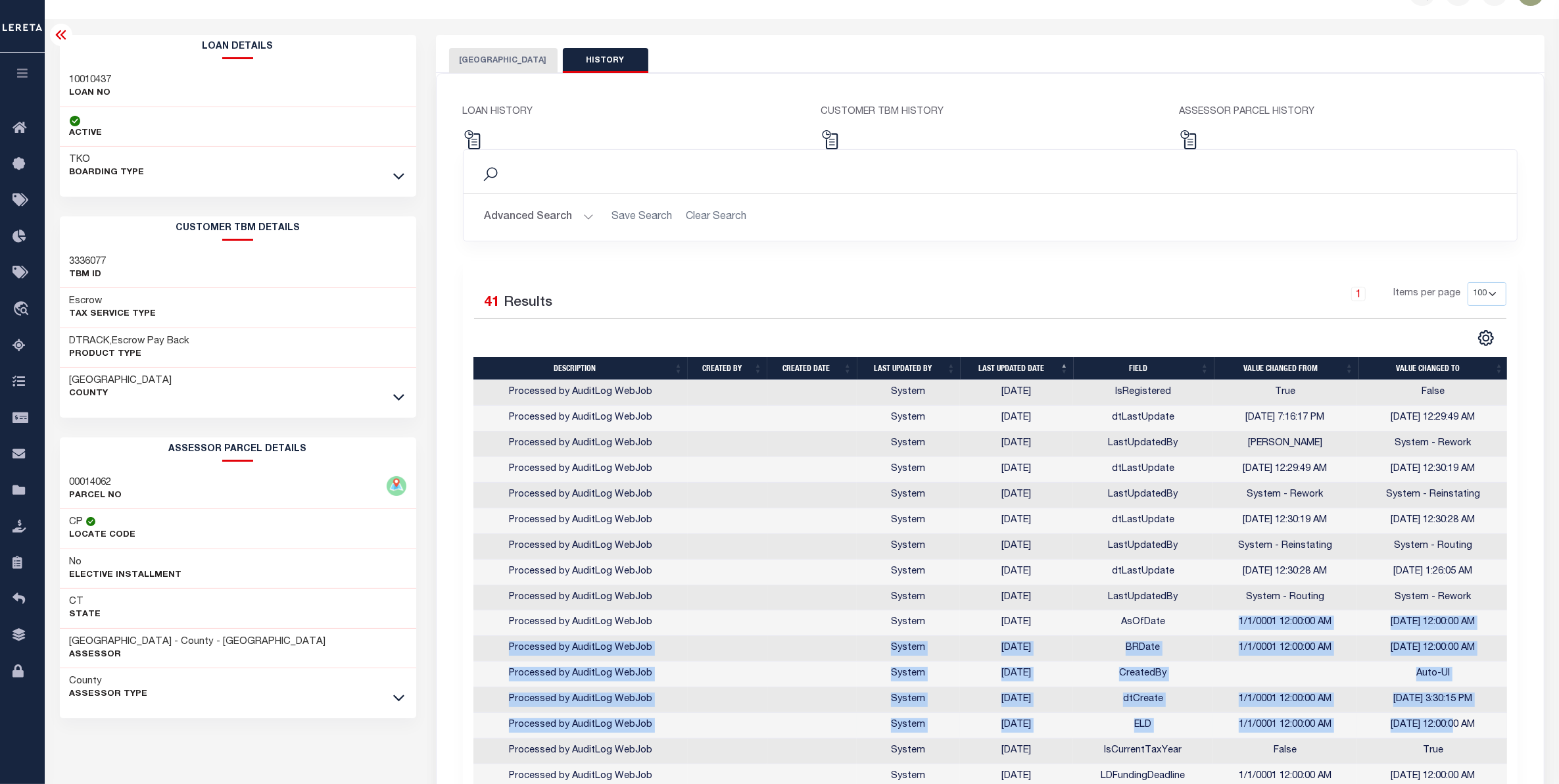
drag, startPoint x: 1217, startPoint y: 626, endPoint x: 1447, endPoint y: 725, distance: 250.4
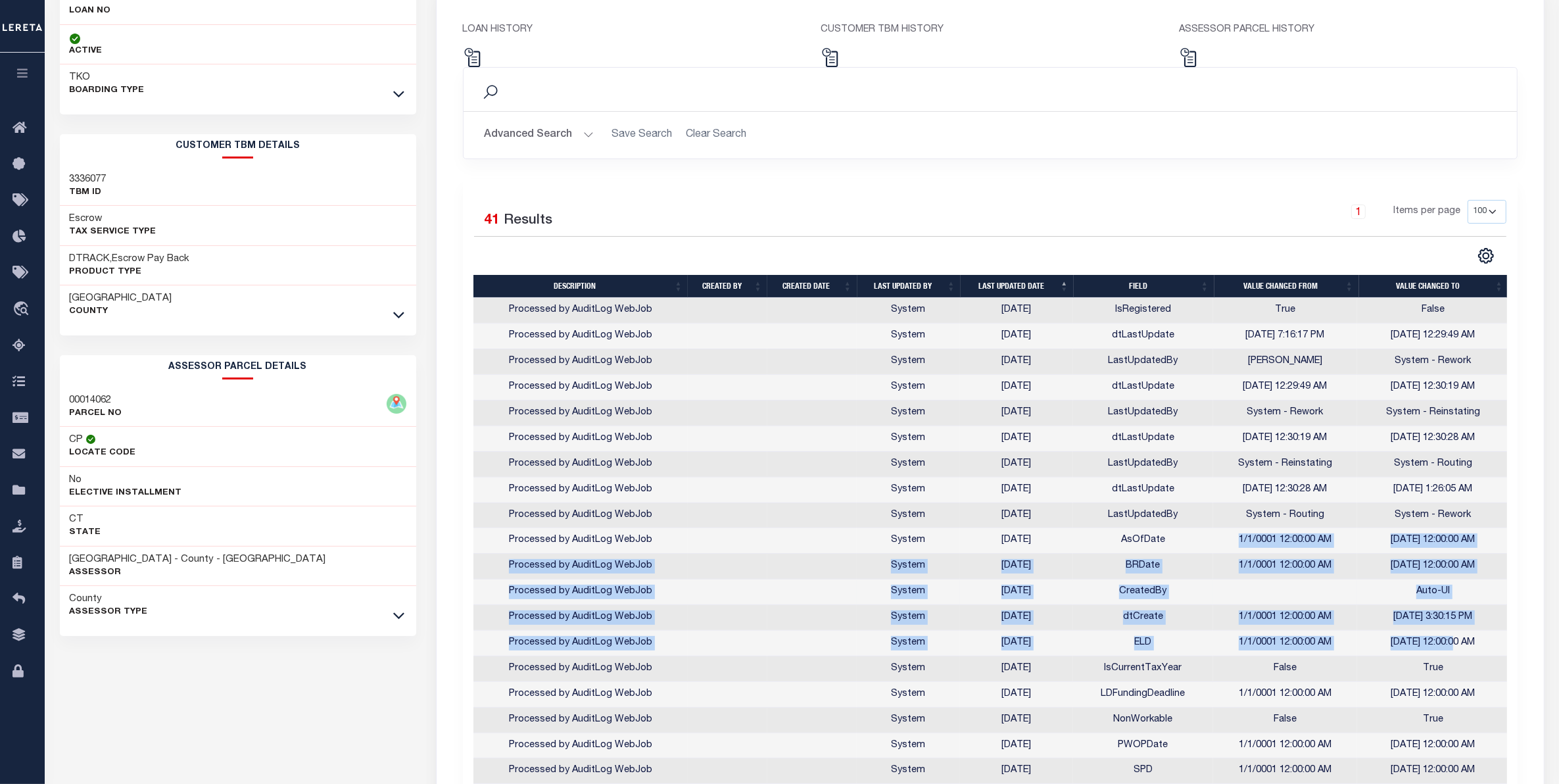
click at [1264, 585] on td at bounding box center [1285, 592] width 145 height 26
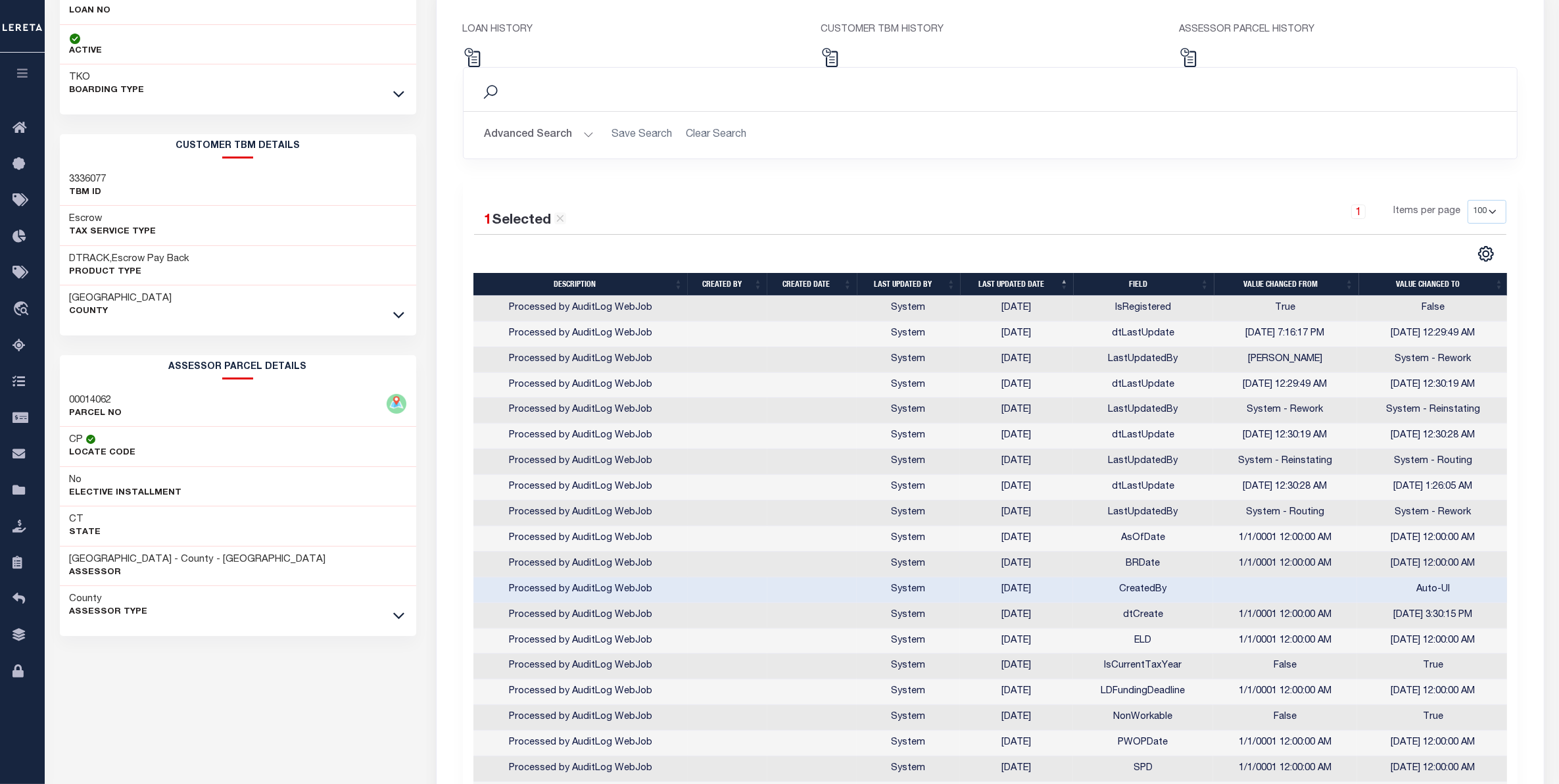
click at [1250, 566] on td "1/1/0001 12:00:00 AM" at bounding box center [1285, 564] width 145 height 26
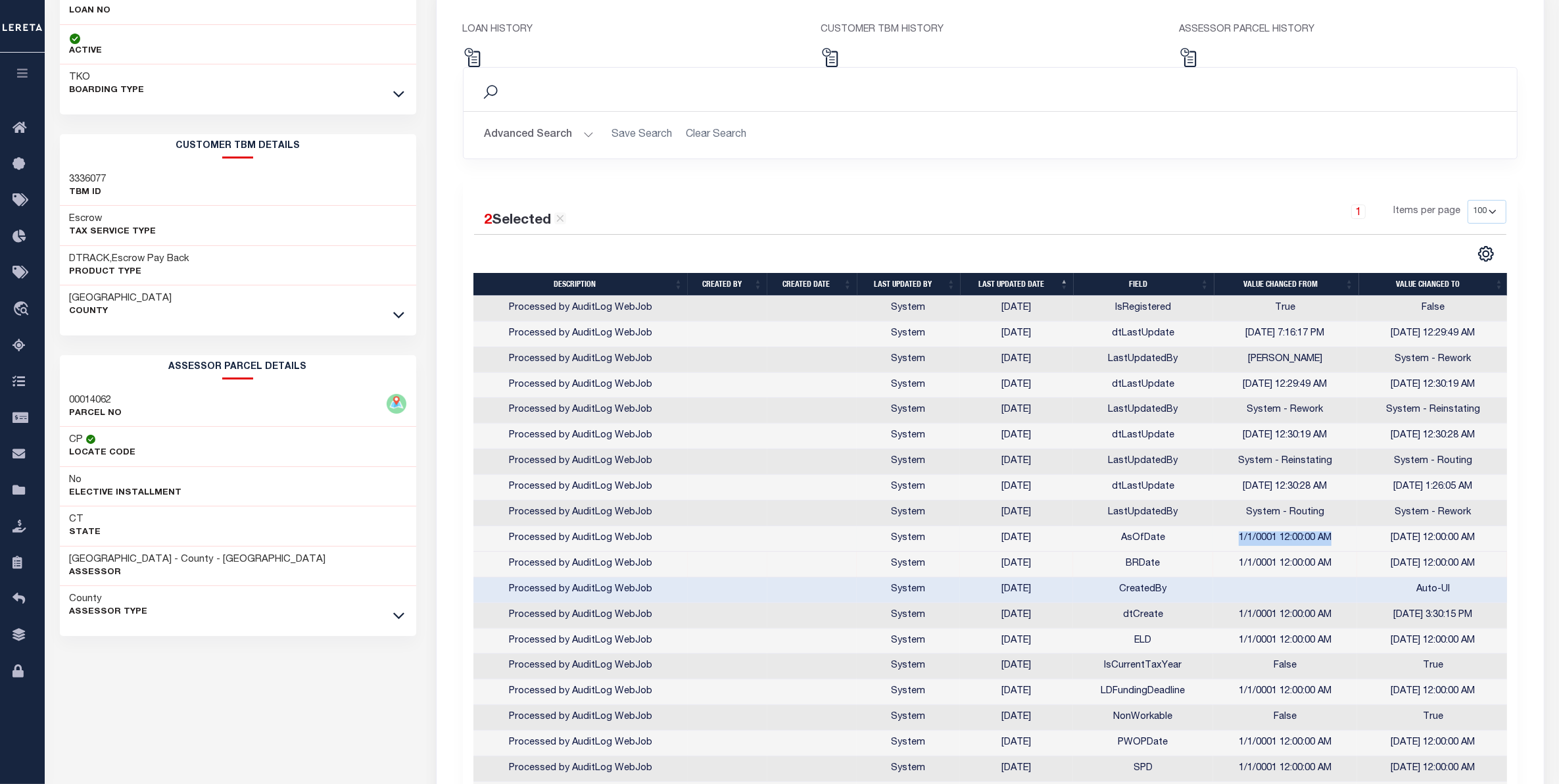
drag, startPoint x: 1235, startPoint y: 548, endPoint x: 1349, endPoint y: 549, distance: 114.0
click at [1349, 549] on td "1/1/0001 12:00:00 AM" at bounding box center [1285, 539] width 145 height 26
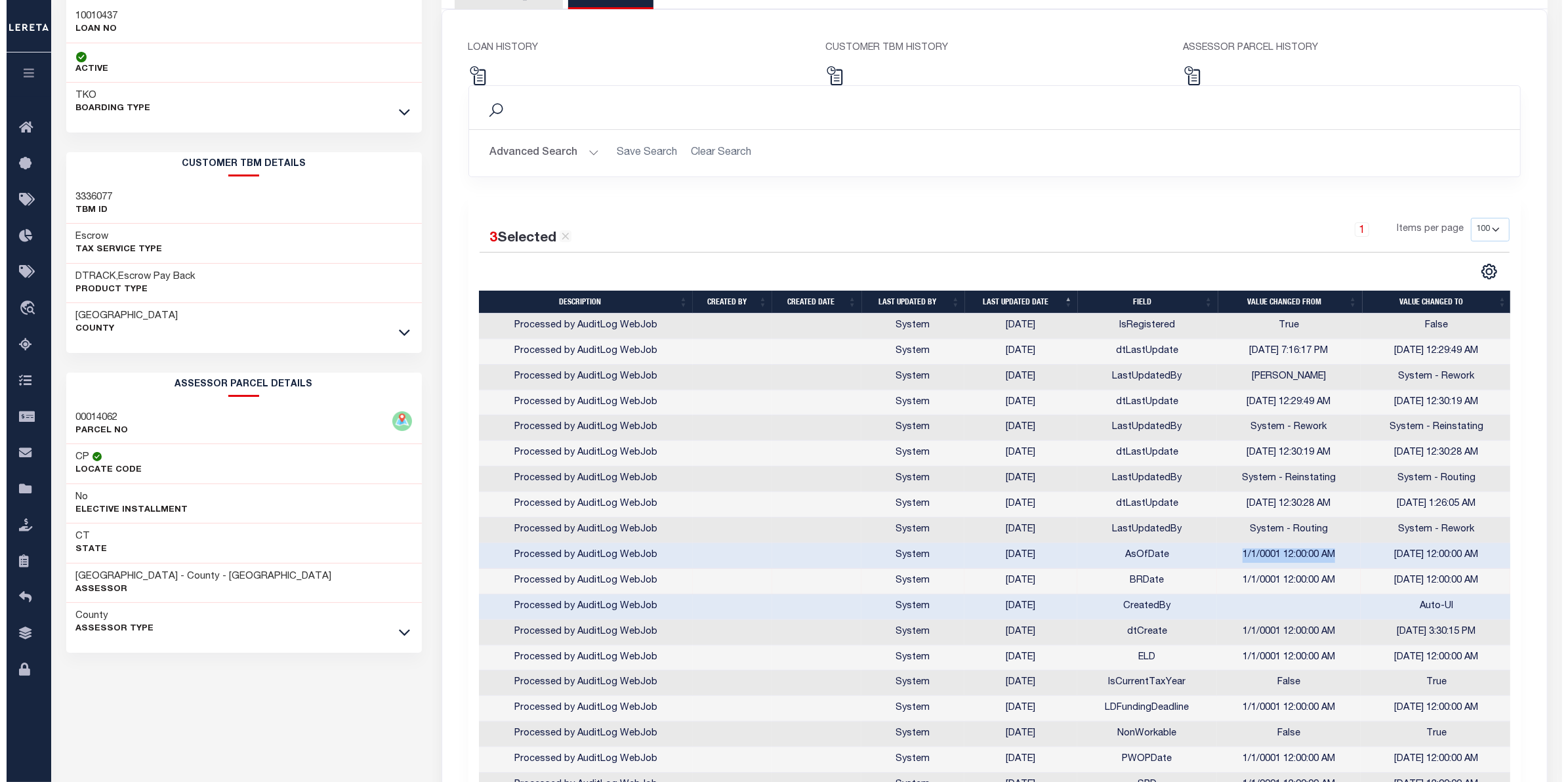
scroll to position [0, 0]
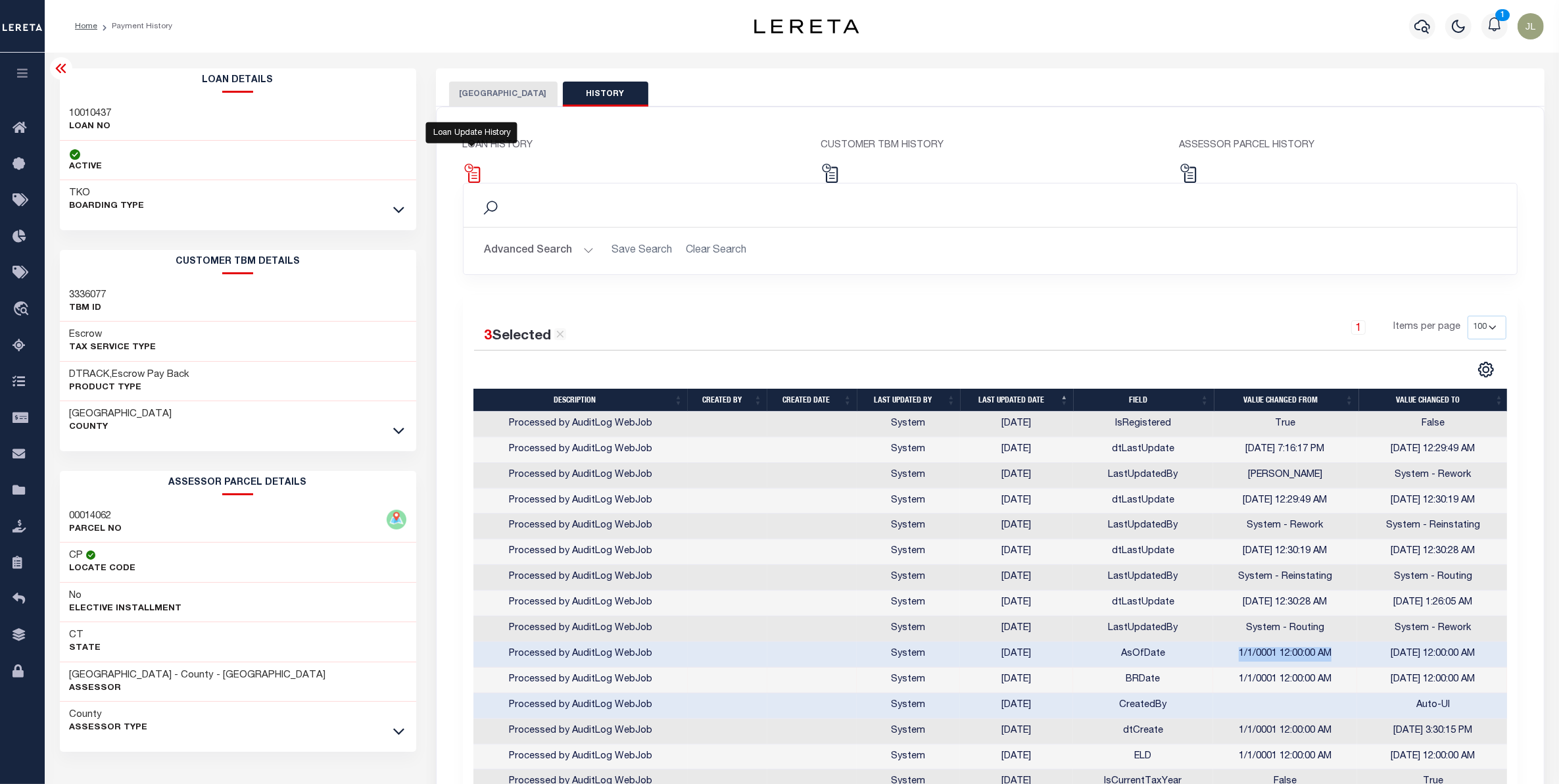
click at [474, 180] on img at bounding box center [472, 173] width 19 height 19
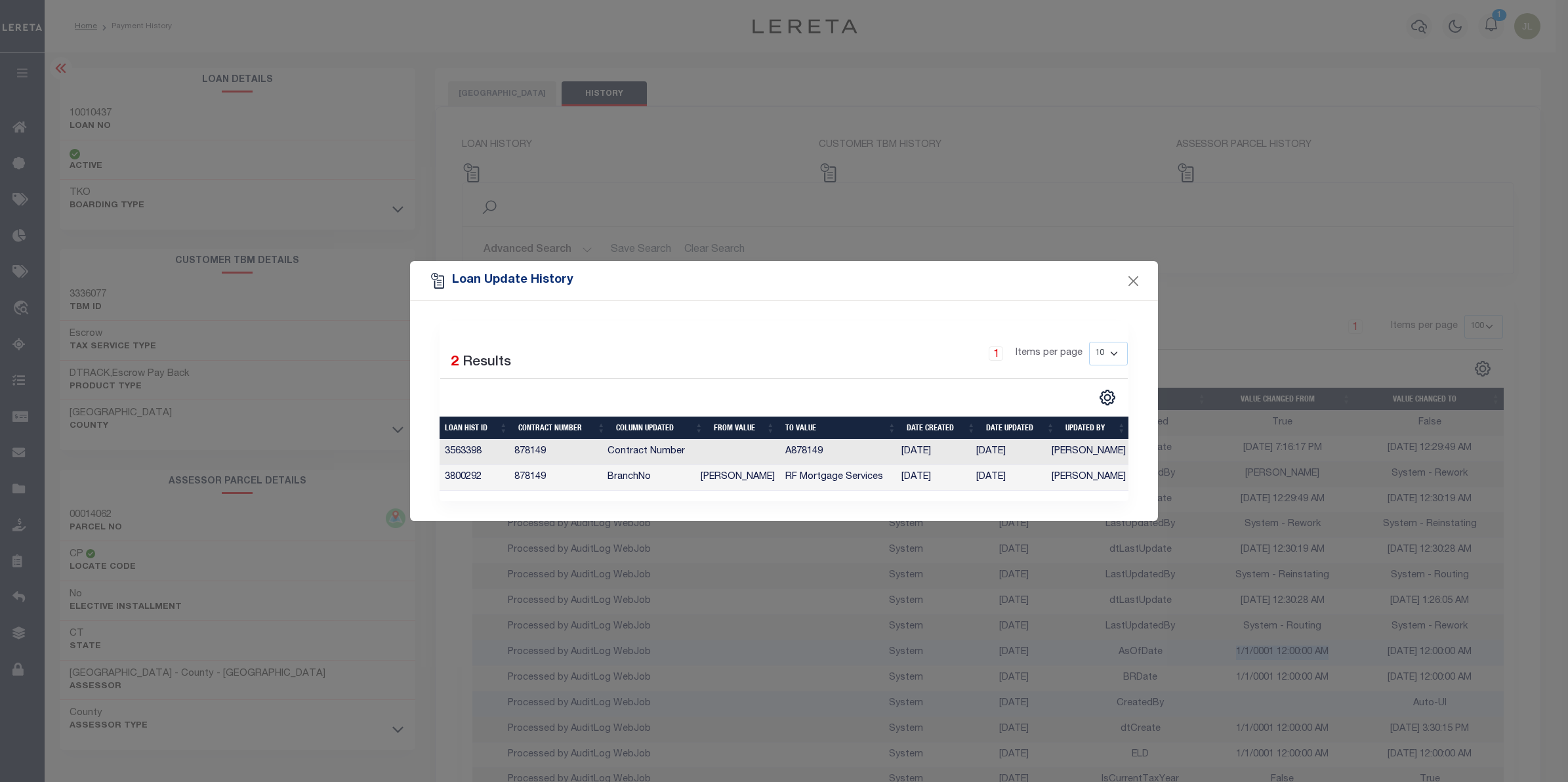
scroll to position [0, 2]
drag, startPoint x: 837, startPoint y: 450, endPoint x: 741, endPoint y: 447, distance: 96.0
click at [741, 447] on tr "3563398 878149 Contract Number A878149 08/08/2024 08/08/2024 Barlag, Lisa" at bounding box center [783, 452] width 692 height 26
click at [1129, 277] on button "Close" at bounding box center [1133, 280] width 17 height 17
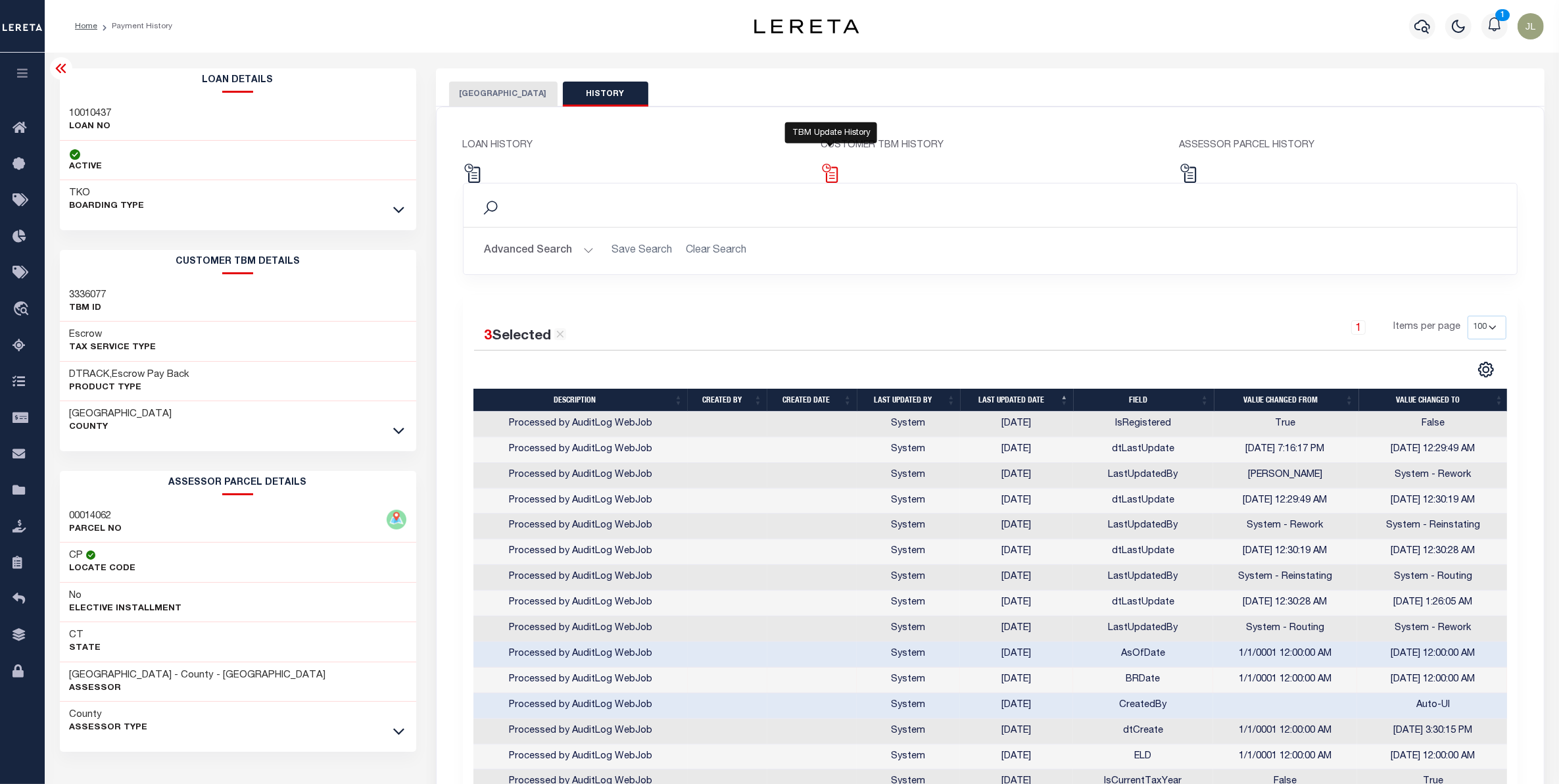
click at [830, 169] on img at bounding box center [830, 173] width 19 height 19
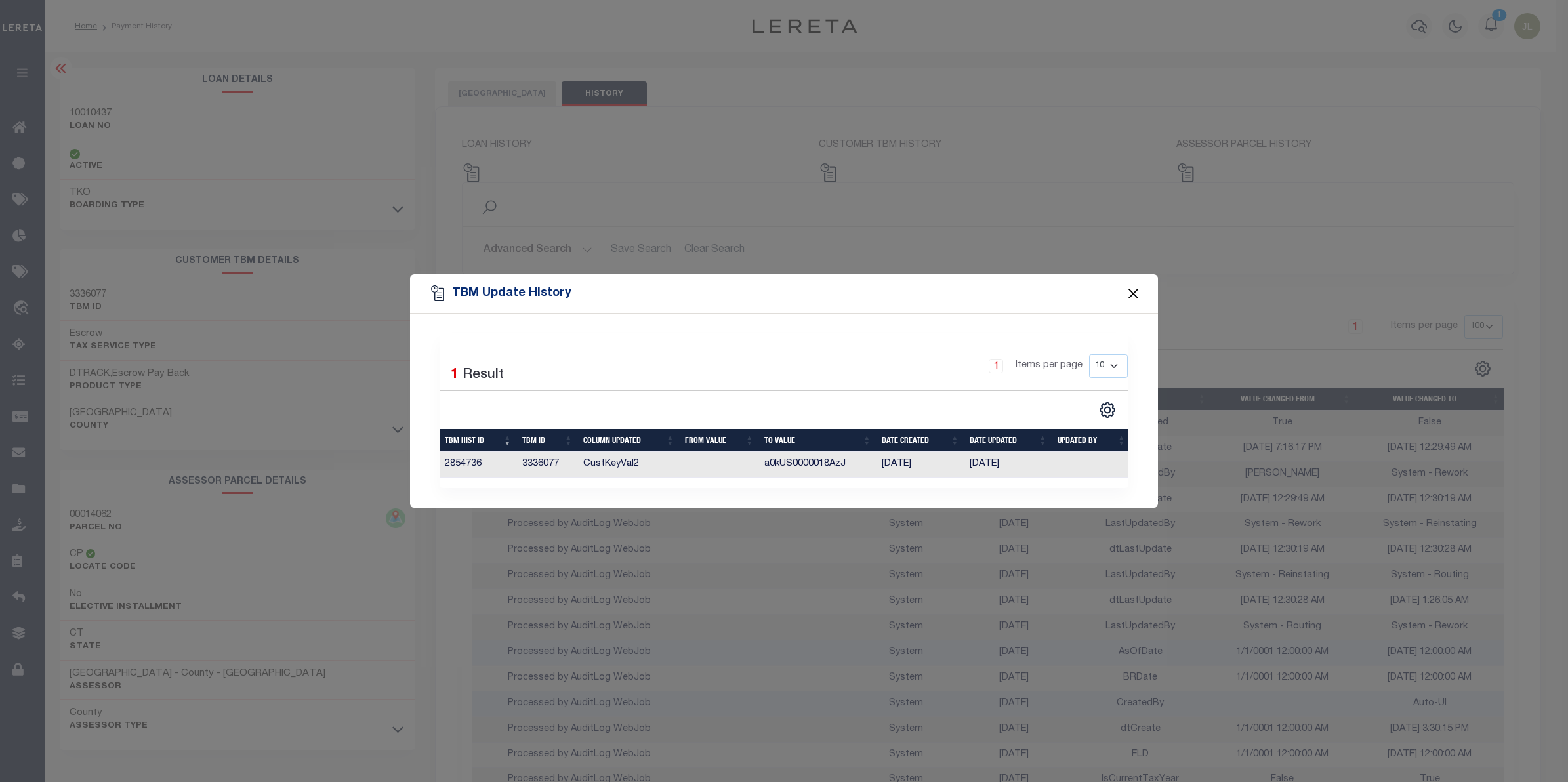
click at [1126, 294] on button "Close" at bounding box center [1133, 293] width 17 height 17
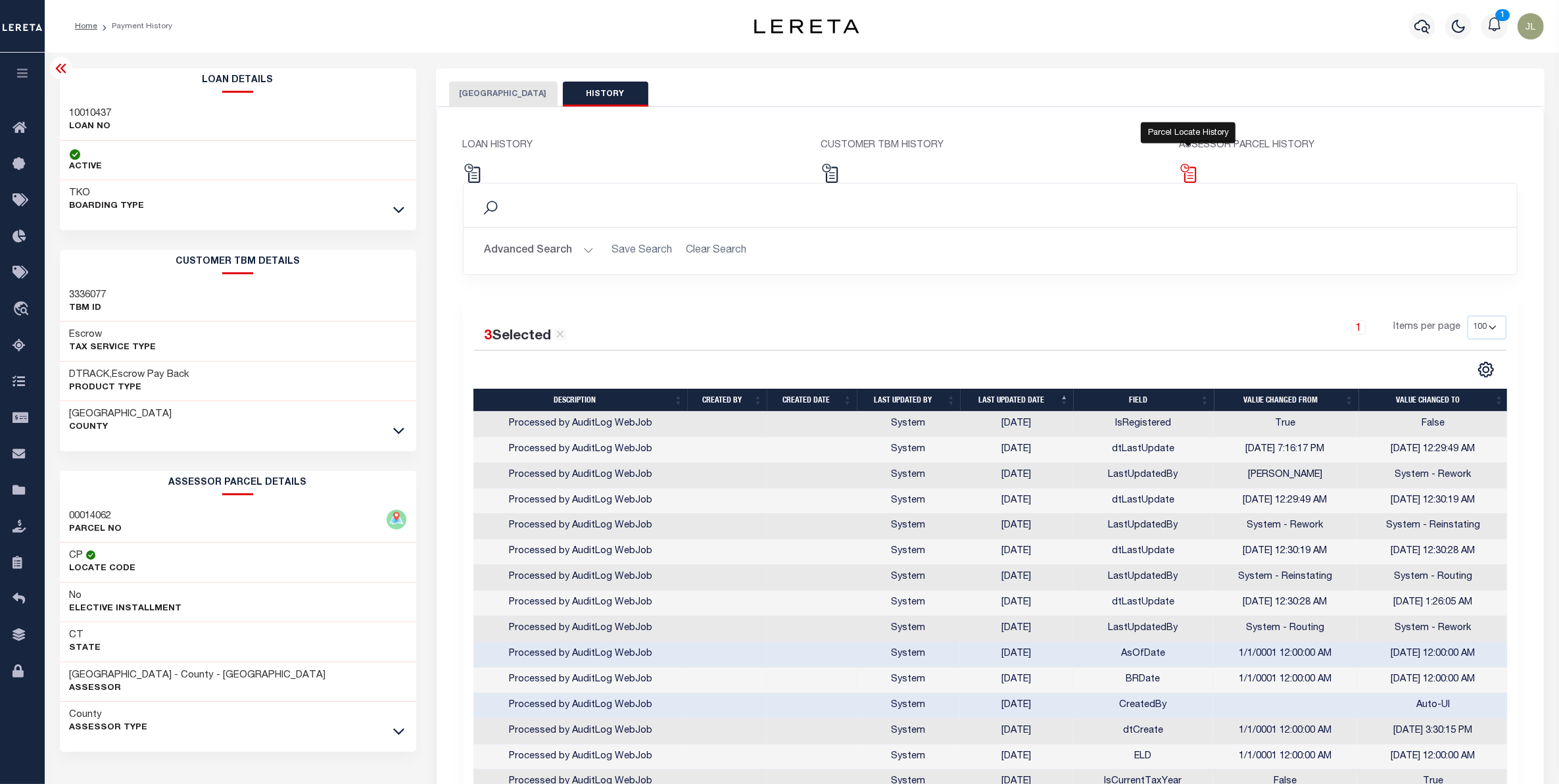
click at [1194, 178] on img at bounding box center [1188, 173] width 19 height 19
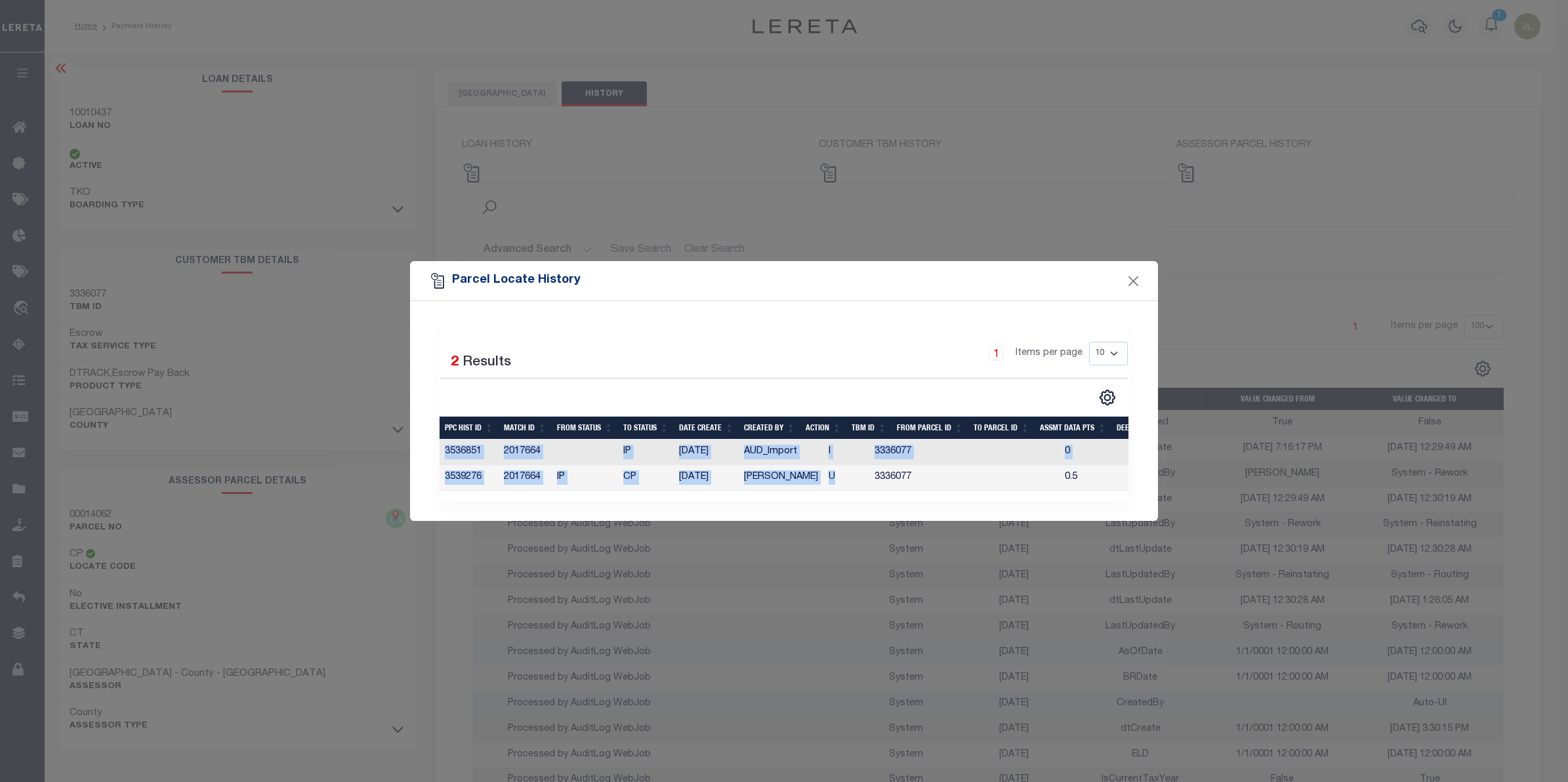
drag, startPoint x: 833, startPoint y: 487, endPoint x: 989, endPoint y: 501, distance: 156.6
click at [989, 501] on div "Selected 2 Results 1 Items per page 10 25 50 100" at bounding box center [784, 410] width 689 height 180
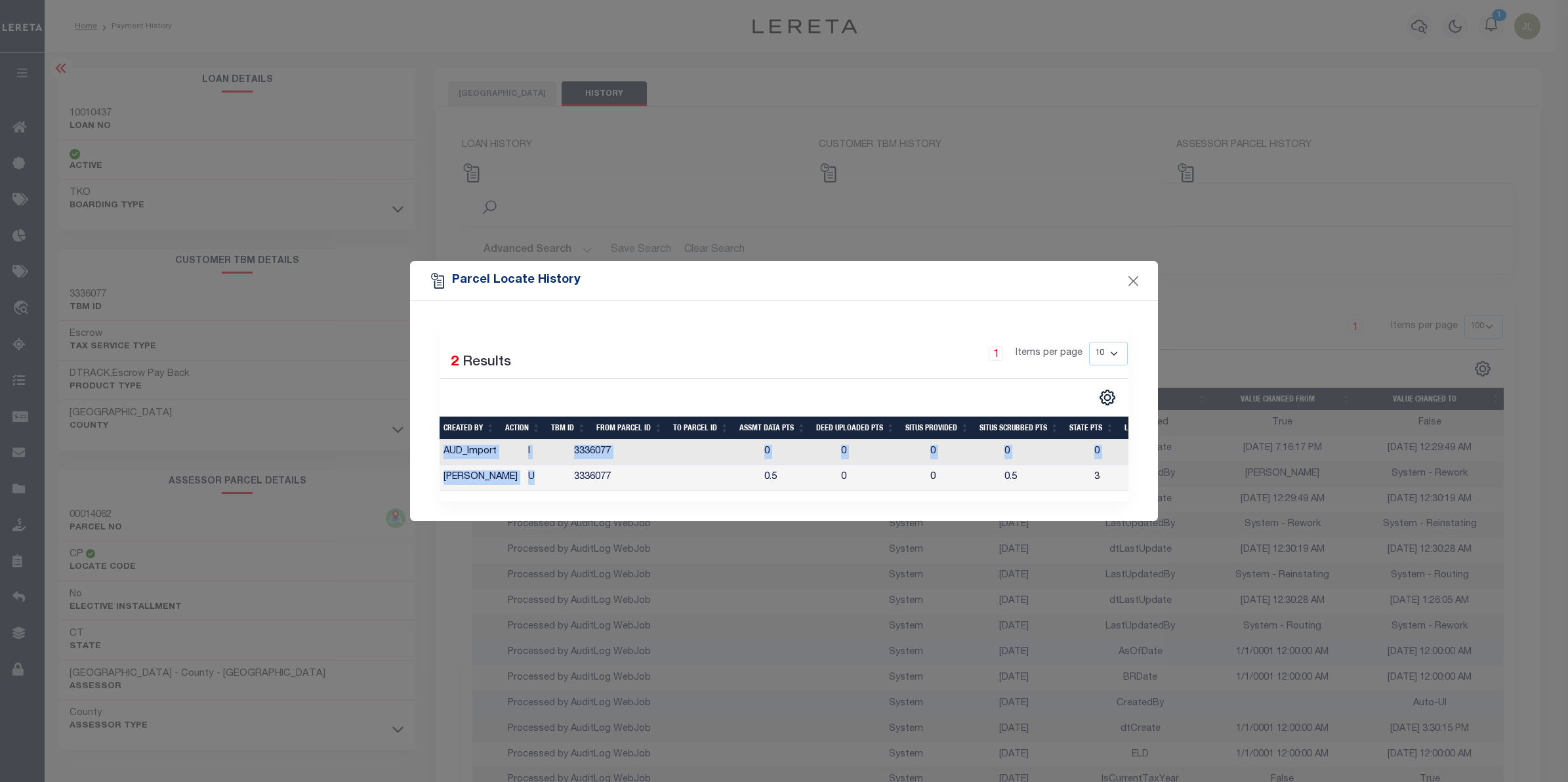
scroll to position [0, 368]
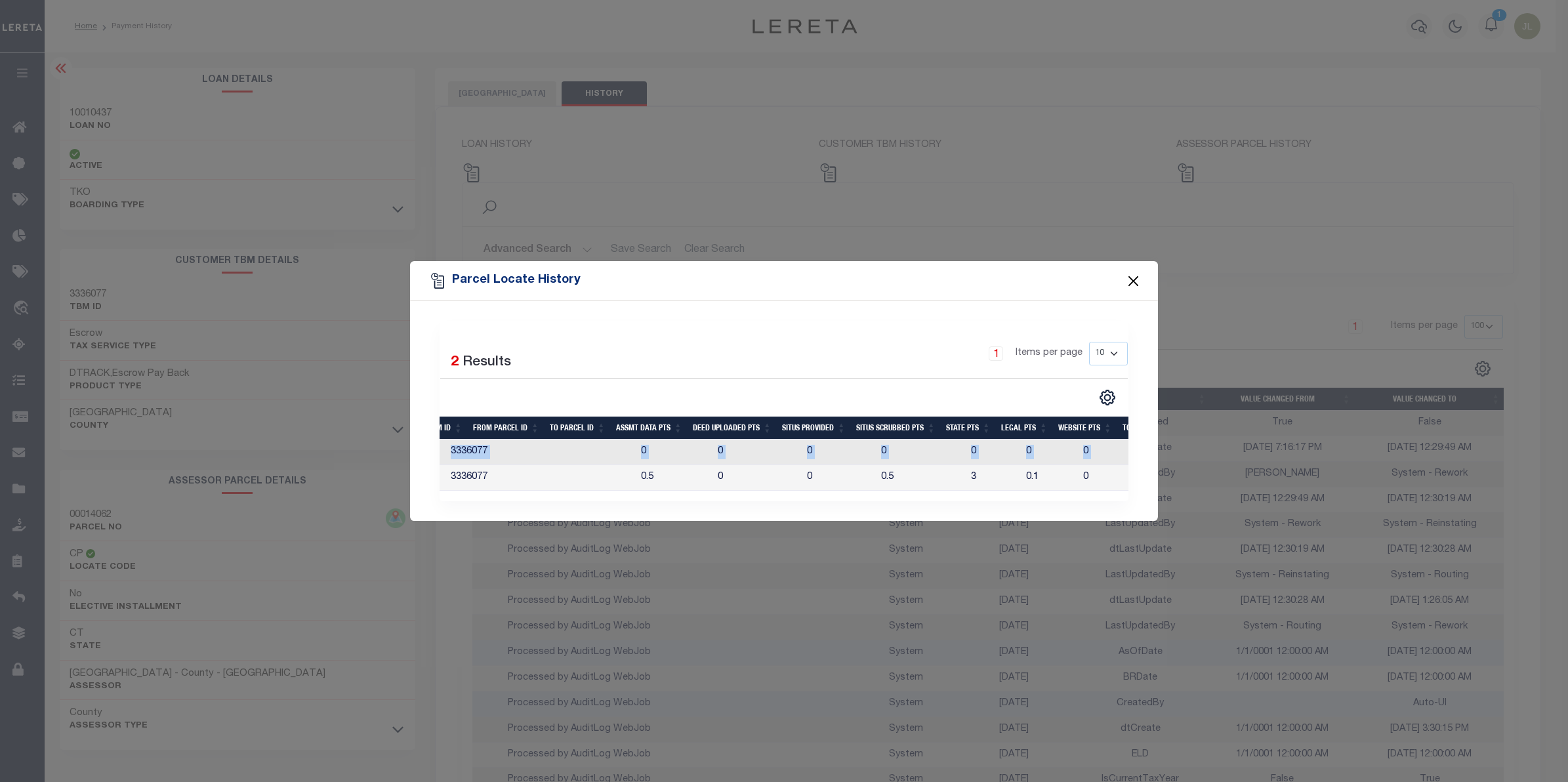
click at [1135, 277] on button "Close" at bounding box center [1133, 280] width 17 height 17
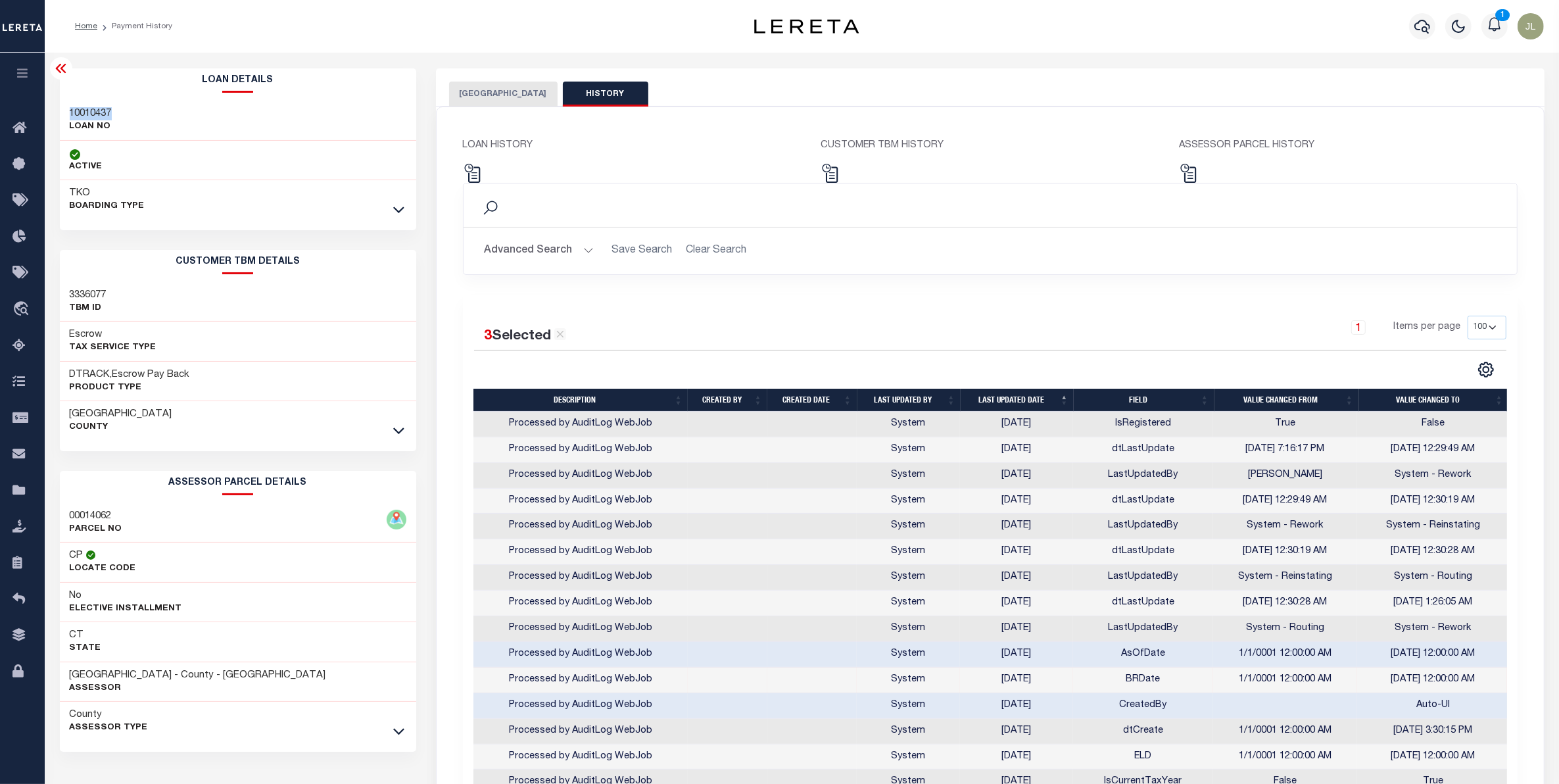
drag, startPoint x: 136, startPoint y: 112, endPoint x: 64, endPoint y: 117, distance: 72.2
click at [64, 117] on div "10010437 LOAN NO" at bounding box center [237, 121] width 356 height 40
copy h3 "10010437"
click at [1417, 23] on icon "button" at bounding box center [1422, 26] width 16 height 16
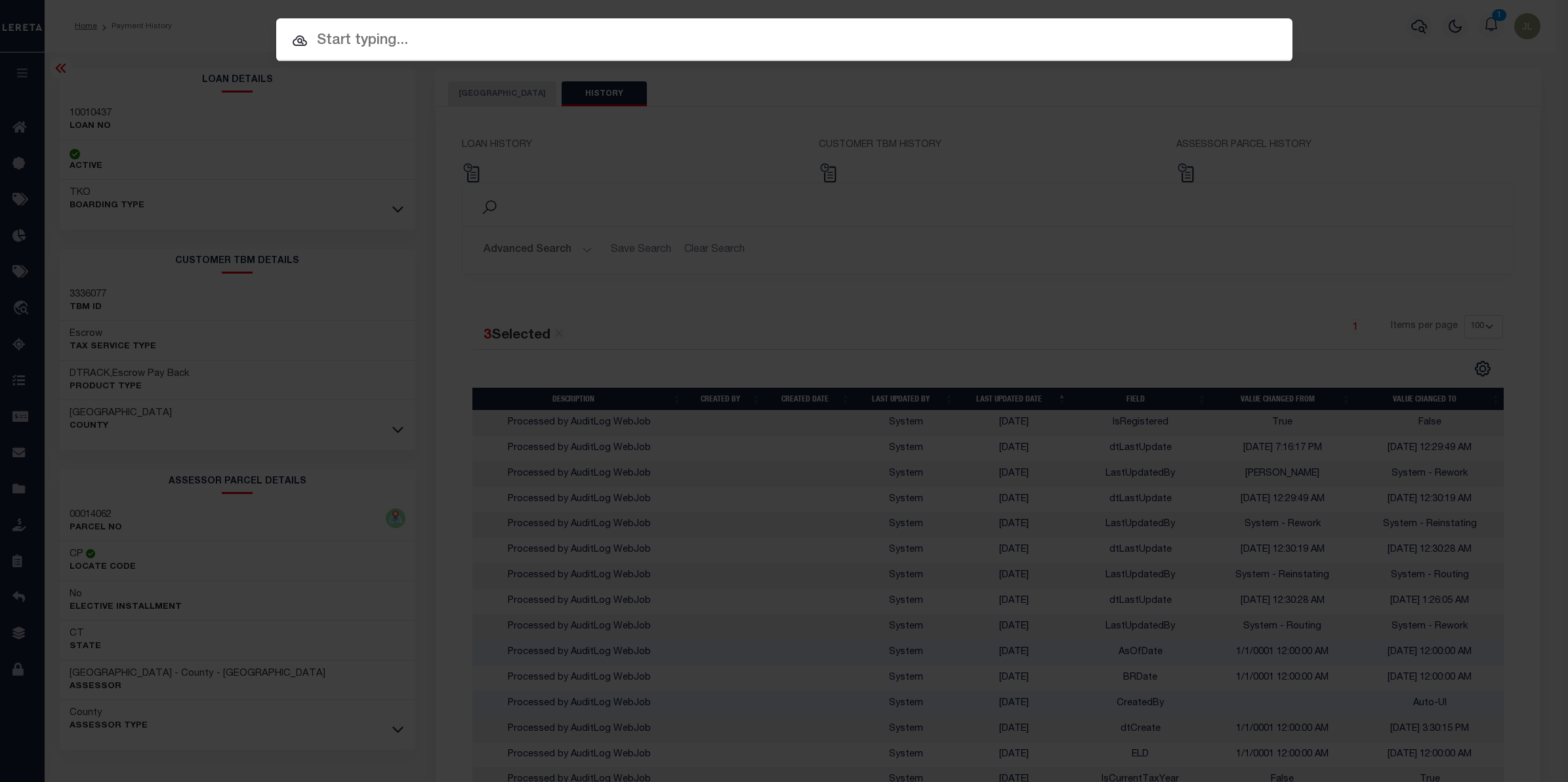
paste input "10010437"
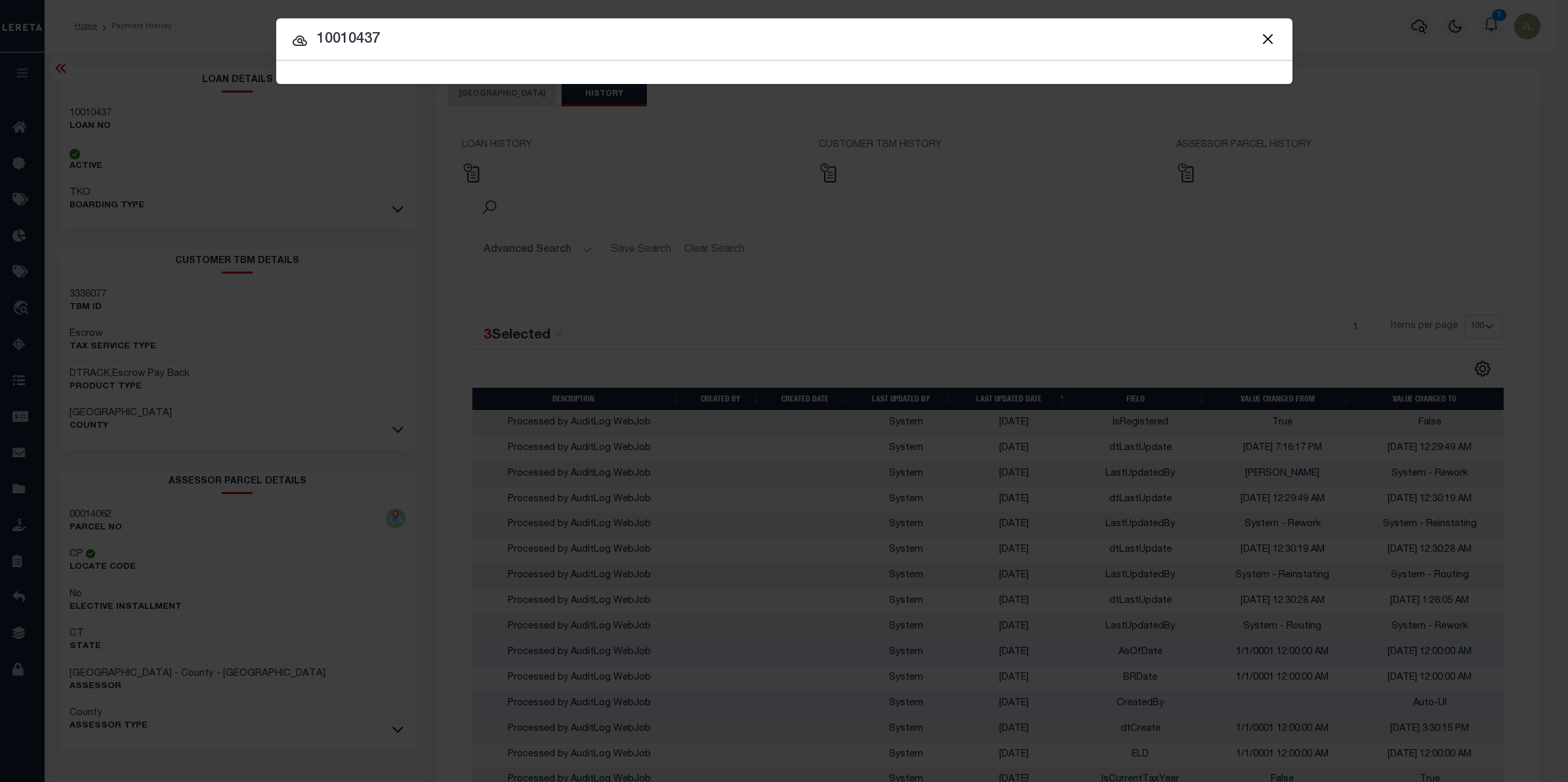
type input "10010437"
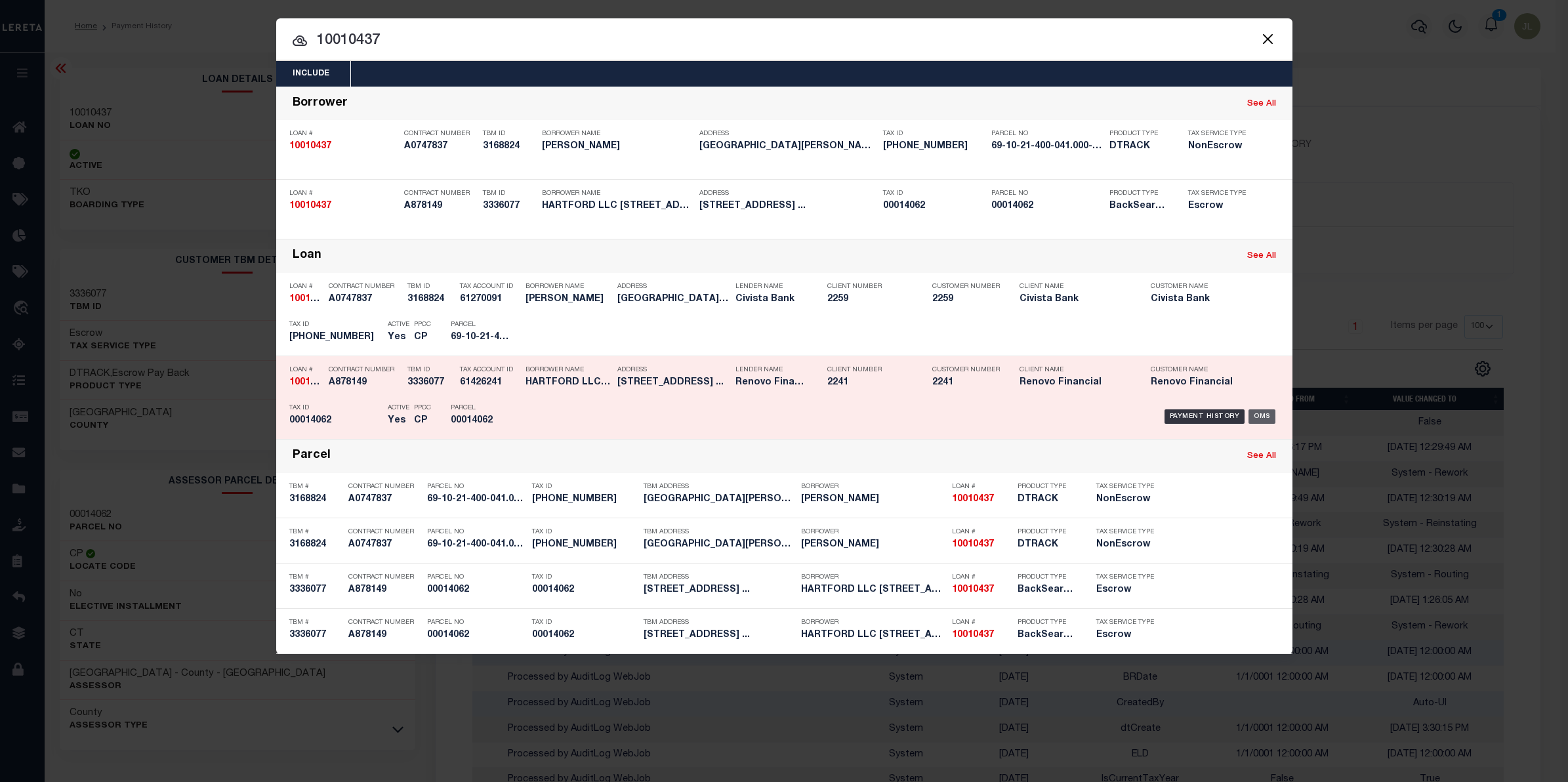
click at [1263, 415] on div "OMS" at bounding box center [1261, 417] width 26 height 15
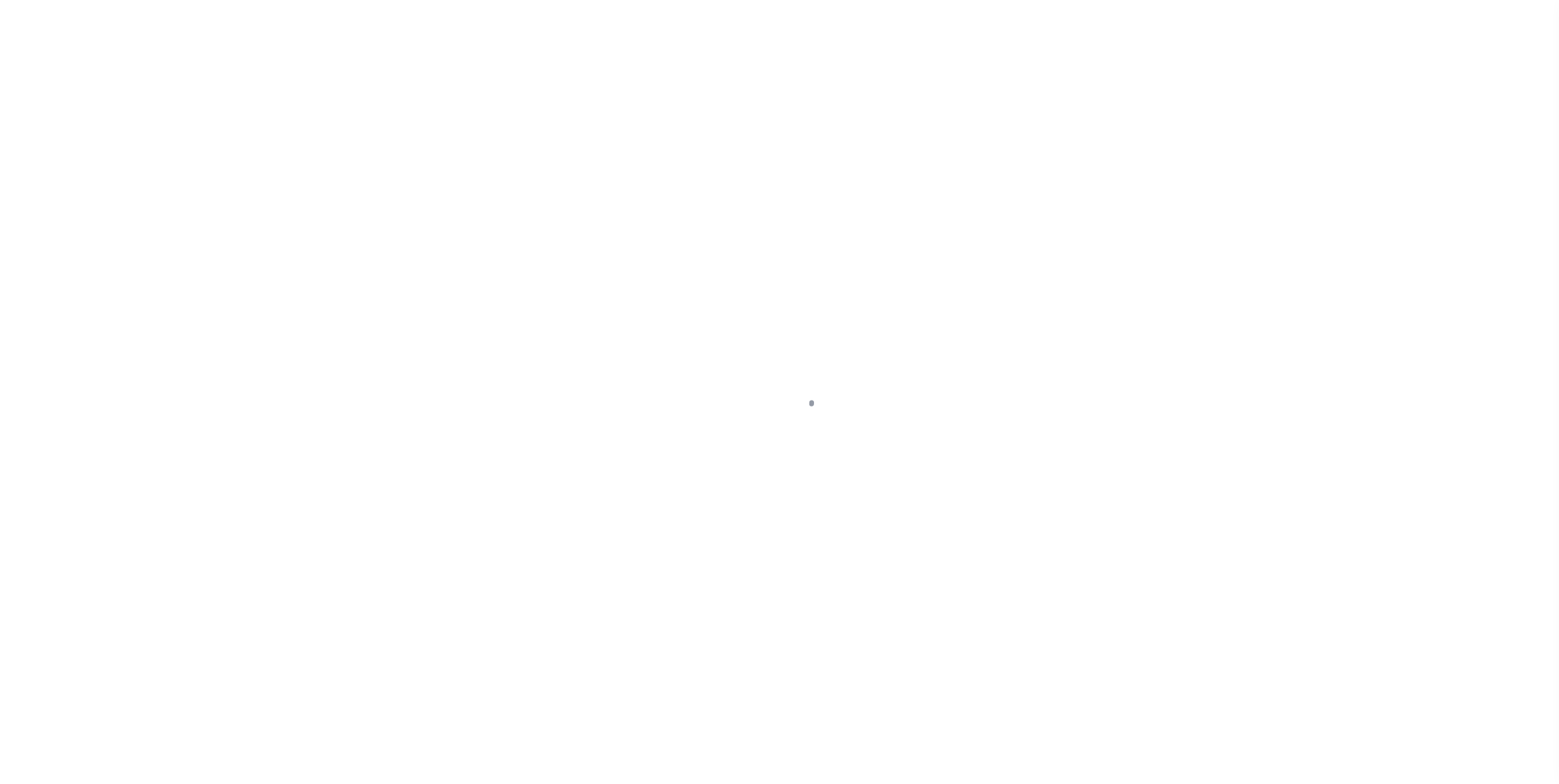
select select "25067"
select select "10"
select select "Escrow"
select select
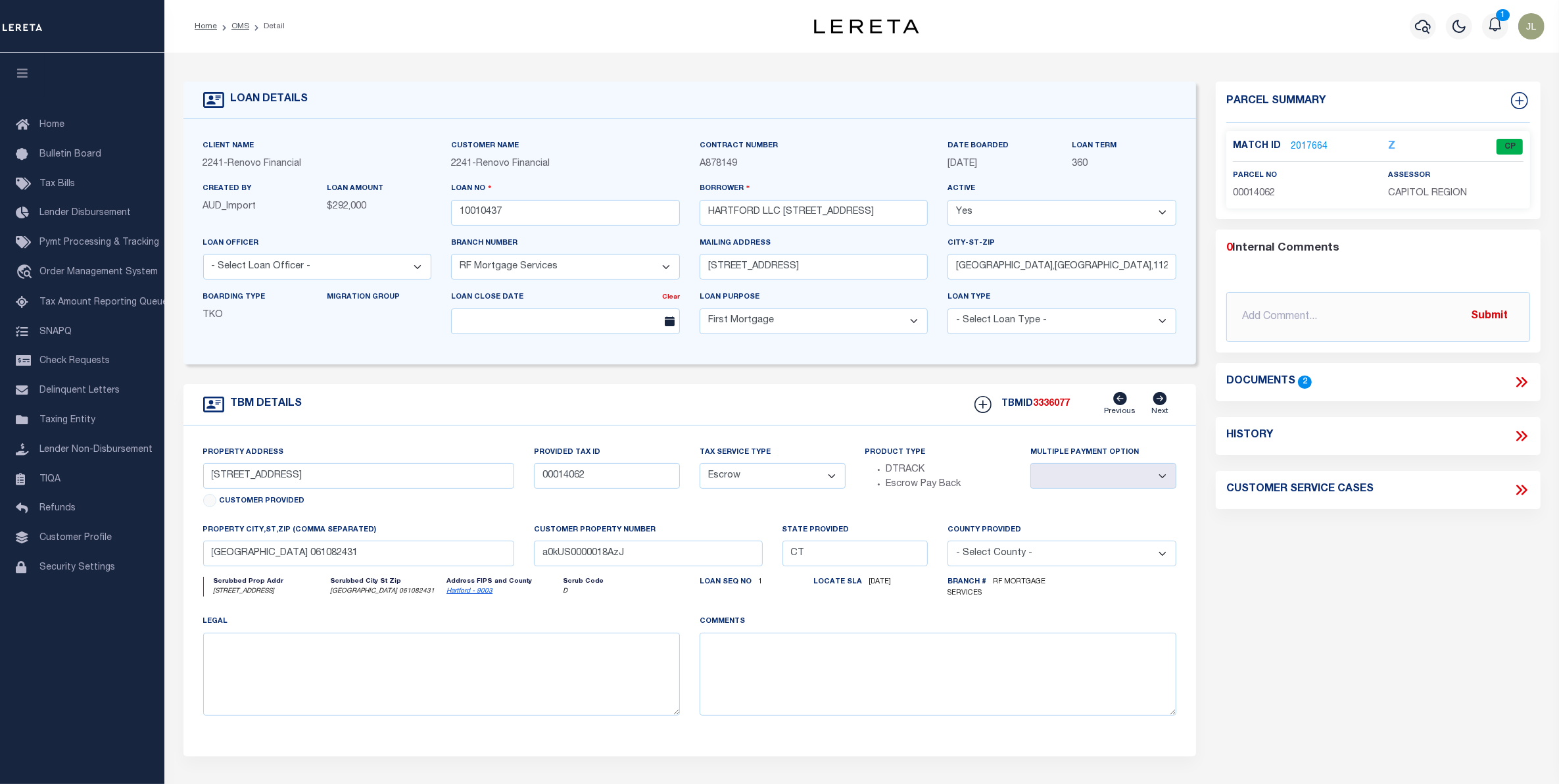
click at [1522, 381] on icon at bounding box center [1521, 382] width 17 height 17
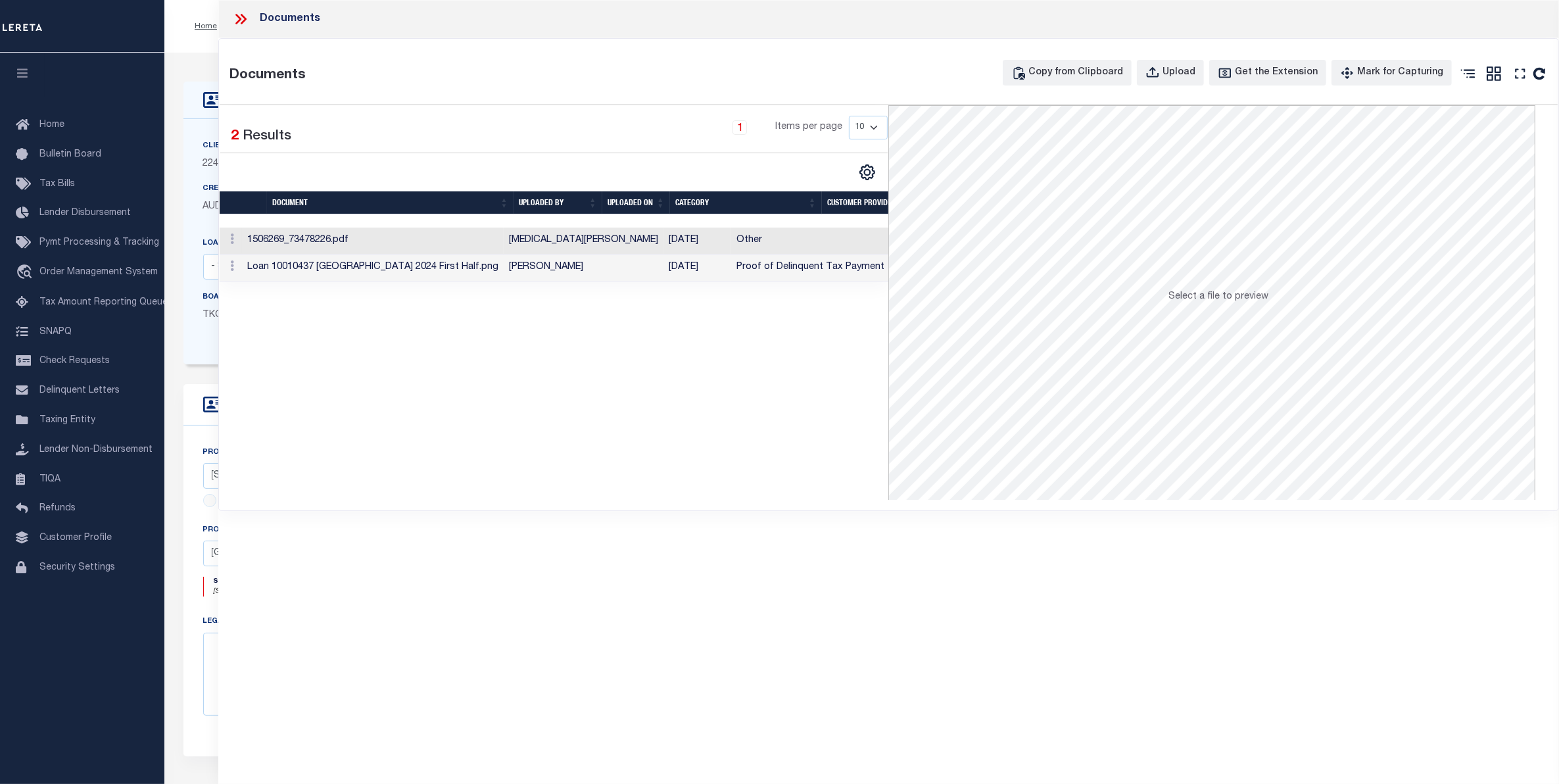
click at [244, 20] on icon at bounding box center [240, 18] width 17 height 17
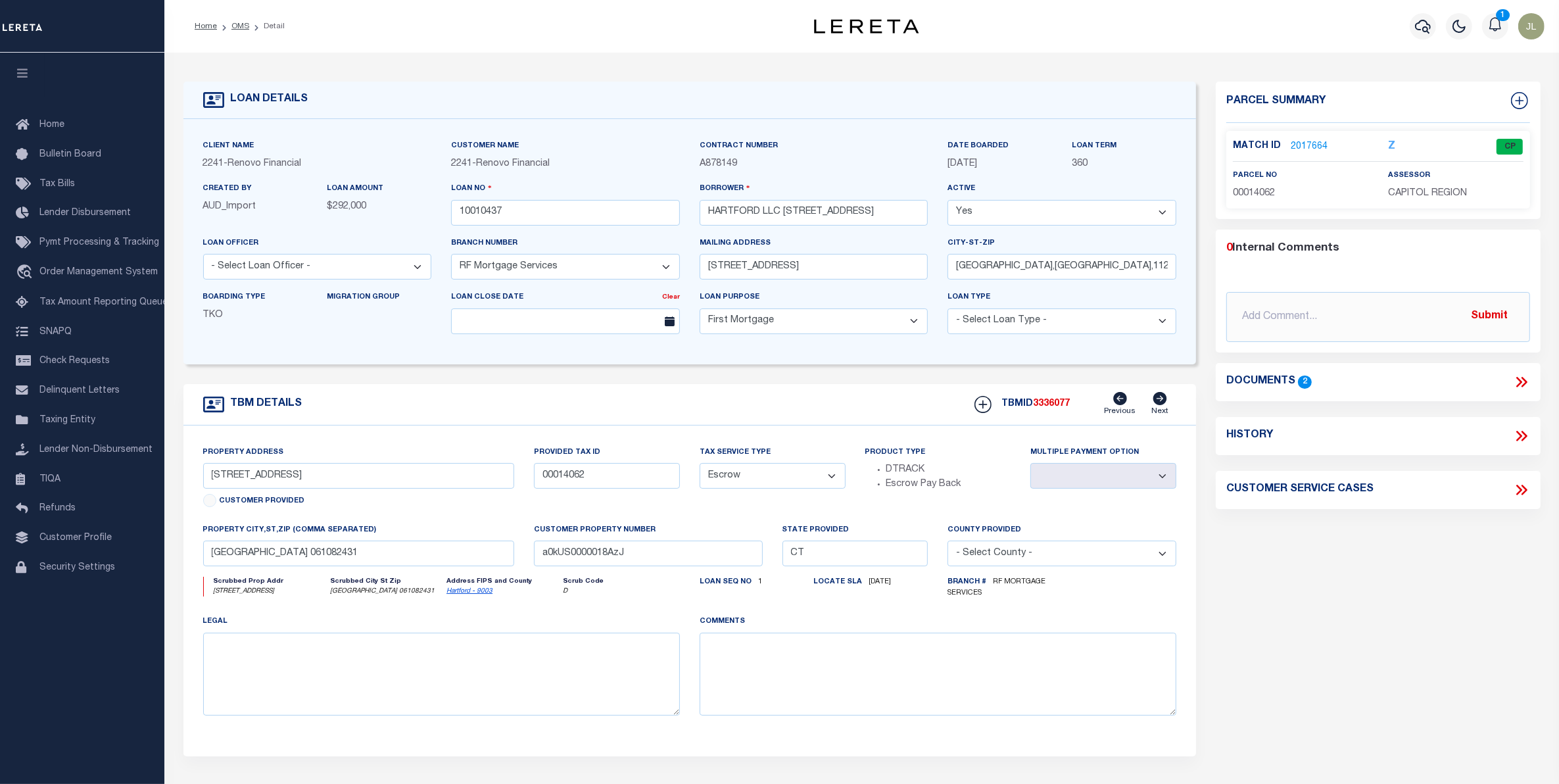
click at [1526, 437] on icon at bounding box center [1523, 435] width 5 height 10
select select "100"
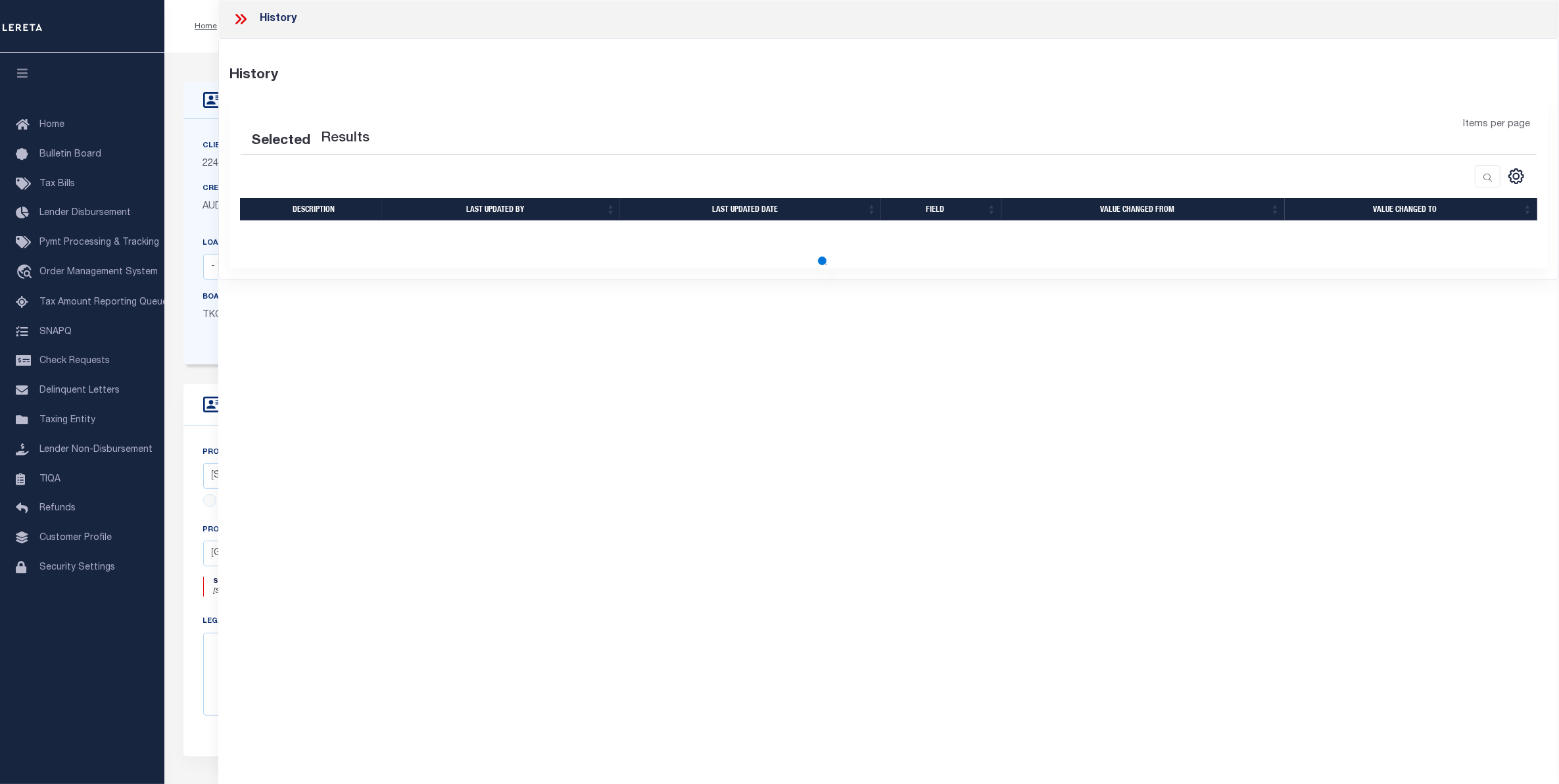
select select "100"
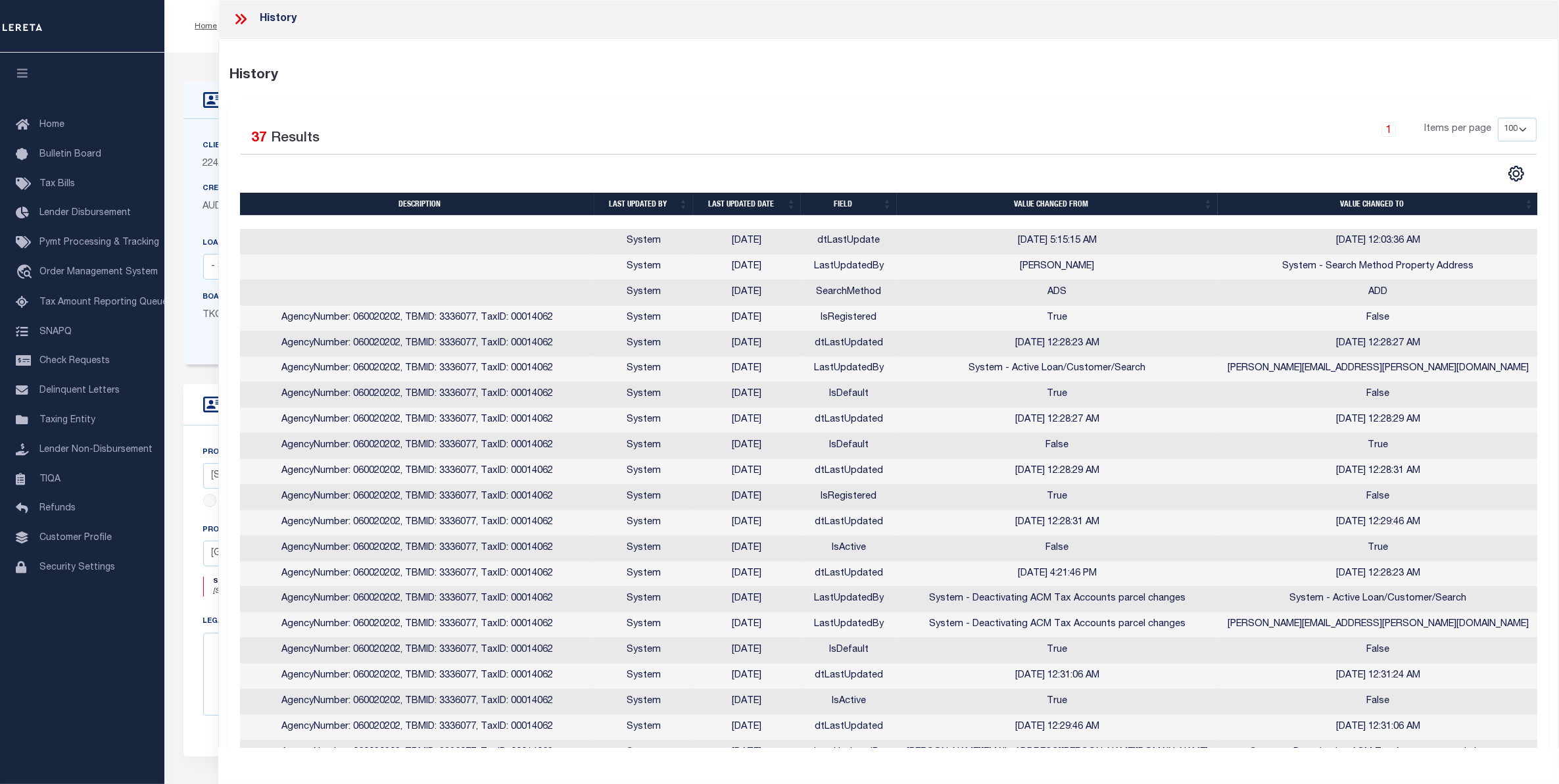
click at [754, 202] on th "Last updated date" at bounding box center [747, 203] width 108 height 23
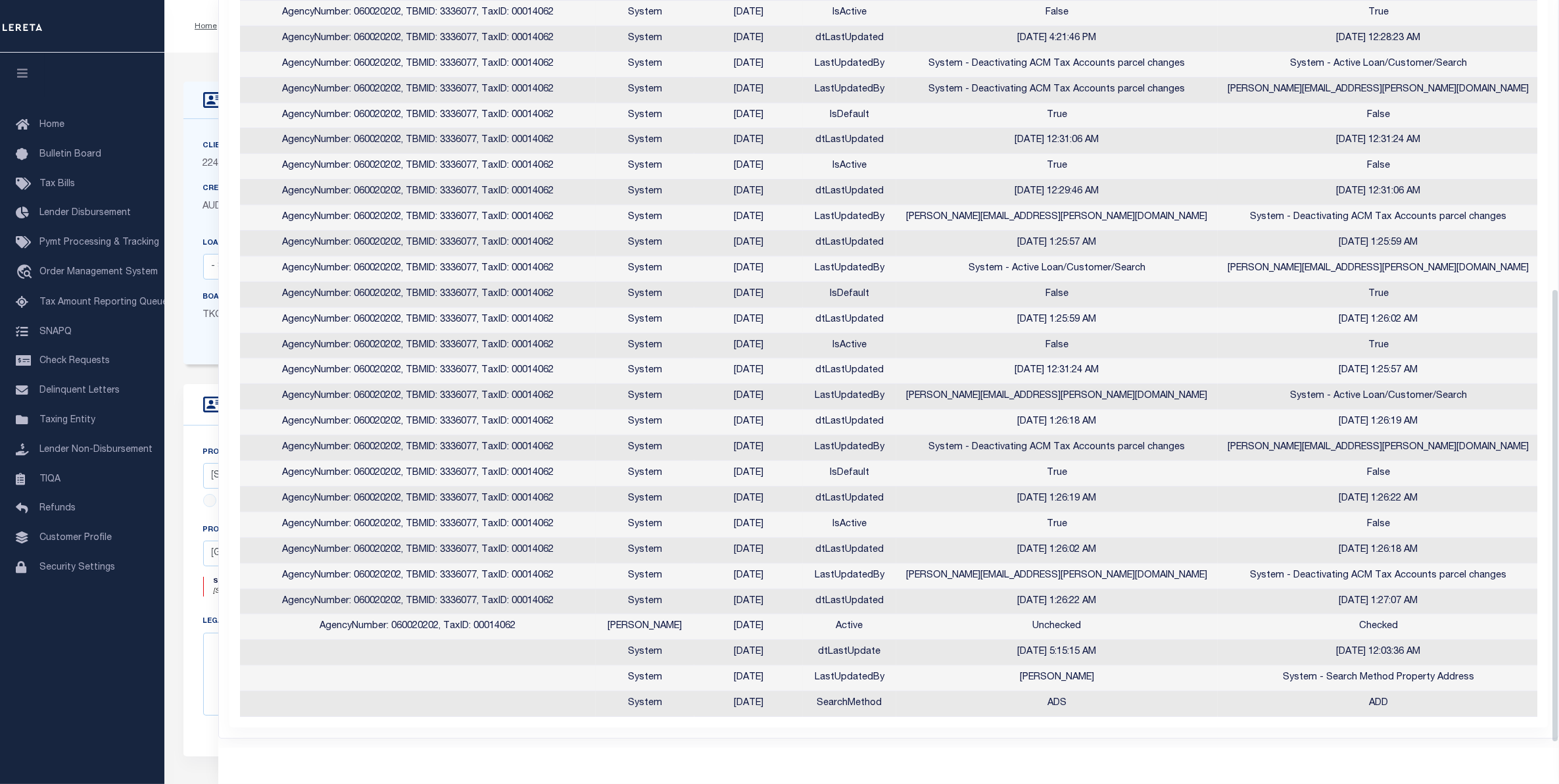
scroll to position [485, 0]
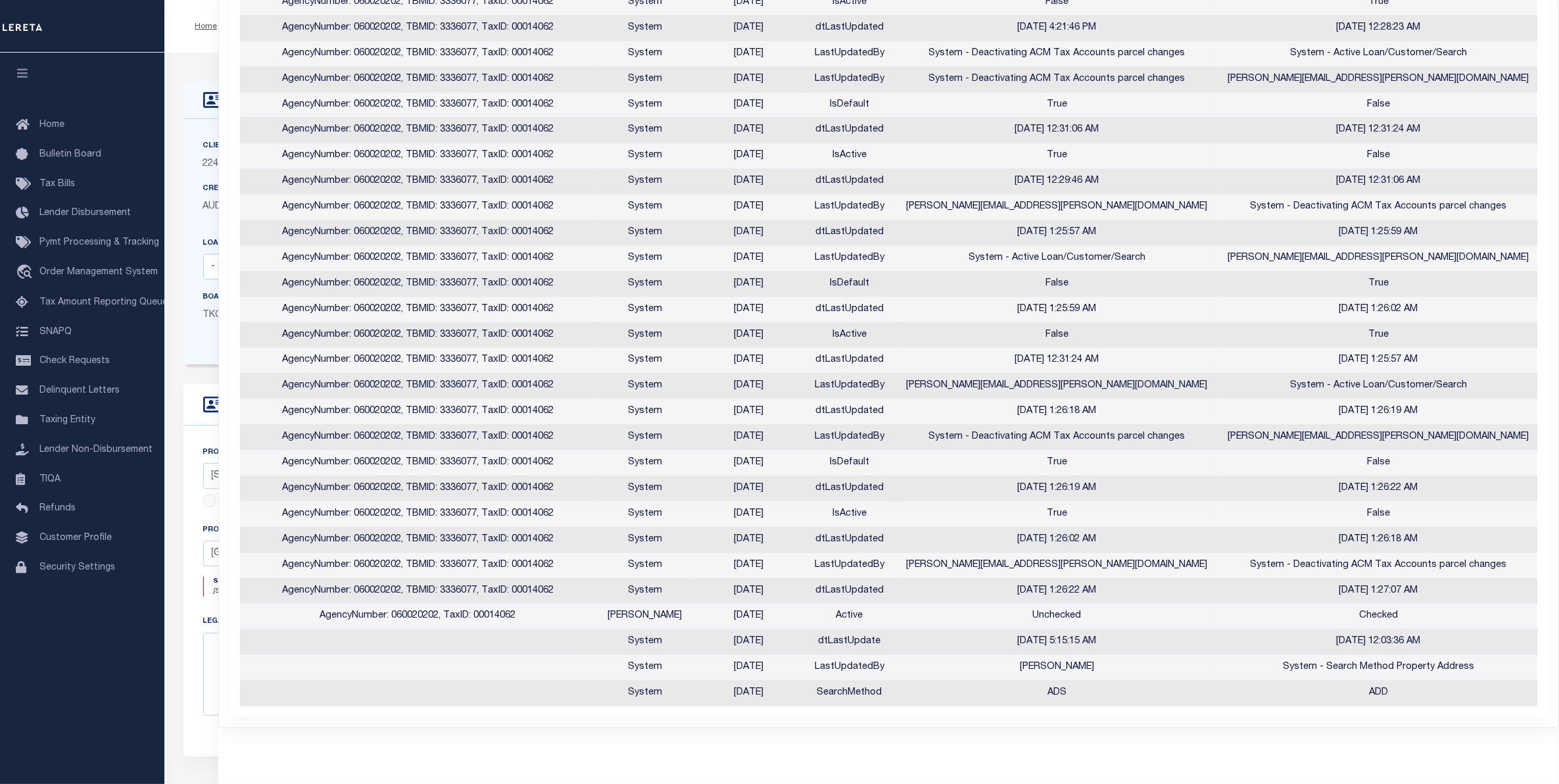
drag, startPoint x: 783, startPoint y: 606, endPoint x: 947, endPoint y: 626, distance: 165.2
click at [947, 626] on tbody "AgencyNumber: 060020202, TBMID: 3336077, TaxID: 00014062 System [DATE] dtLastUp…" at bounding box center [889, 233] width 1299 height 946
drag, startPoint x: 541, startPoint y: 605, endPoint x: 318, endPoint y: 602, distance: 223.0
click at [318, 604] on td "AgencyNumber: 060020202, TaxID: 00014062" at bounding box center [418, 616] width 355 height 26
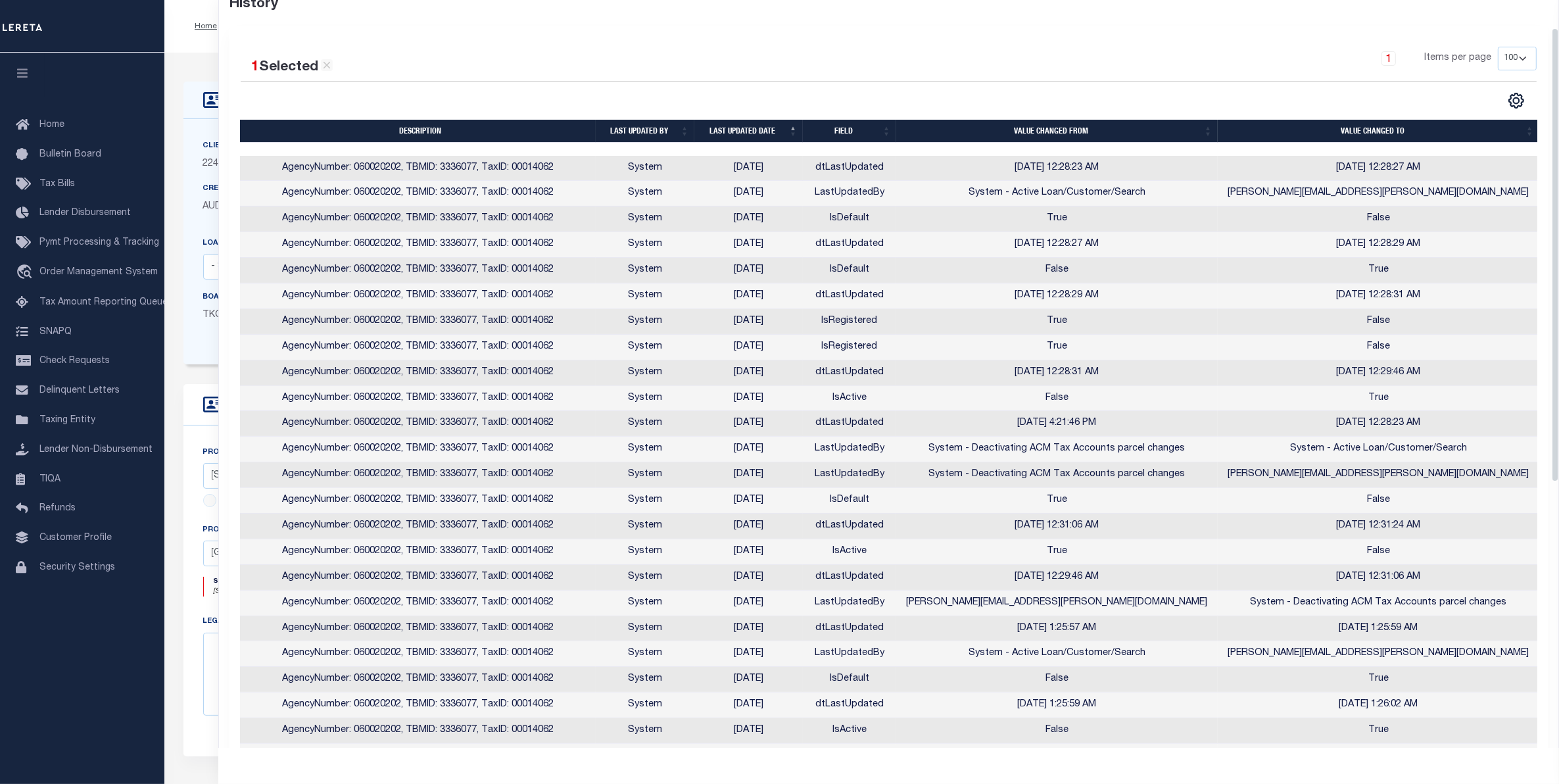
scroll to position [0, 0]
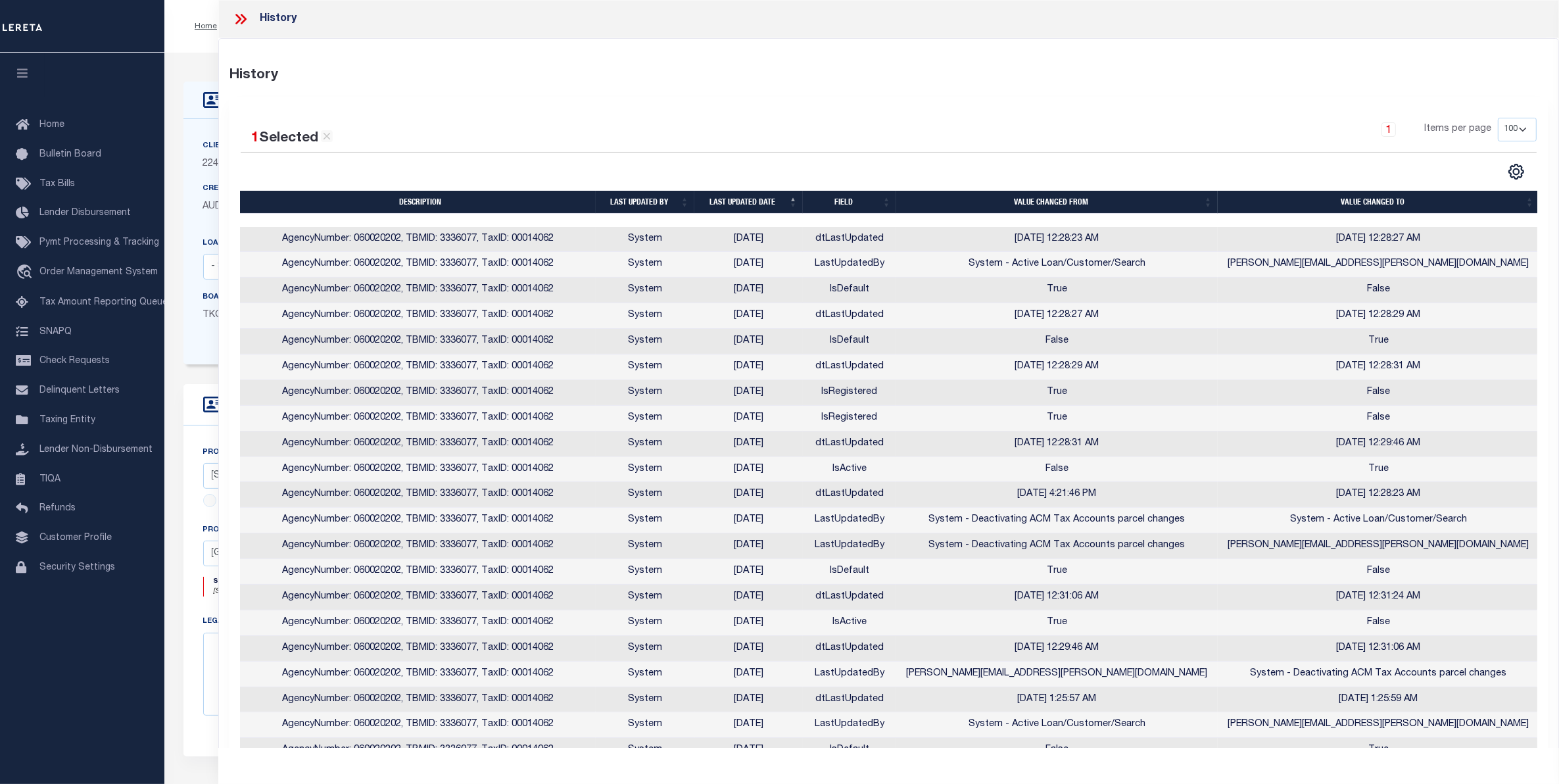
click at [231, 22] on div "History" at bounding box center [889, 19] width 1341 height 38
click at [241, 21] on icon at bounding box center [240, 18] width 17 height 17
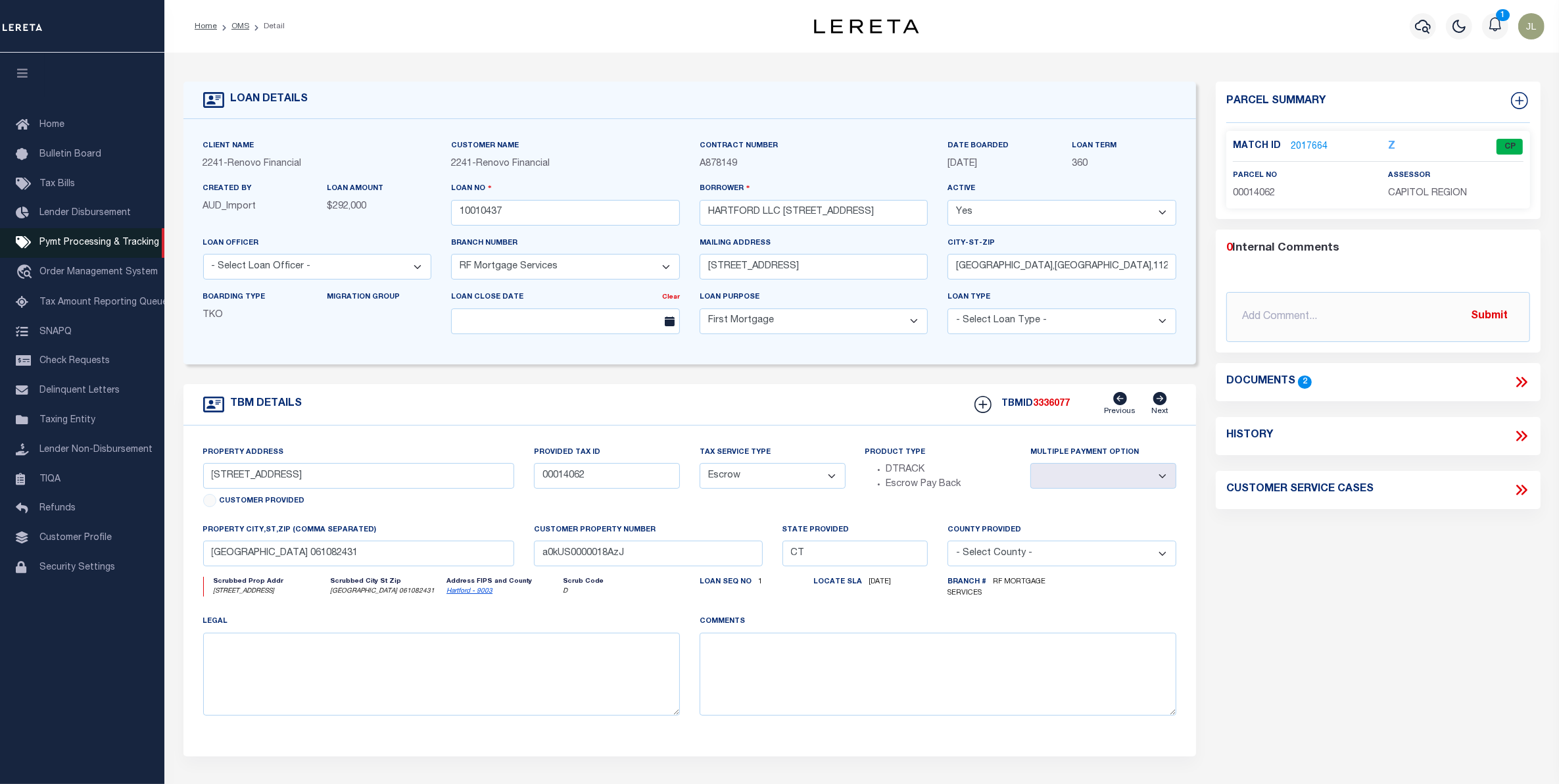
click at [90, 242] on span "Pymt Processing & Tracking" at bounding box center [99, 243] width 120 height 9
